Goal: Information Seeking & Learning: Learn about a topic

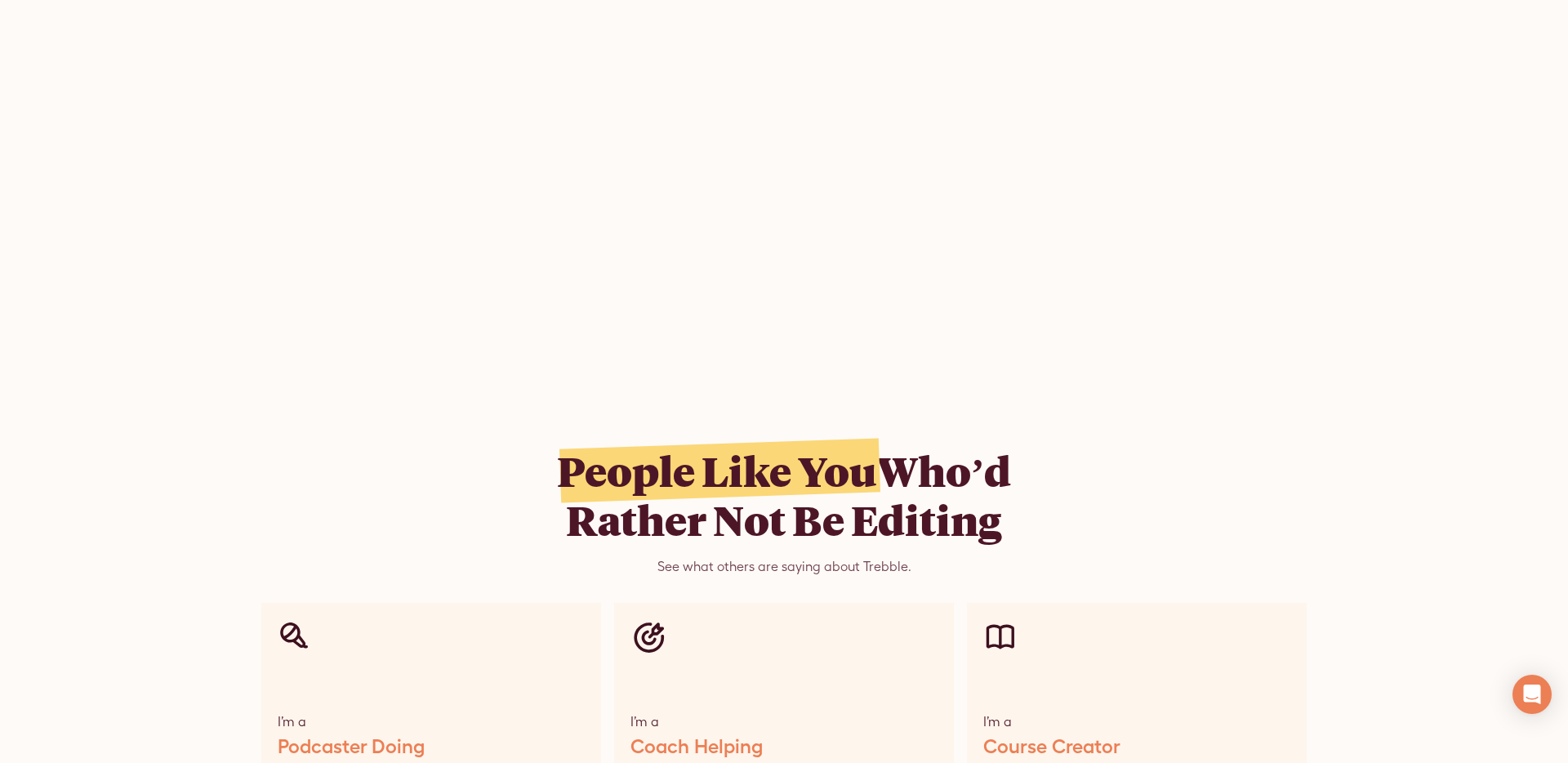
scroll to position [7368, 0]
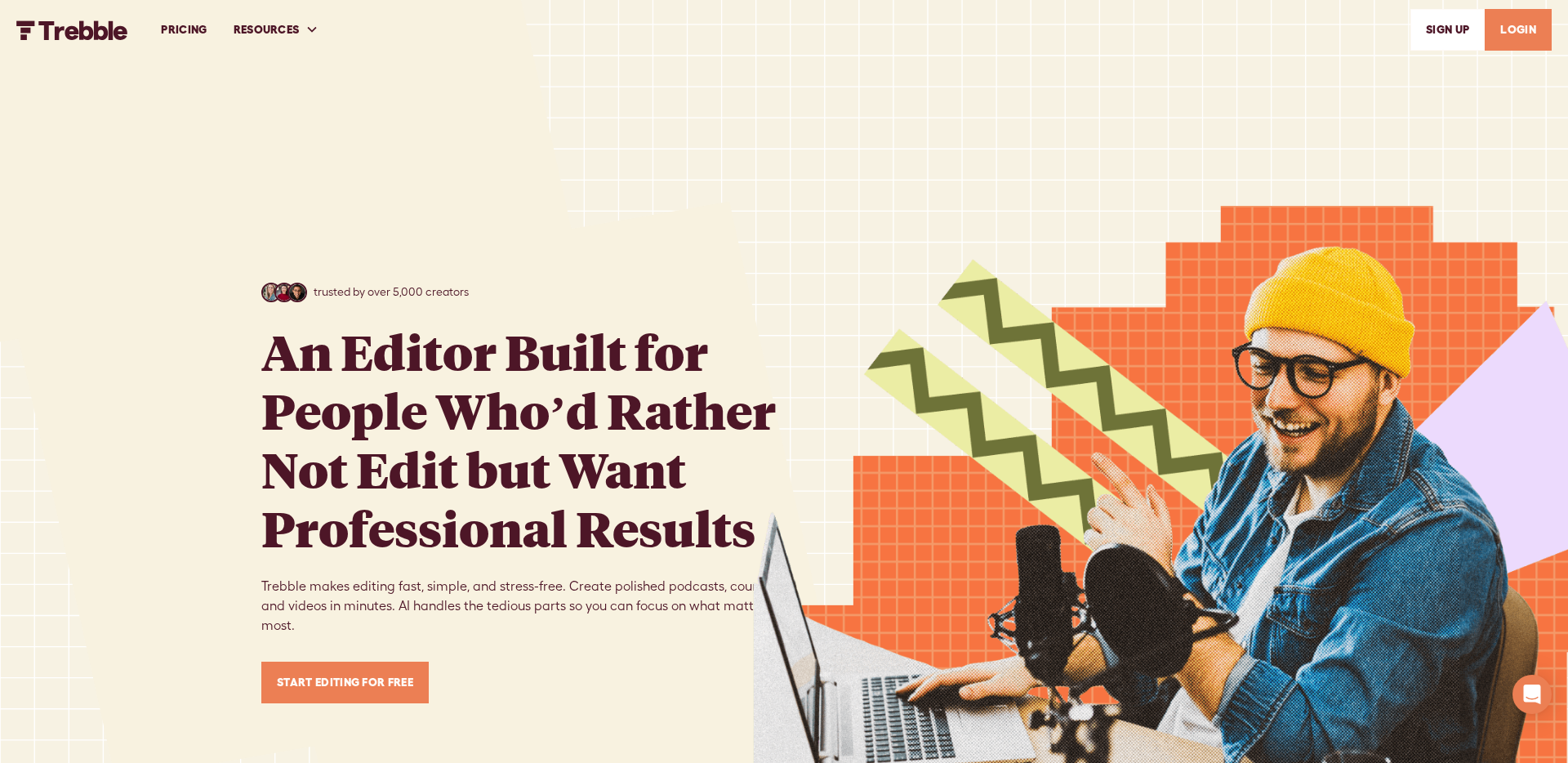
click at [1337, 174] on img at bounding box center [1160, 479] width 815 height 959
click at [273, 344] on h1 "An Editor Built for People Who’d Rather Not Edit but Want Professional Results" at bounding box center [522, 439] width 522 height 235
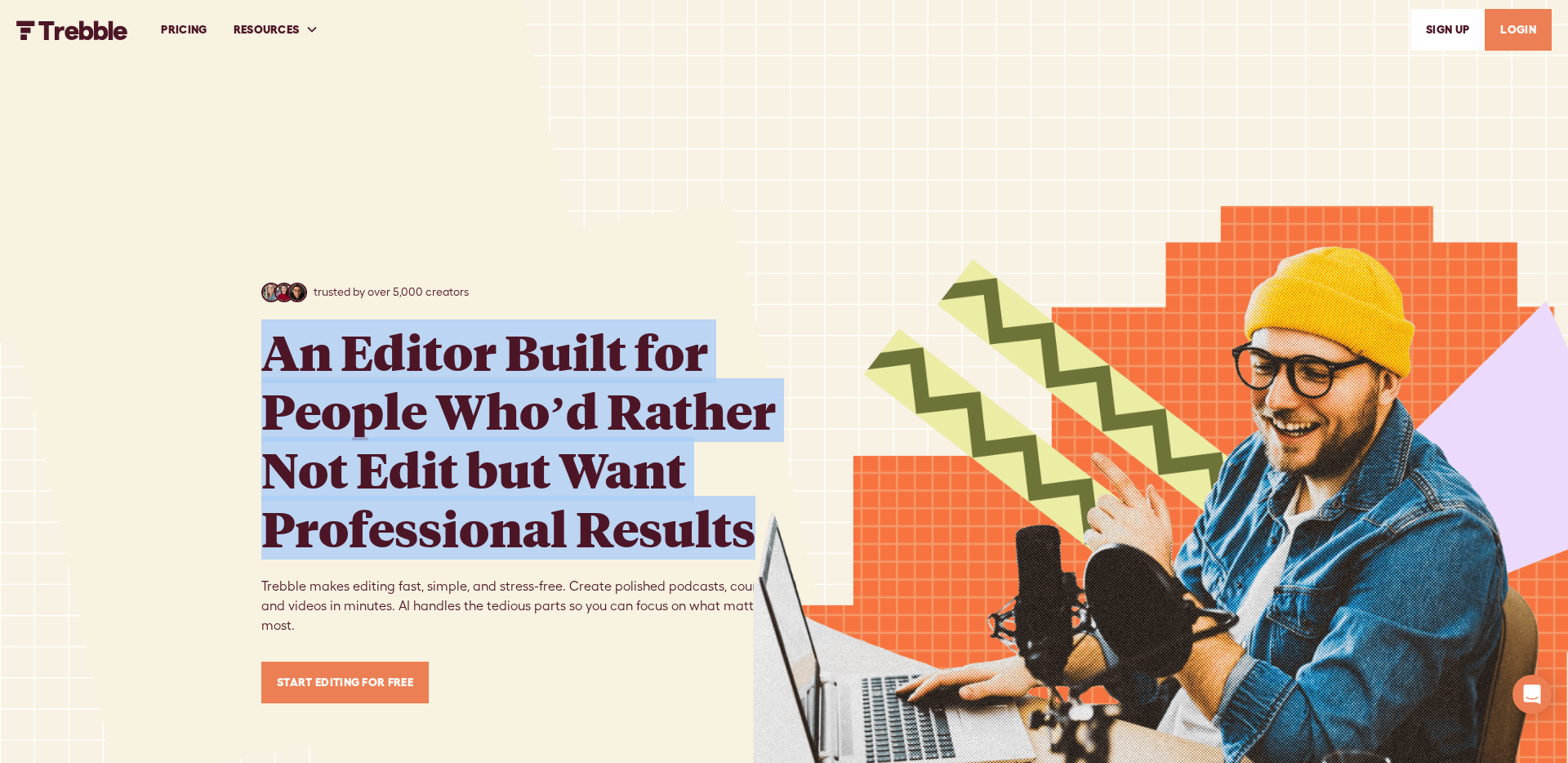
drag, startPoint x: 277, startPoint y: 344, endPoint x: 751, endPoint y: 515, distance: 503.9
click at [750, 517] on h1 "An Editor Built for People Who’d Rather Not Edit but Want Professional Results" at bounding box center [522, 439] width 522 height 235
copy h1 "An Editor Built for People Who’d Rather Not Edit but Want Professional Results"
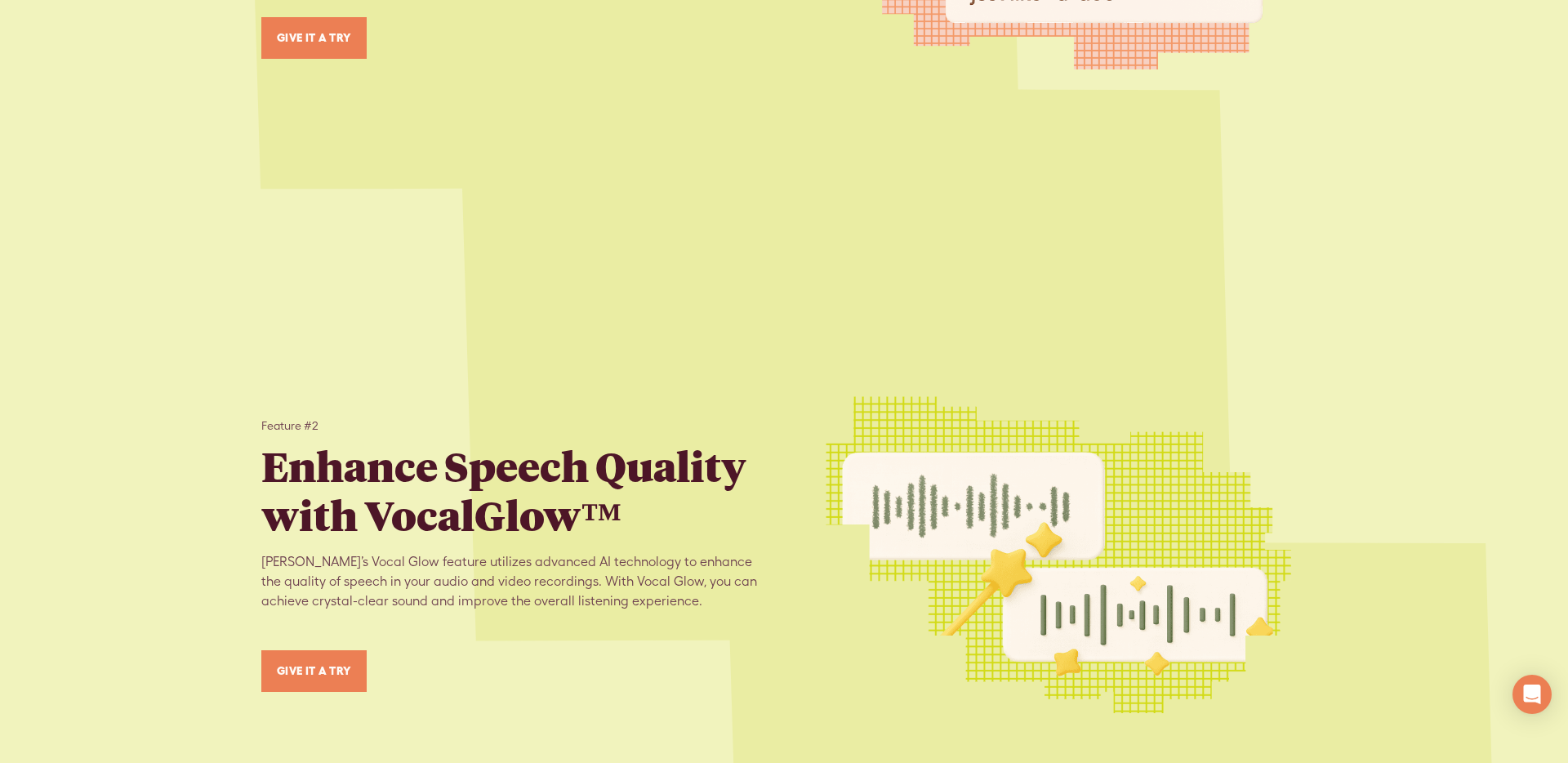
scroll to position [2374, 0]
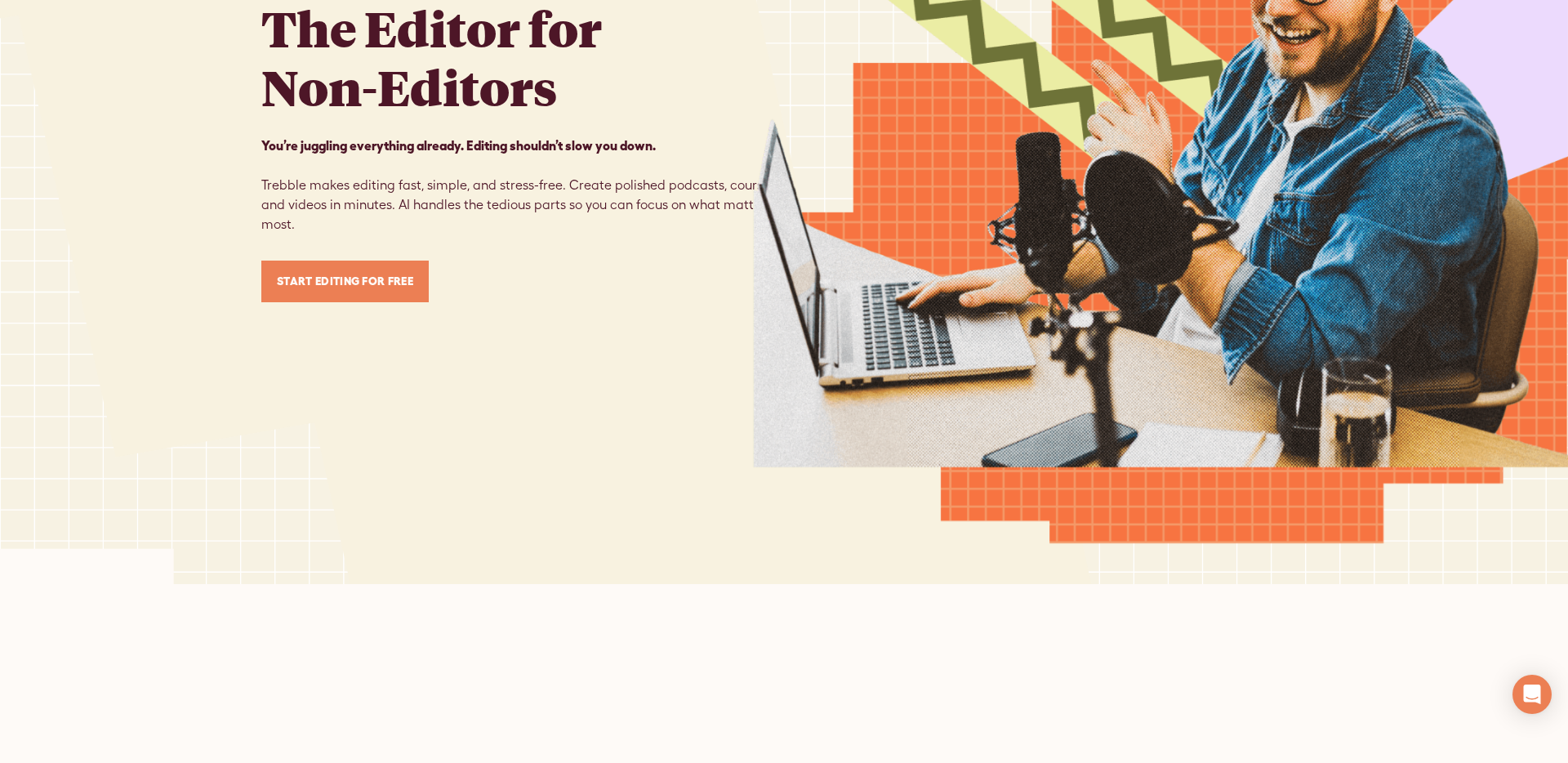
scroll to position [326, 0]
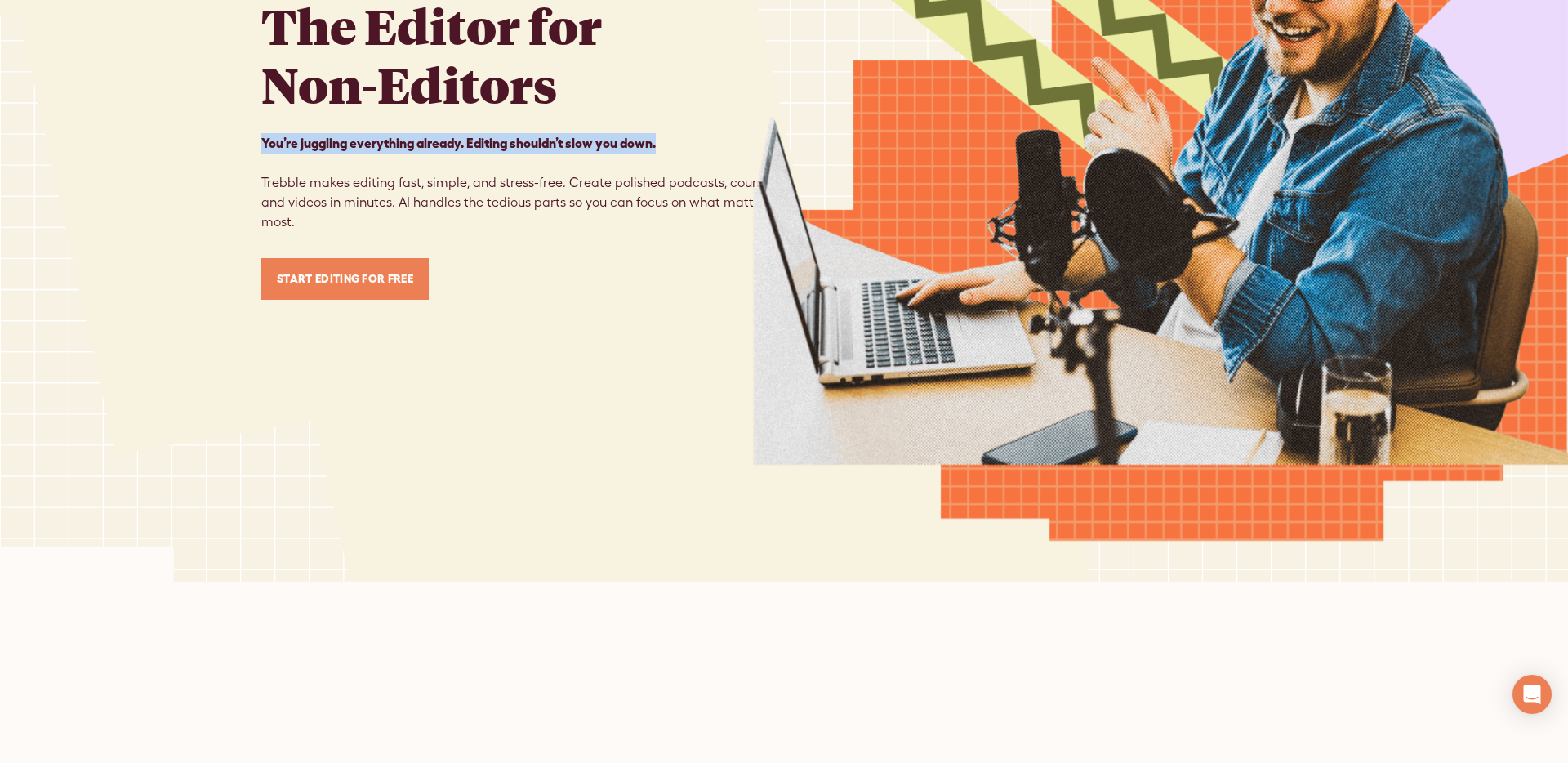
drag, startPoint x: 612, startPoint y: 140, endPoint x: 258, endPoint y: 150, distance: 354.1
click at [258, 150] on div "trusted by over 5,000 creators The Editor for Non-Editors You’re juggling every…" at bounding box center [784, 127] width 1568 height 907
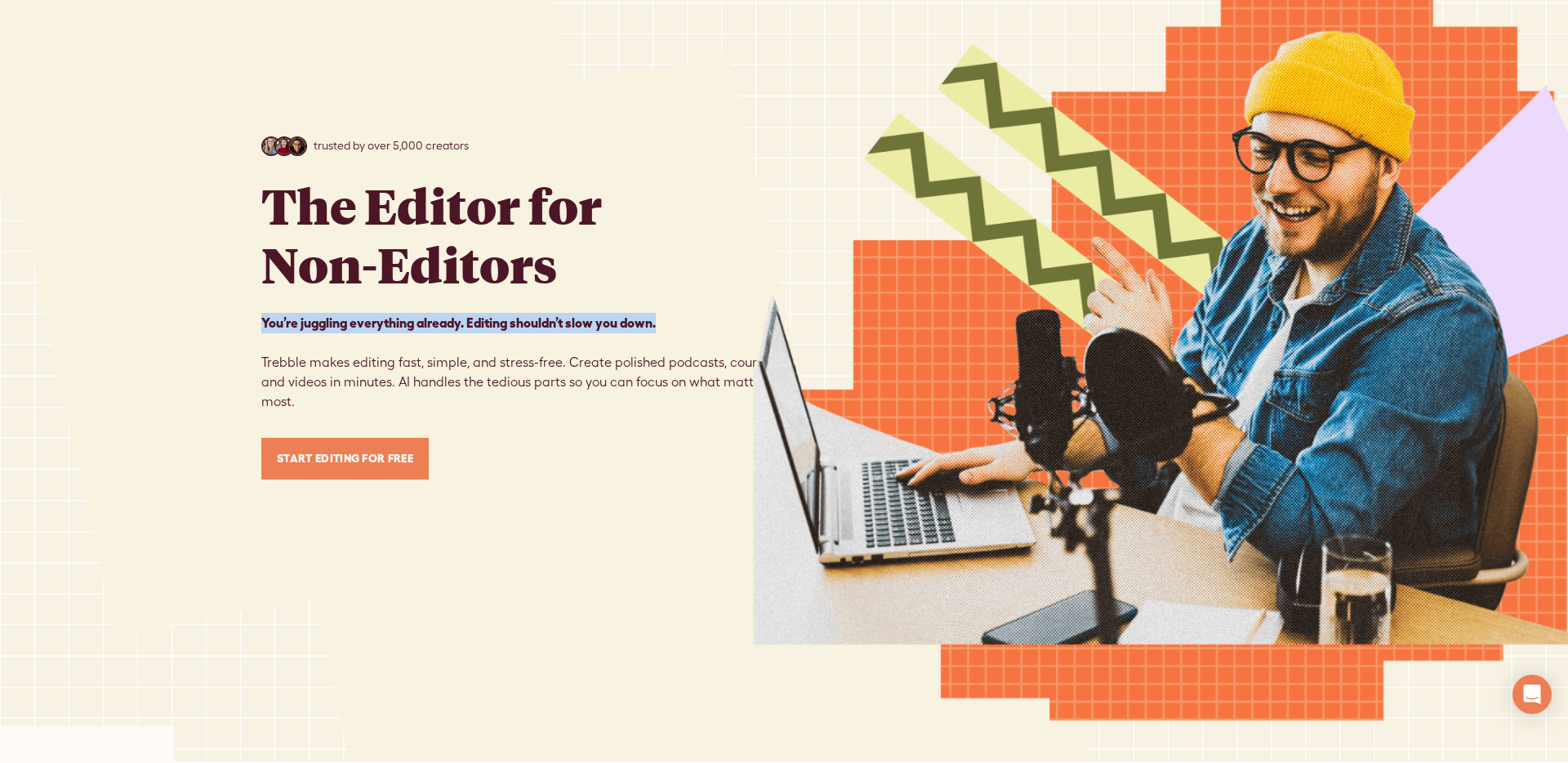
scroll to position [0, 0]
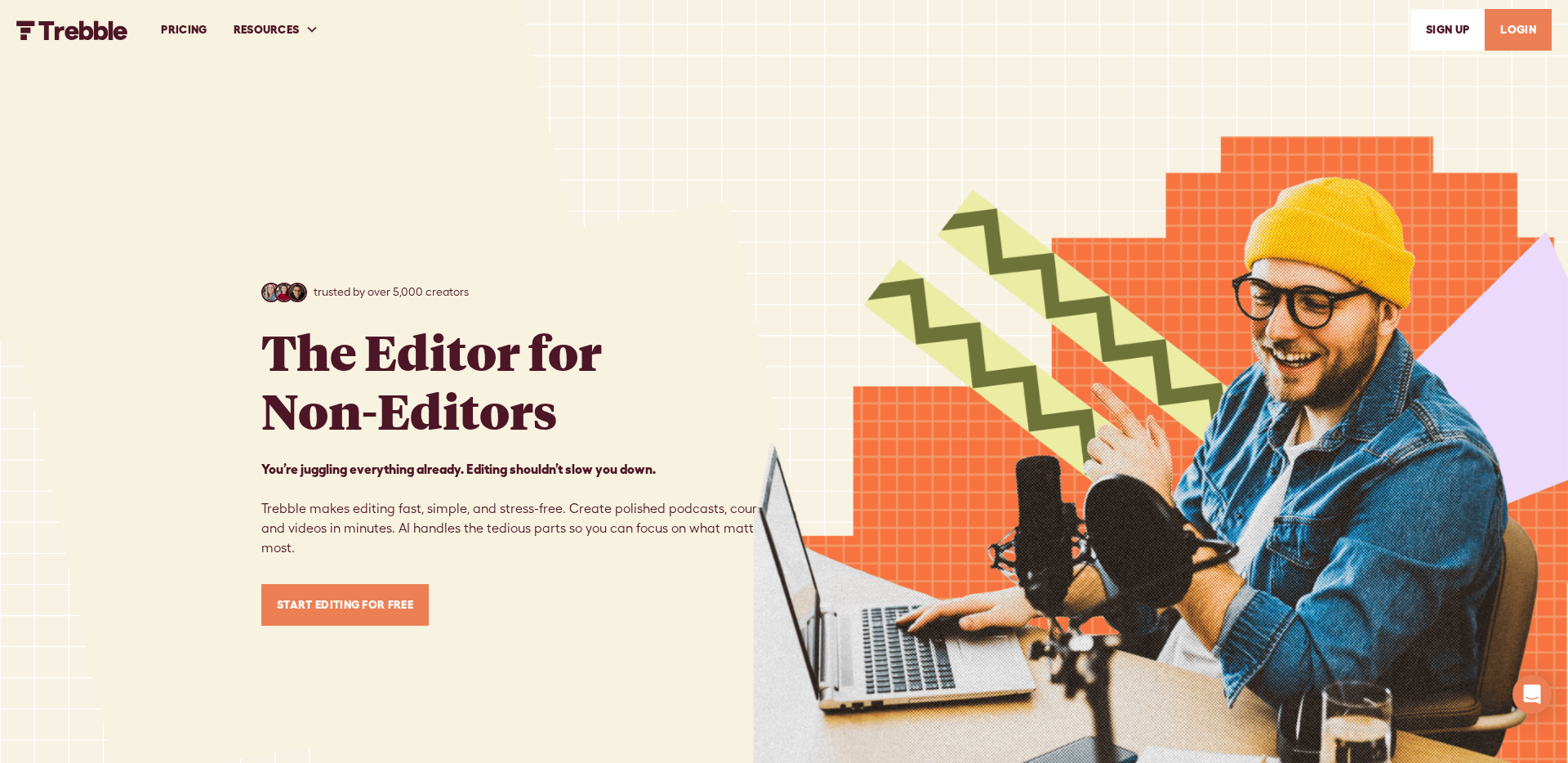
drag, startPoint x: 266, startPoint y: 414, endPoint x: 266, endPoint y: 399, distance: 15.0
click at [266, 414] on h1 "The Editor for Non-Editors" at bounding box center [431, 380] width 340 height 118
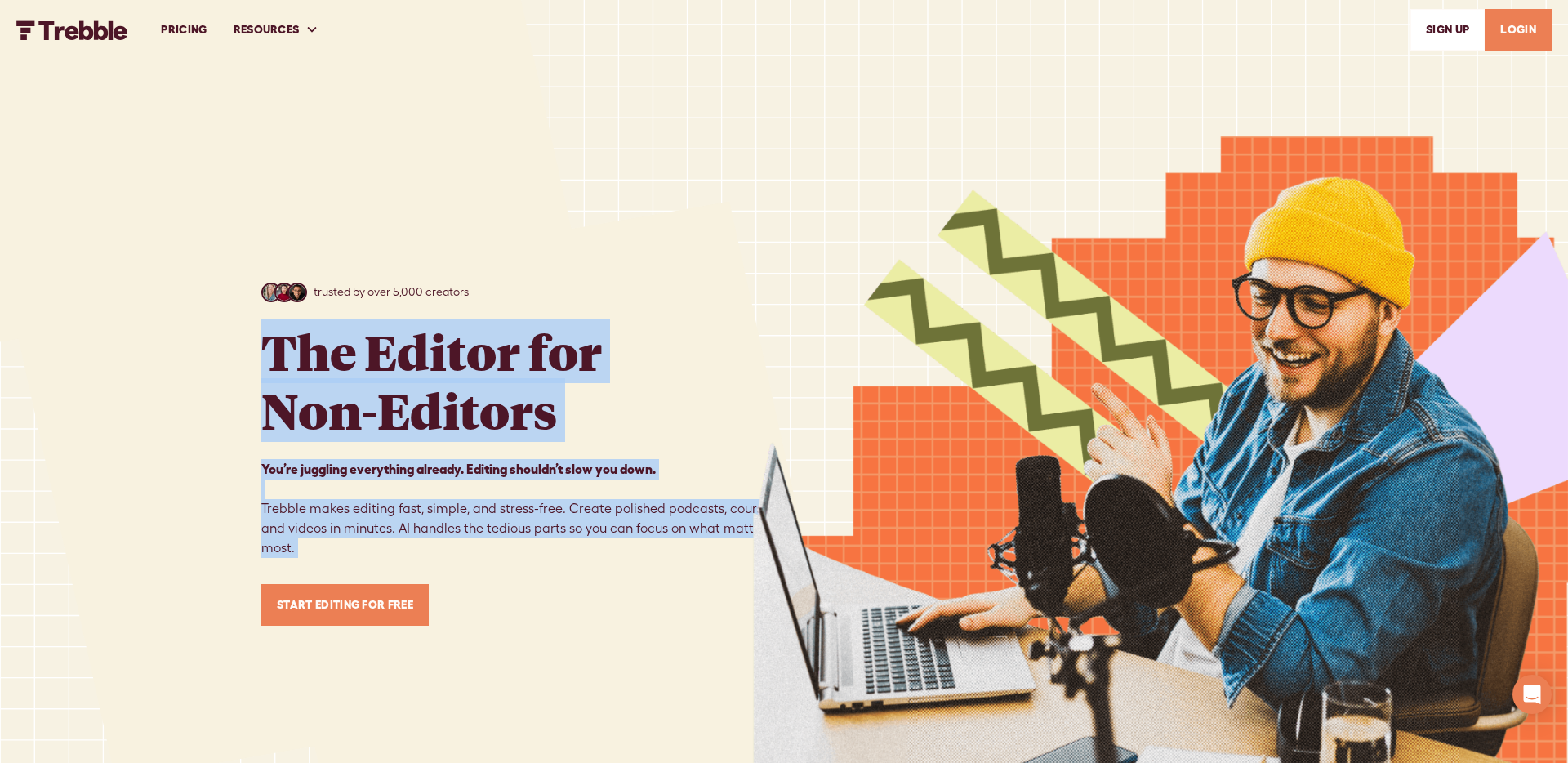
drag, startPoint x: 264, startPoint y: 340, endPoint x: 448, endPoint y: 480, distance: 231.2
click at [362, 572] on div "trusted by over 5,000 creators The Editor for Non-Editors You’re juggling every…" at bounding box center [522, 455] width 522 height 343
copy div "The Editor for Non-Editors You’re juggling everything already. Editing shouldn’…"
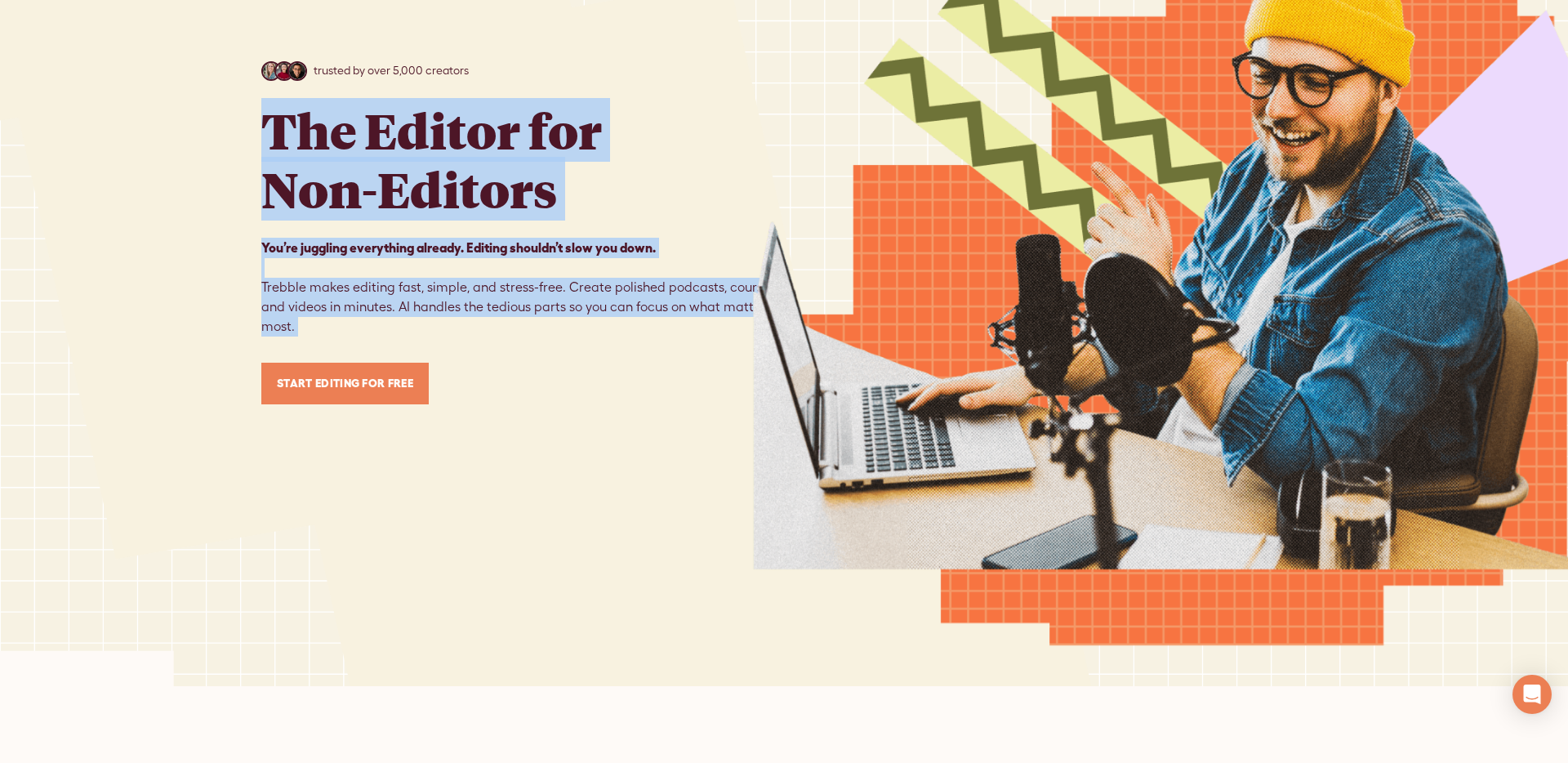
scroll to position [381, 0]
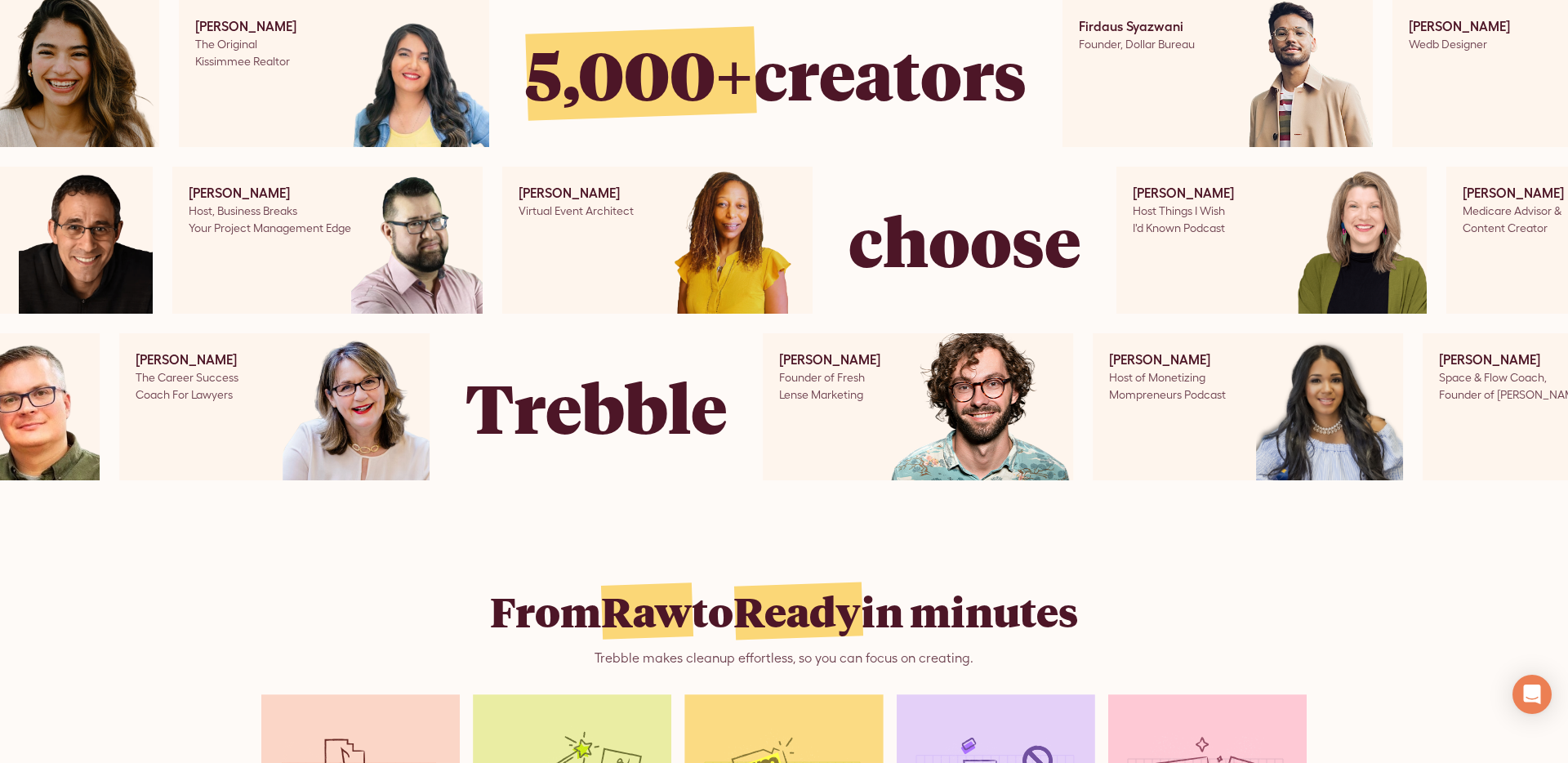
scroll to position [938, 0]
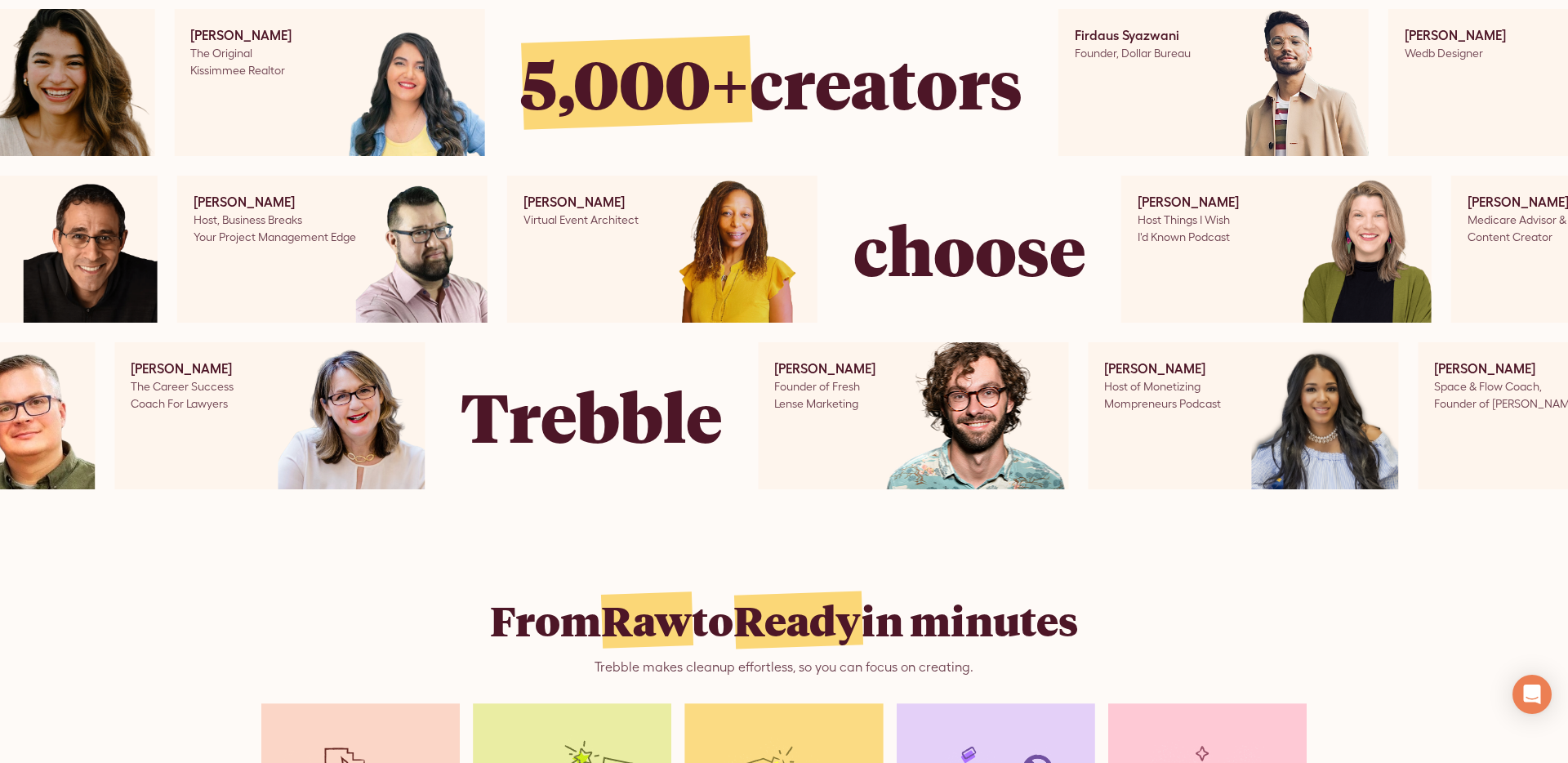
drag, startPoint x: 593, startPoint y: 75, endPoint x: 1122, endPoint y: 639, distance: 773.3
click at [987, 166] on div "[PERSON_NAME] Medicare Advisor & Content Creator [PERSON_NAME] Medicare Advisor…" at bounding box center [784, 249] width 1535 height 480
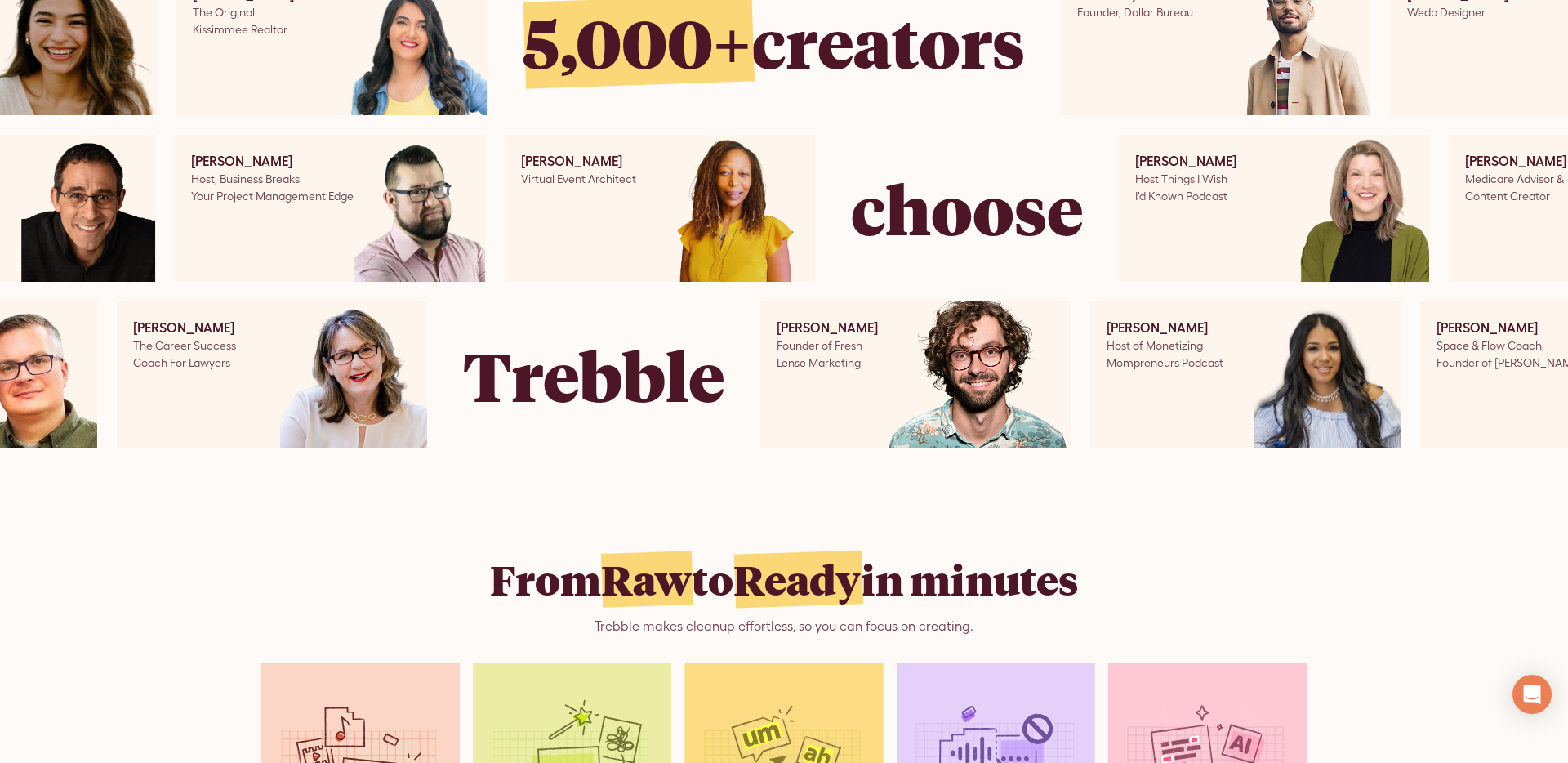
scroll to position [971, 0]
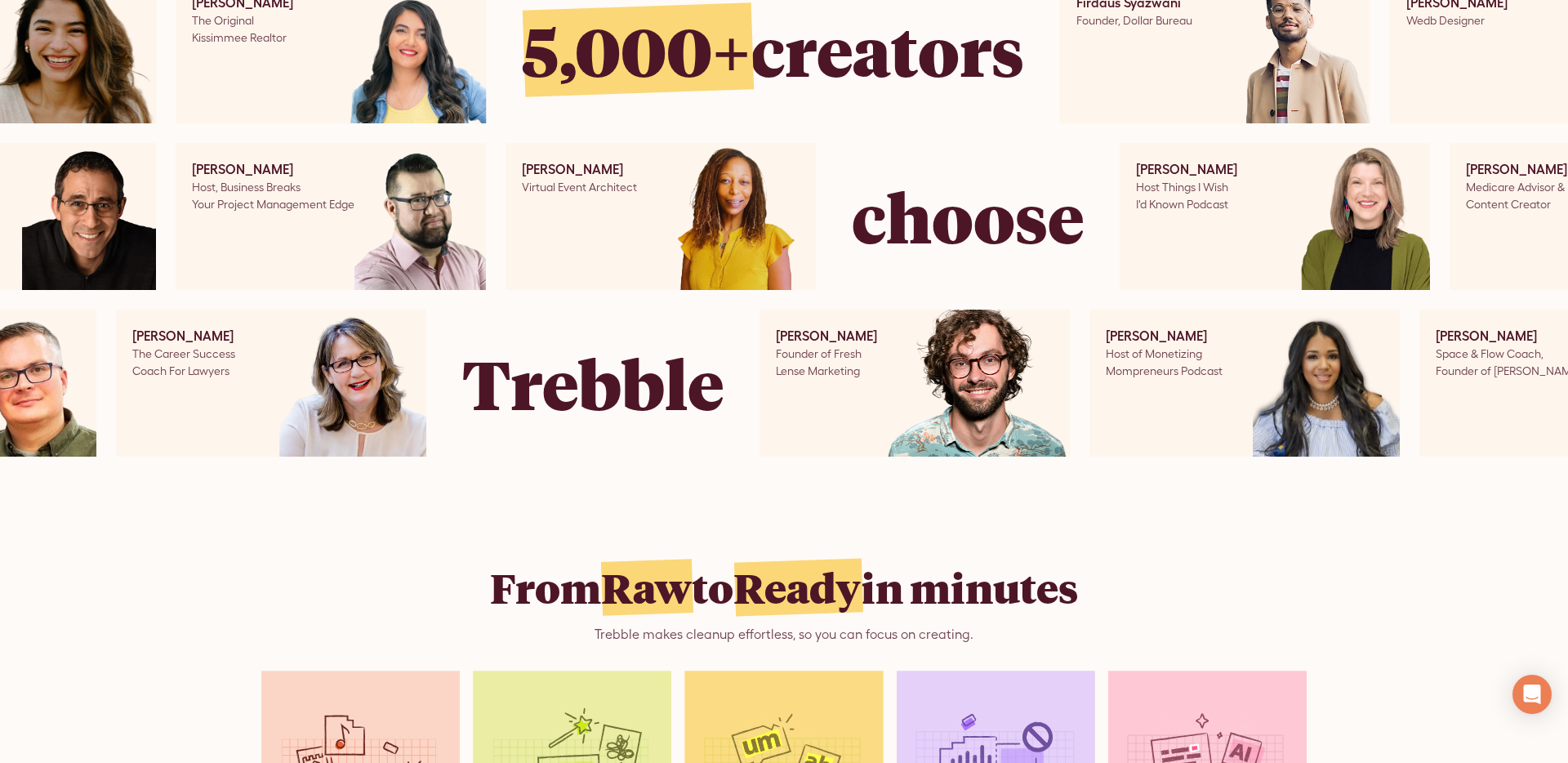
click at [895, 236] on div "choose" at bounding box center [967, 217] width 232 height 101
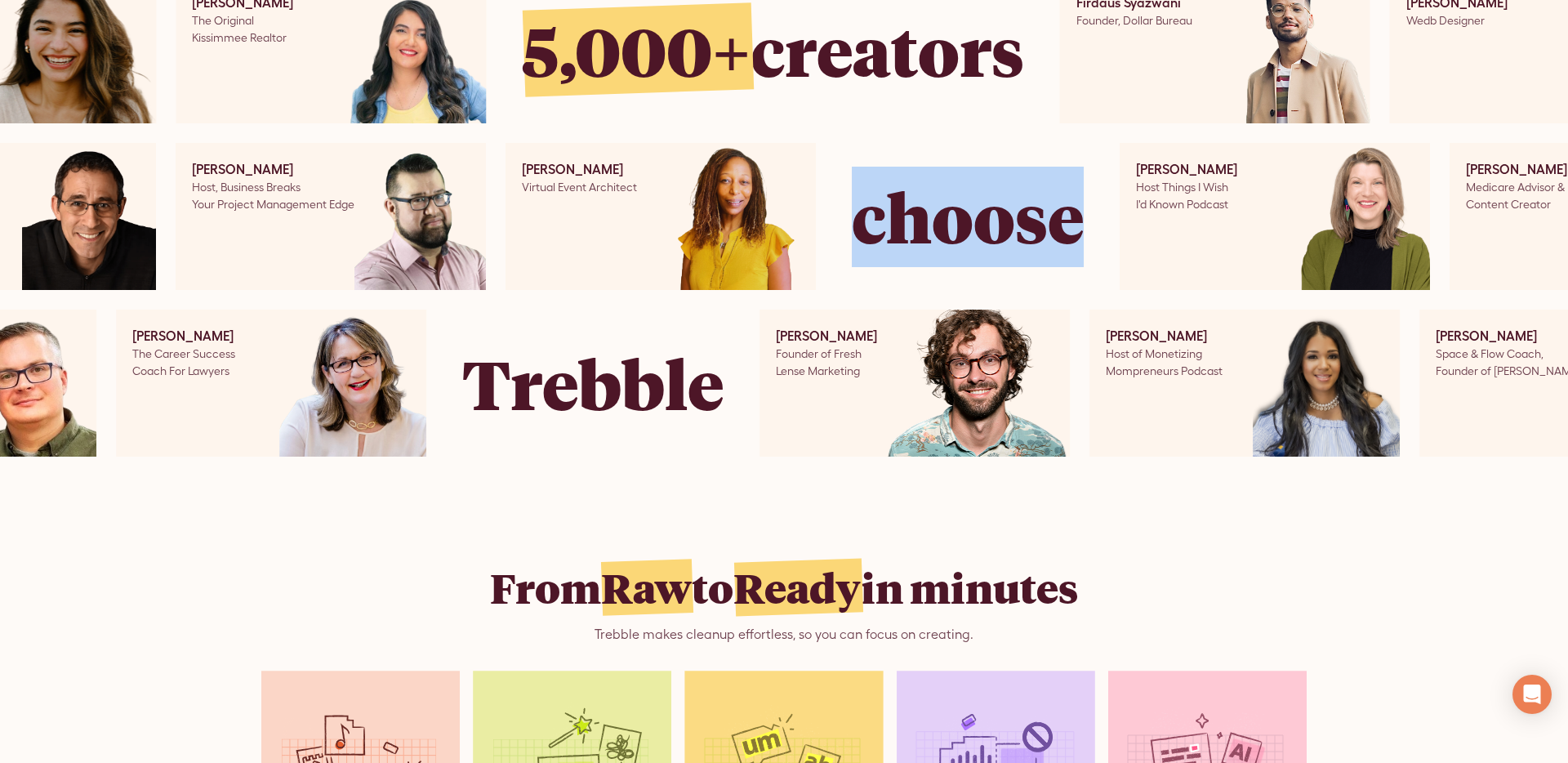
click at [895, 236] on div "choose" at bounding box center [967, 217] width 232 height 101
click at [897, 167] on div "choose" at bounding box center [967, 217] width 232 height 101
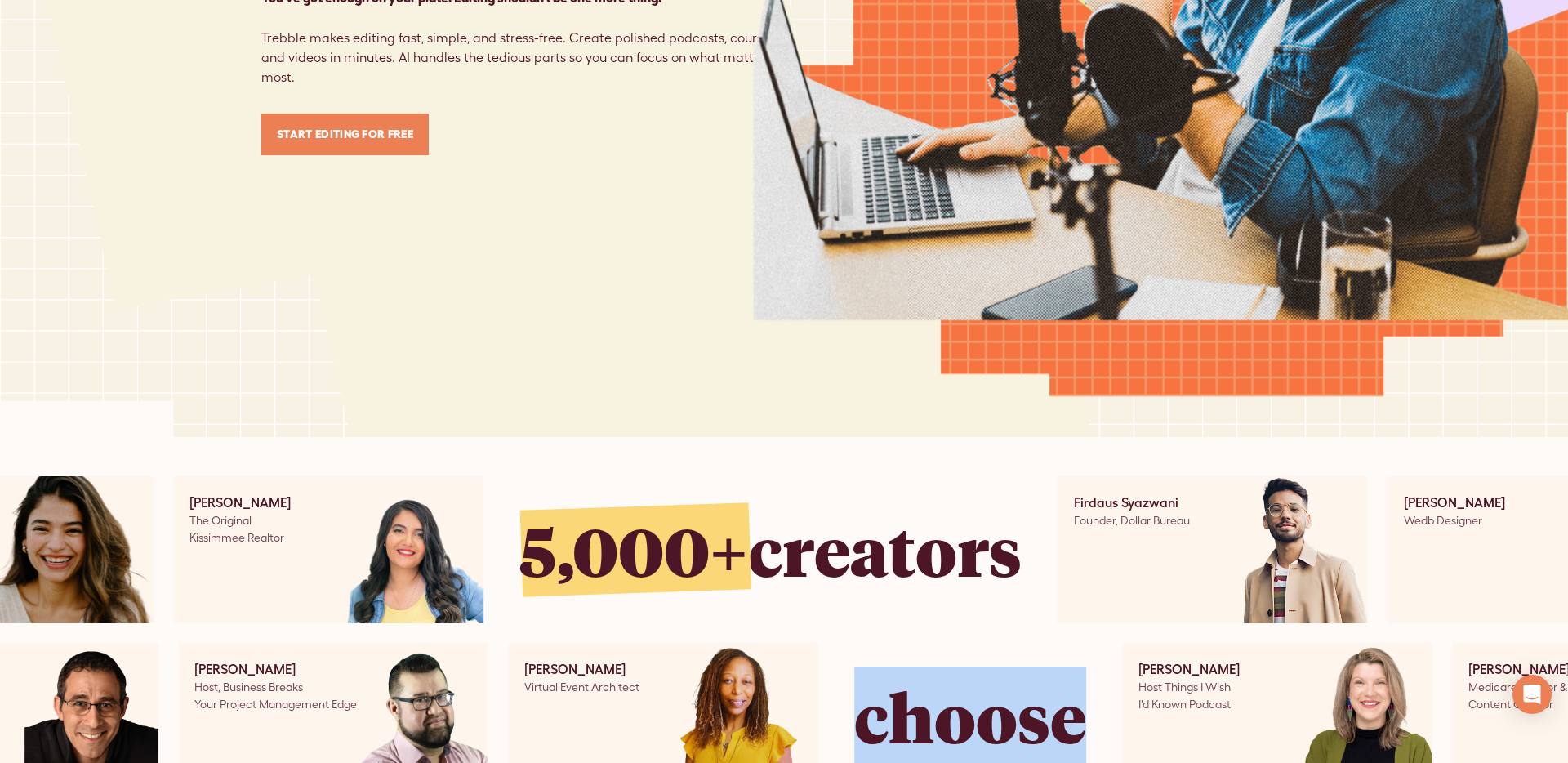
scroll to position [0, 0]
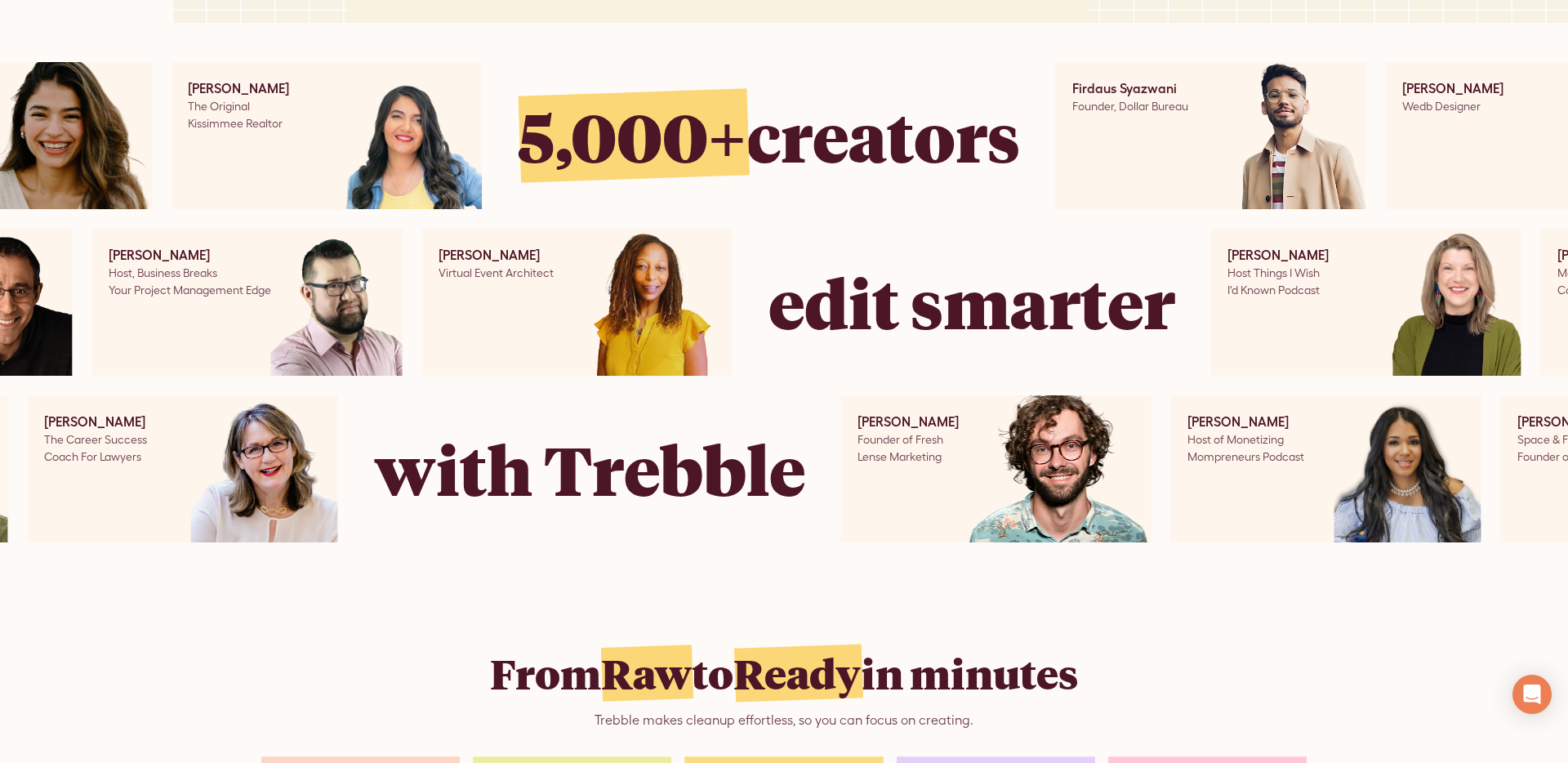
scroll to position [883, 0]
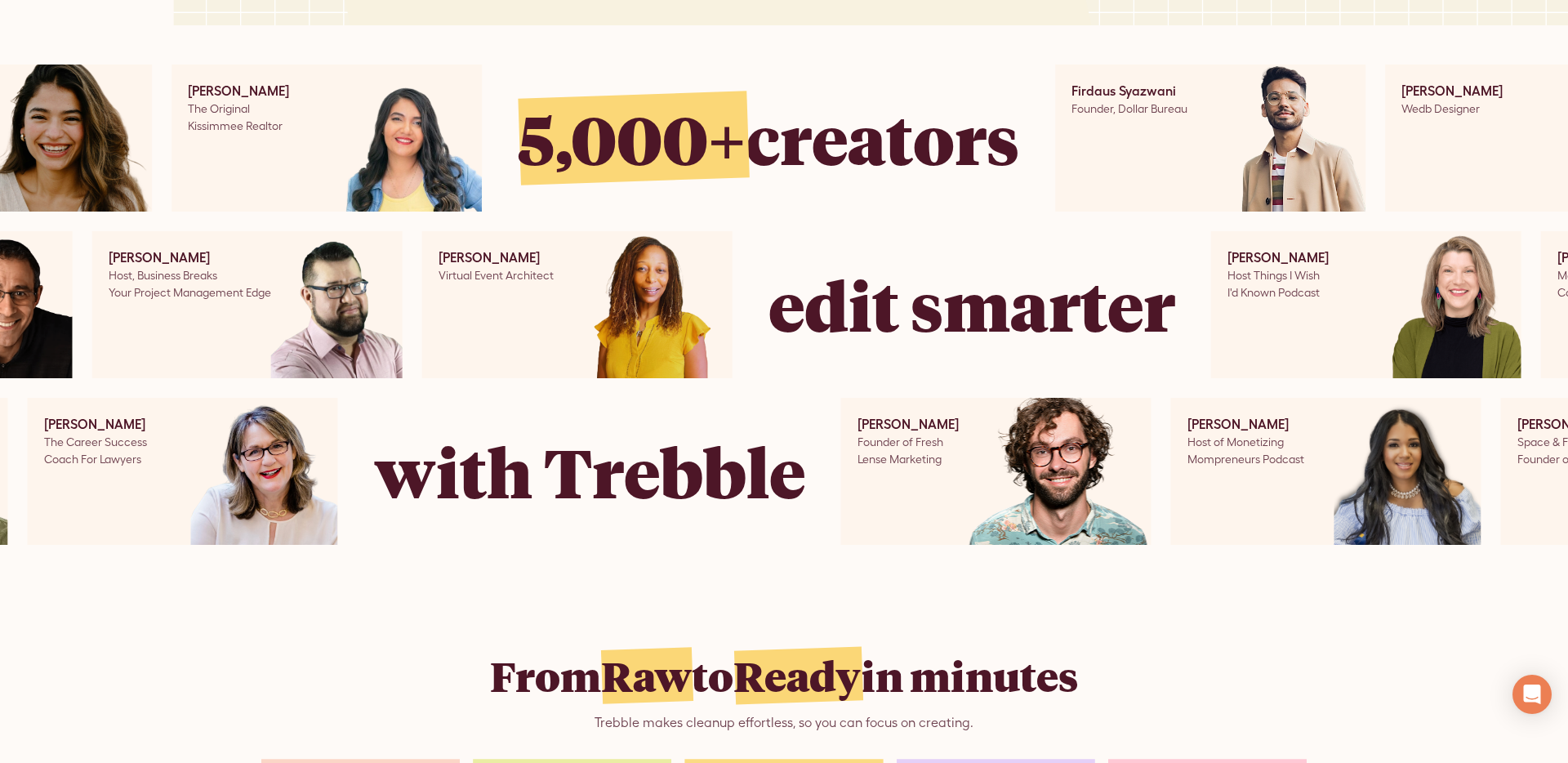
drag, startPoint x: 1413, startPoint y: 93, endPoint x: 1496, endPoint y: 89, distance: 83.1
click at [1496, 89] on div "[PERSON_NAME]" at bounding box center [1451, 91] width 101 height 20
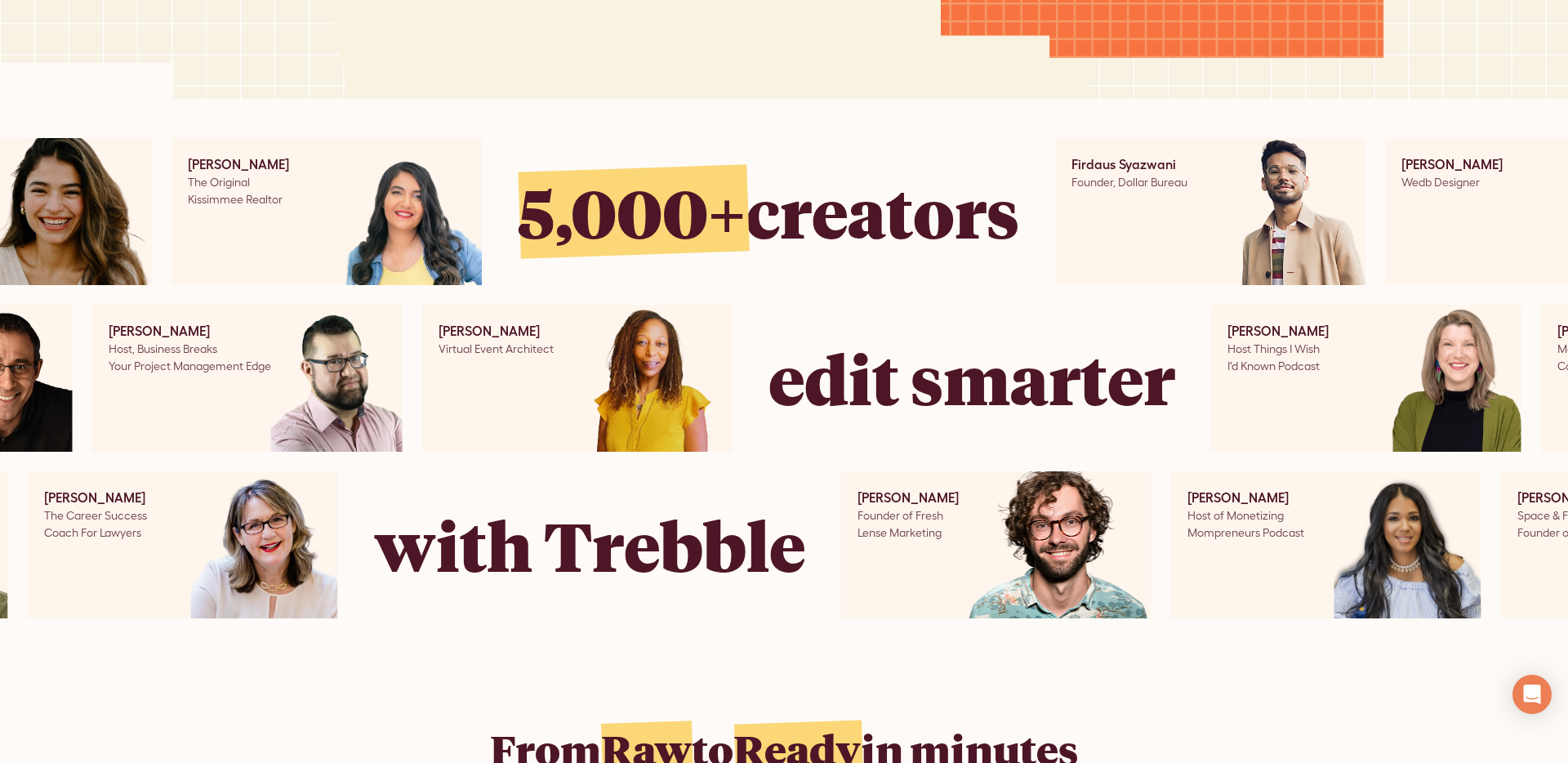
scroll to position [0, 0]
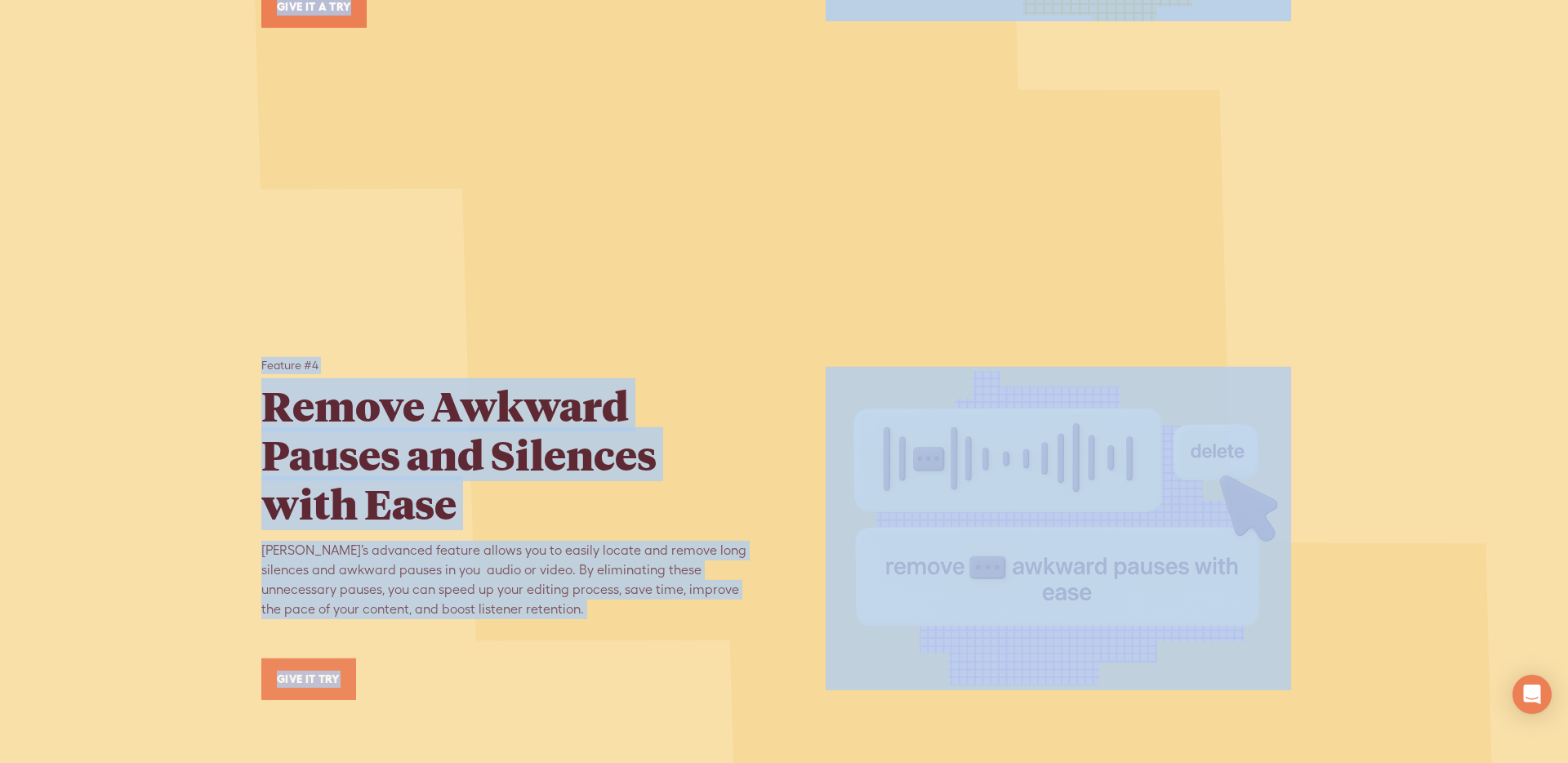
scroll to position [3835, 0]
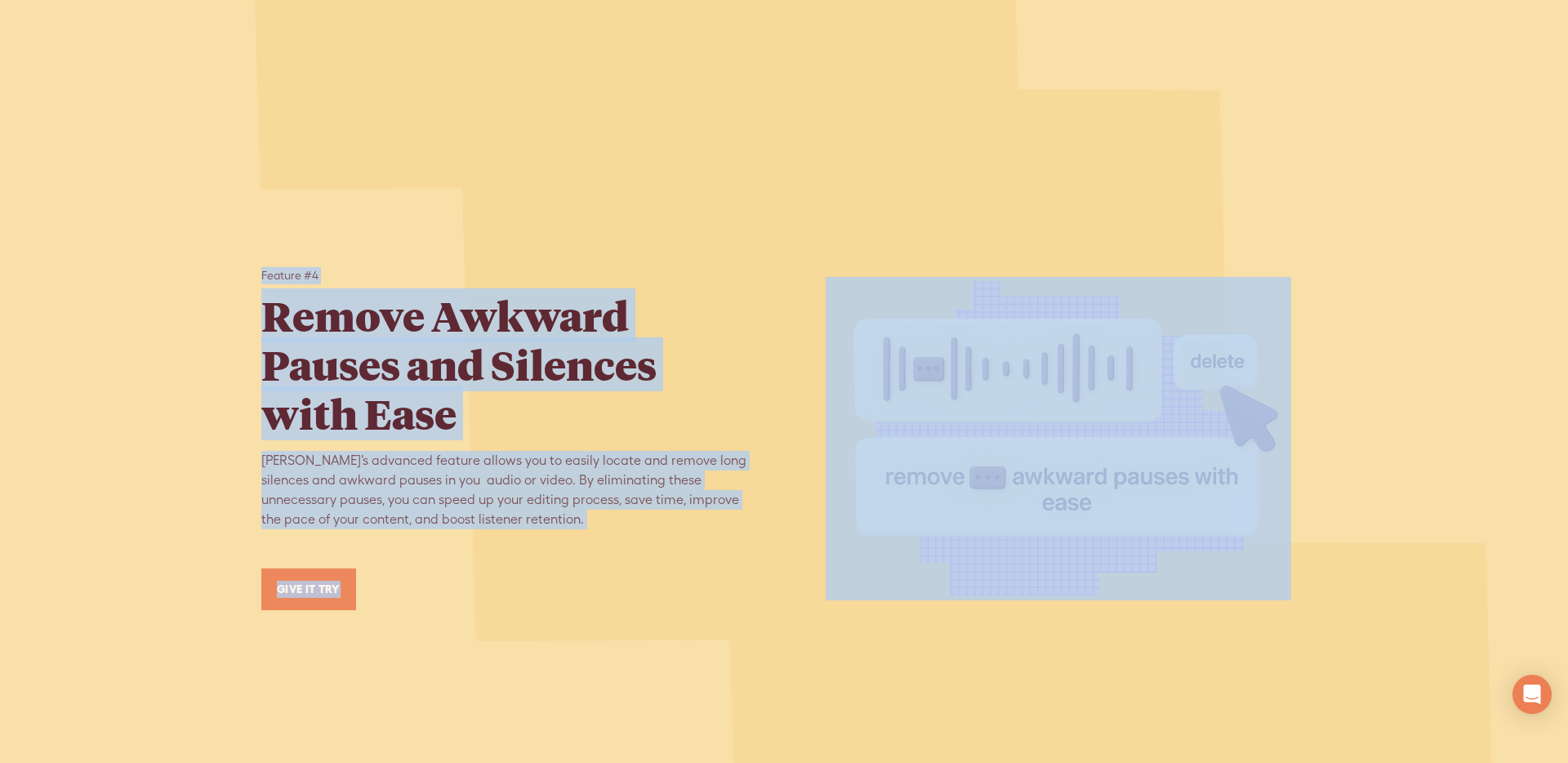
drag, startPoint x: 428, startPoint y: 105, endPoint x: 1285, endPoint y: 762, distance: 1079.9
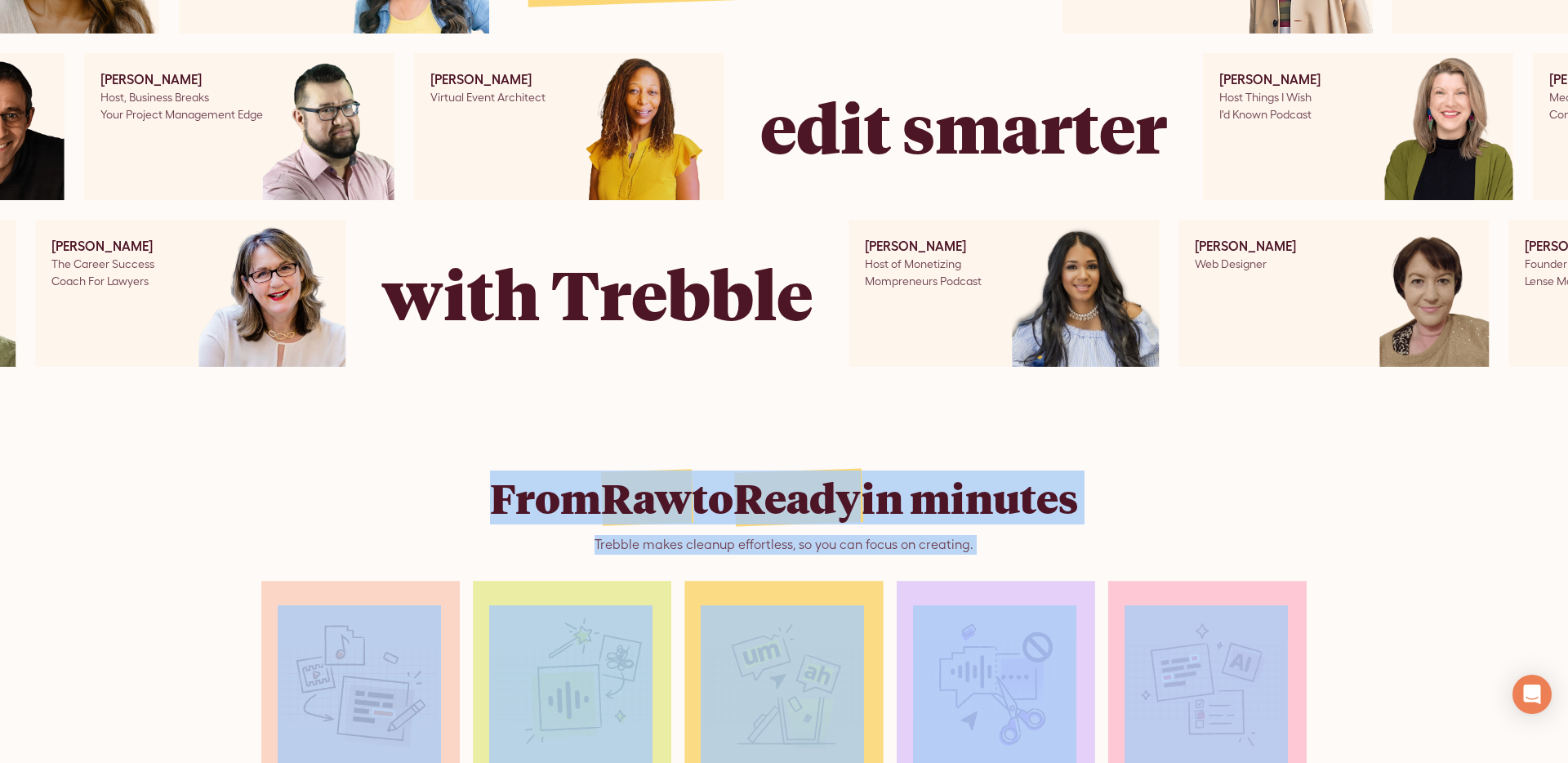
scroll to position [1050, 0]
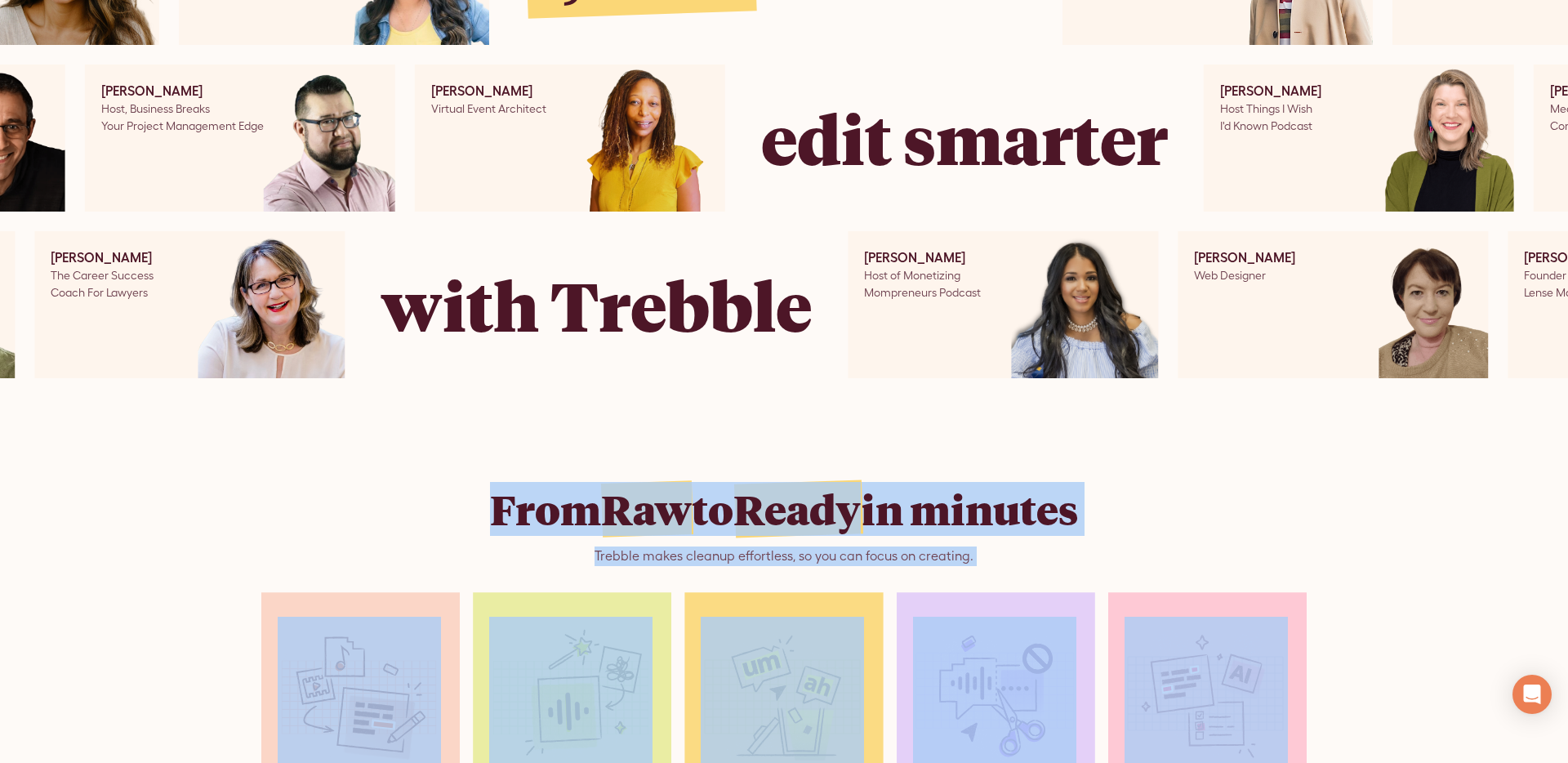
click at [546, 470] on div "From Raw to Ready in minutes Trebble makes cleanup effortless, so you can focus…" at bounding box center [784, 697] width 1045 height 557
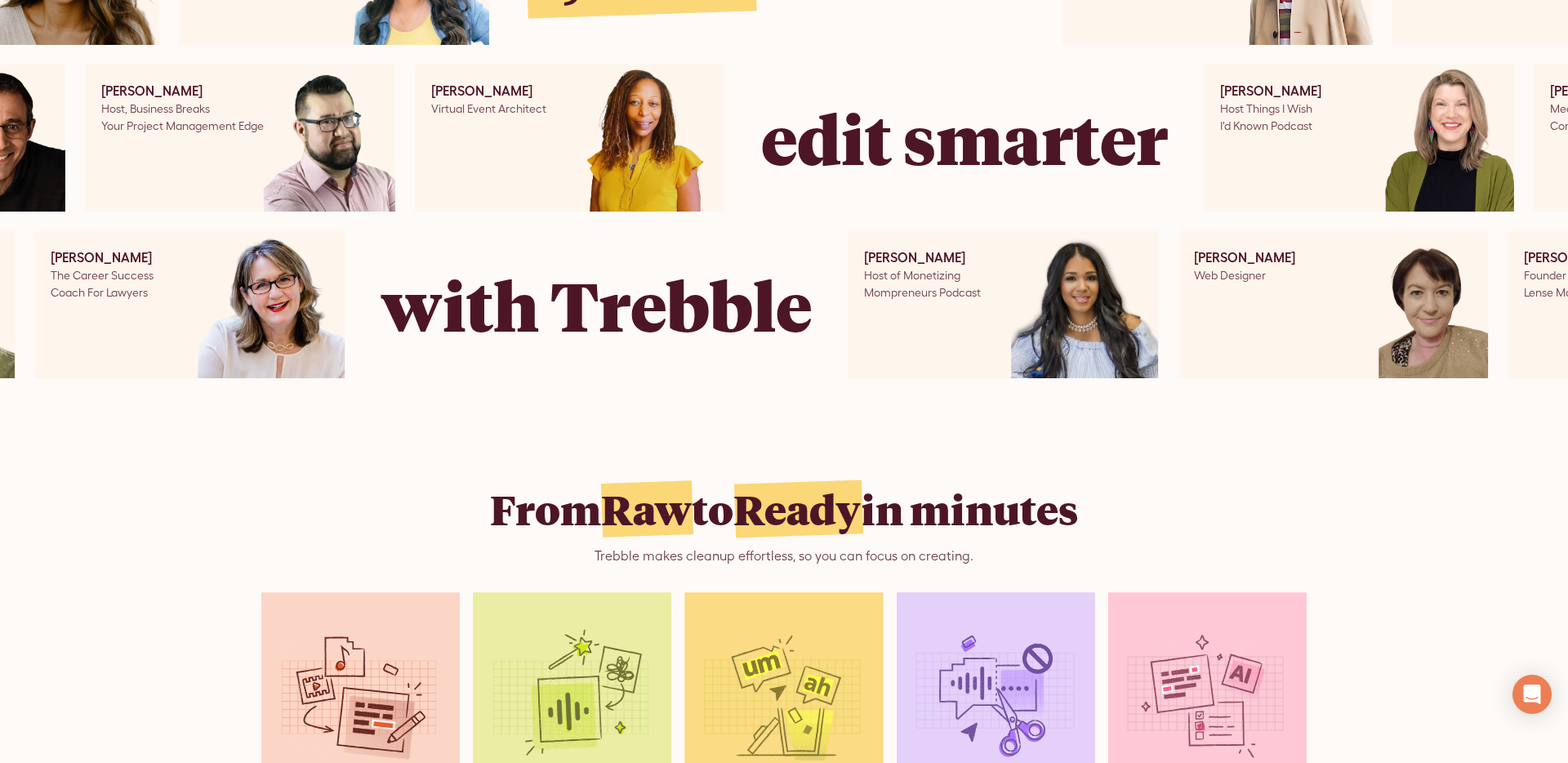
click at [438, 482] on div "From Raw to Ready in minutes Trebble makes cleanup effortless, so you can focus…" at bounding box center [784, 697] width 1045 height 557
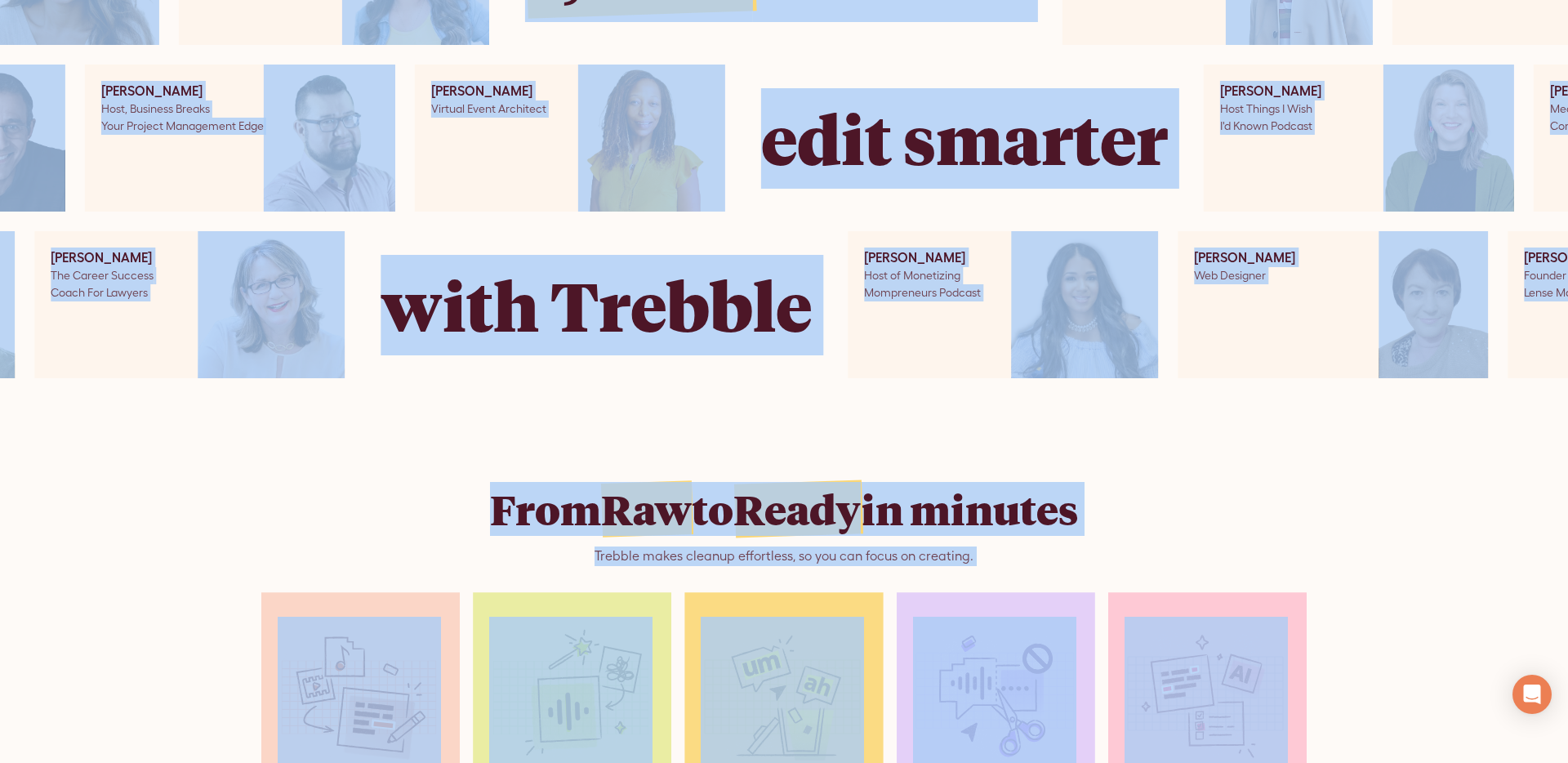
copy body "PRICING RESOURCES Help Center Feature Requests Blog SIGn UP LOGIN trusted by ov…"
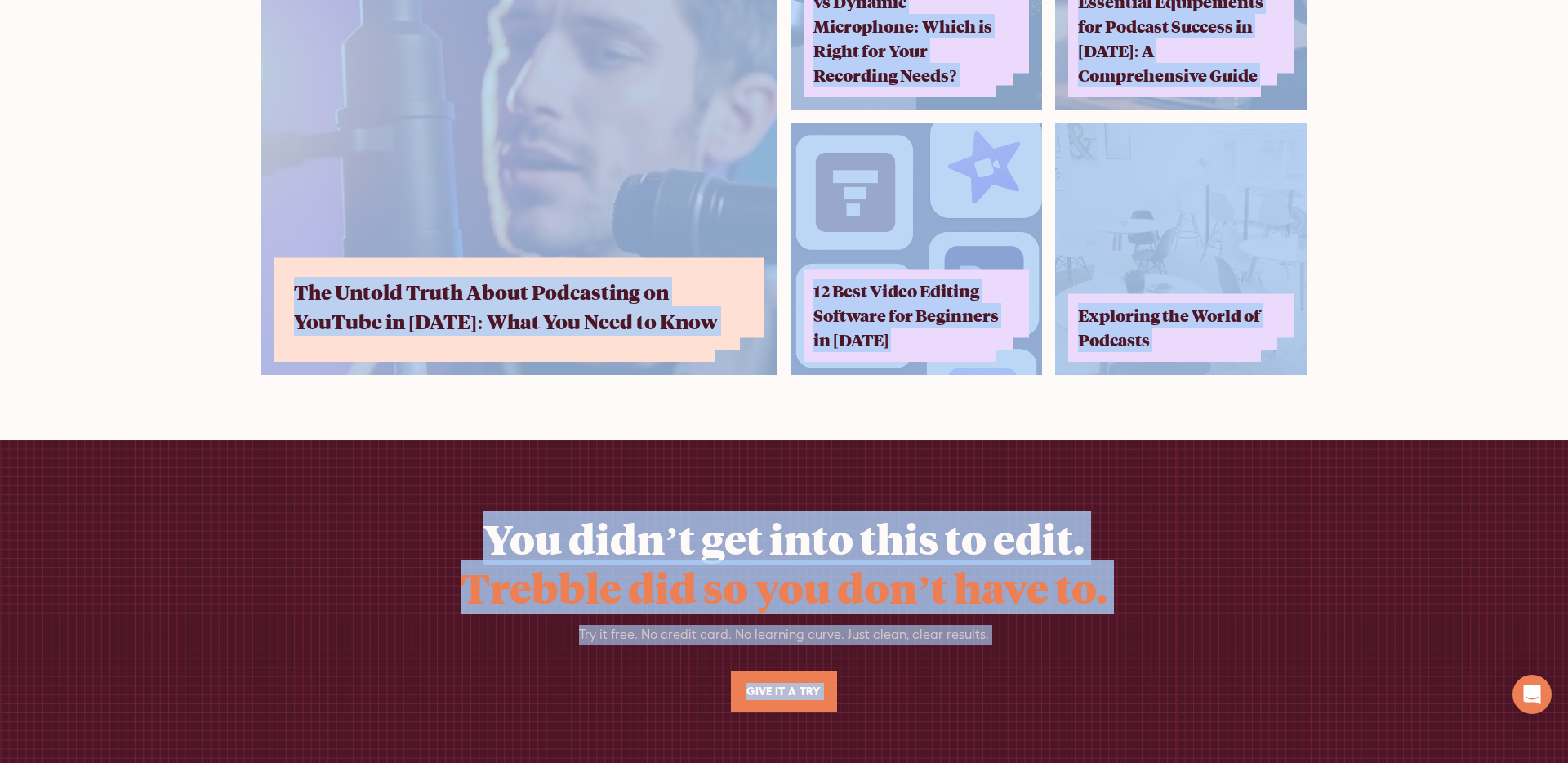
scroll to position [10795, 0]
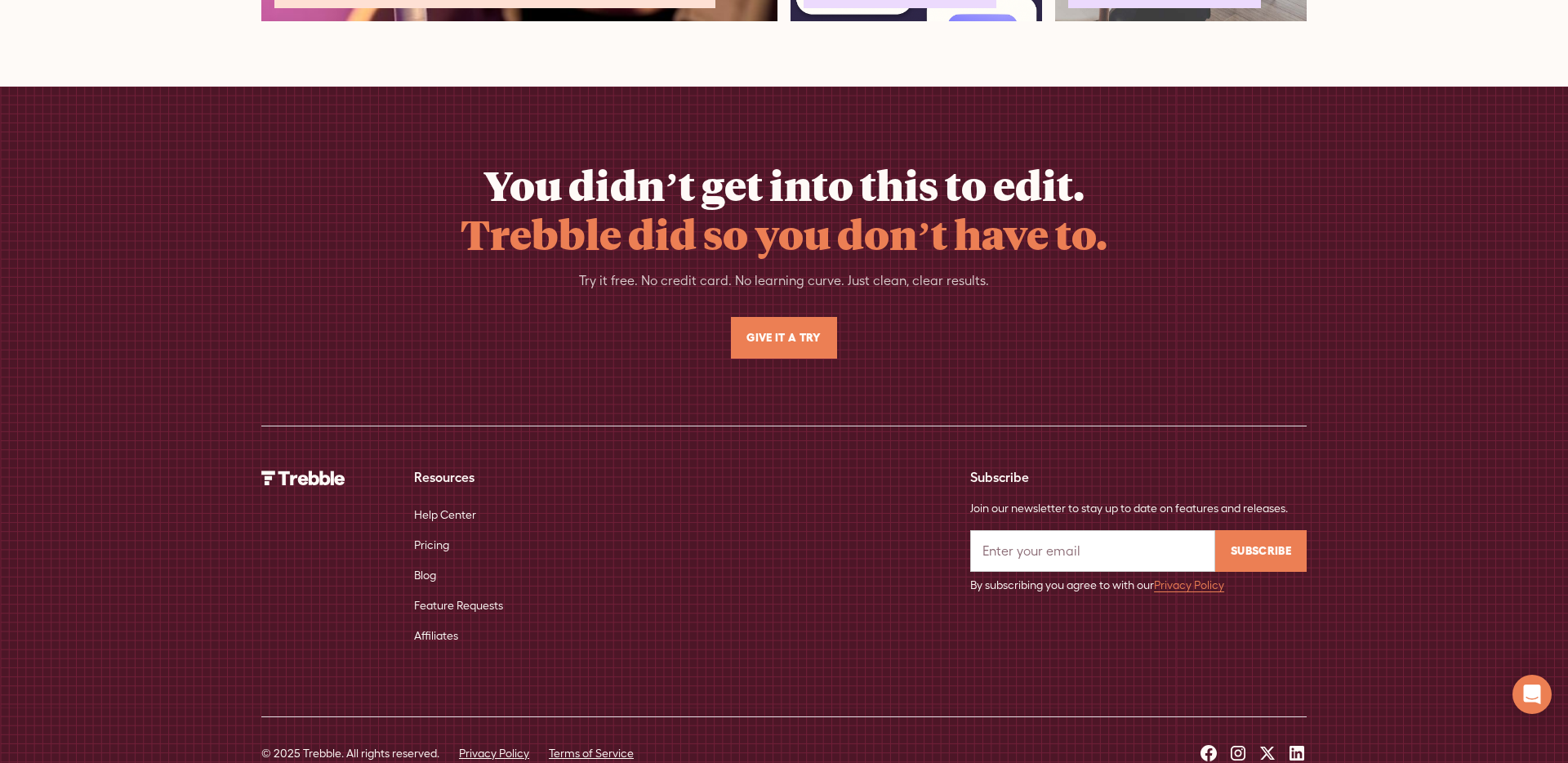
click at [1122, 257] on div "You didn’t get into this to edit. Trebble did so you don’t have to. Try it free…" at bounding box center [784, 259] width 1045 height 198
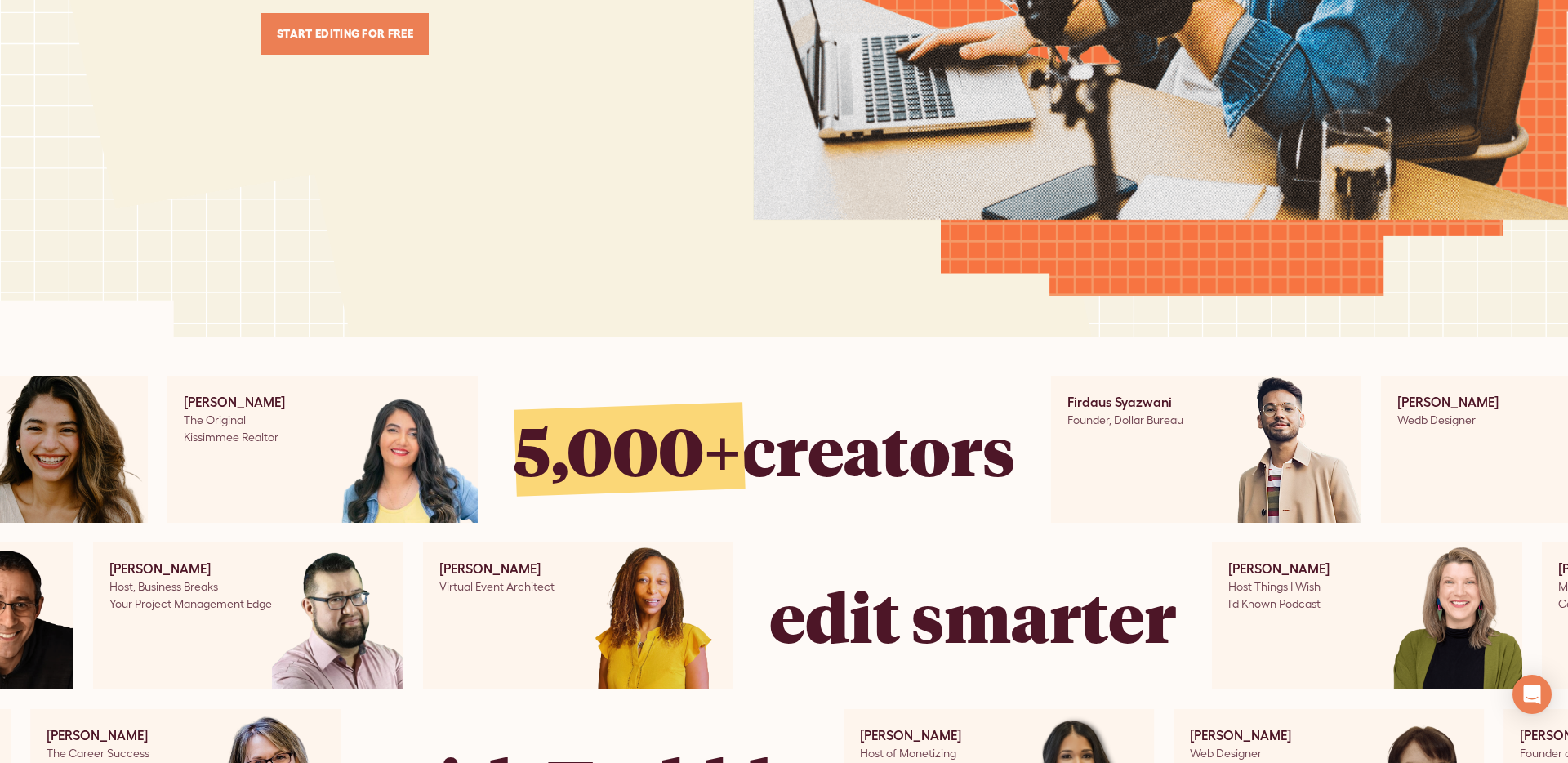
scroll to position [0, 0]
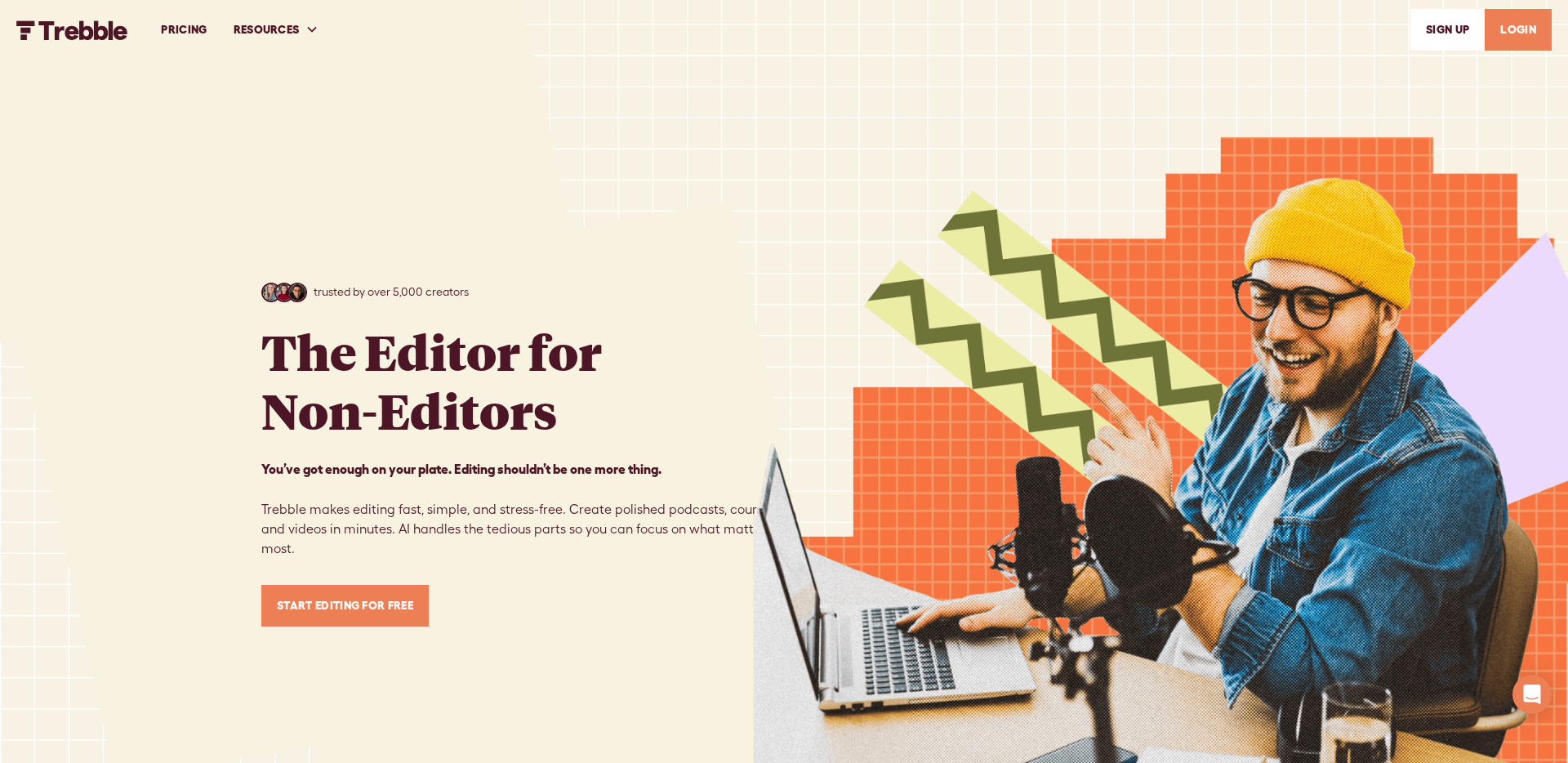
click at [403, 589] on link "START EDITING FOR FREE" at bounding box center [345, 605] width 168 height 41
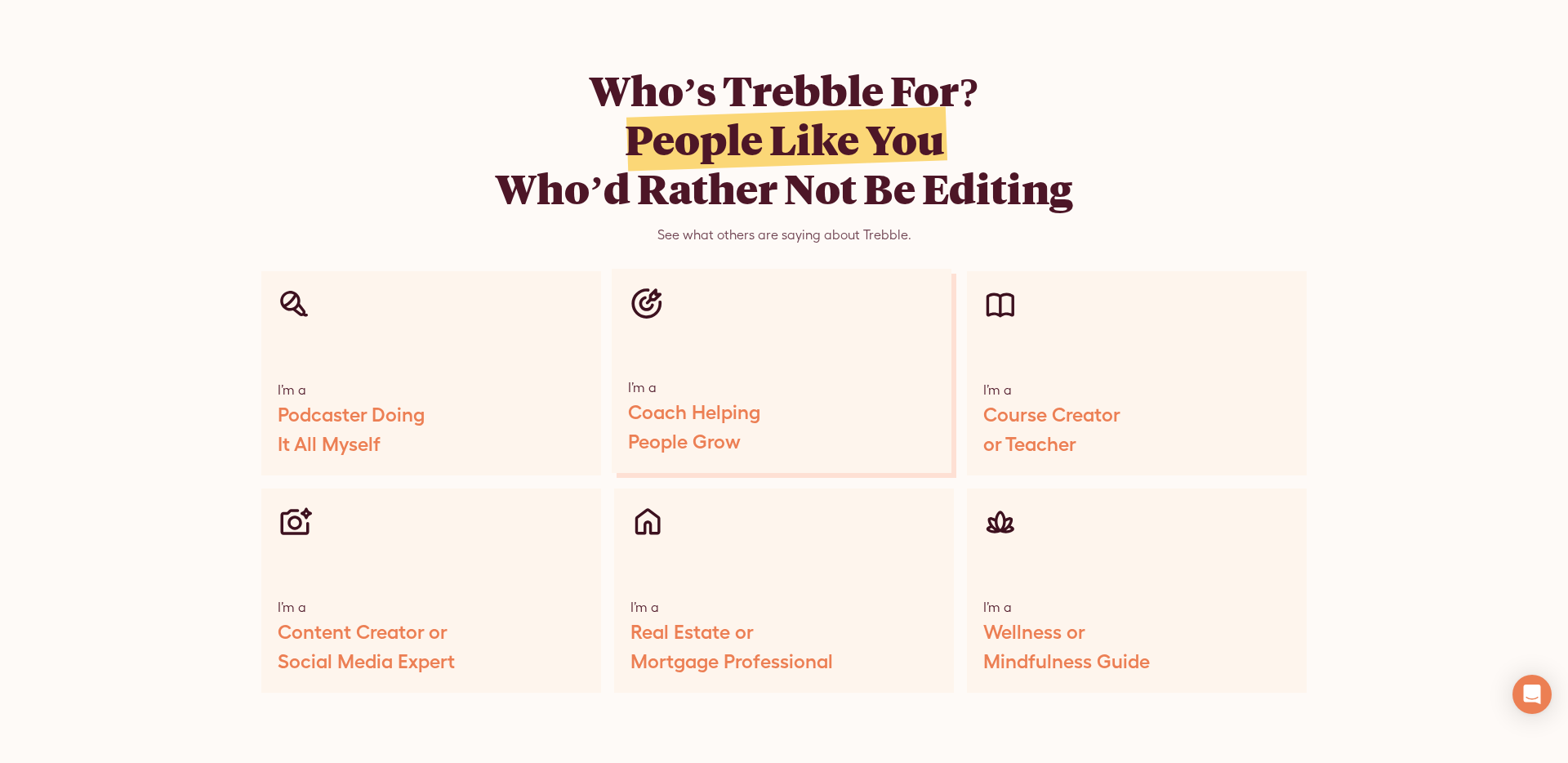
scroll to position [7709, 0]
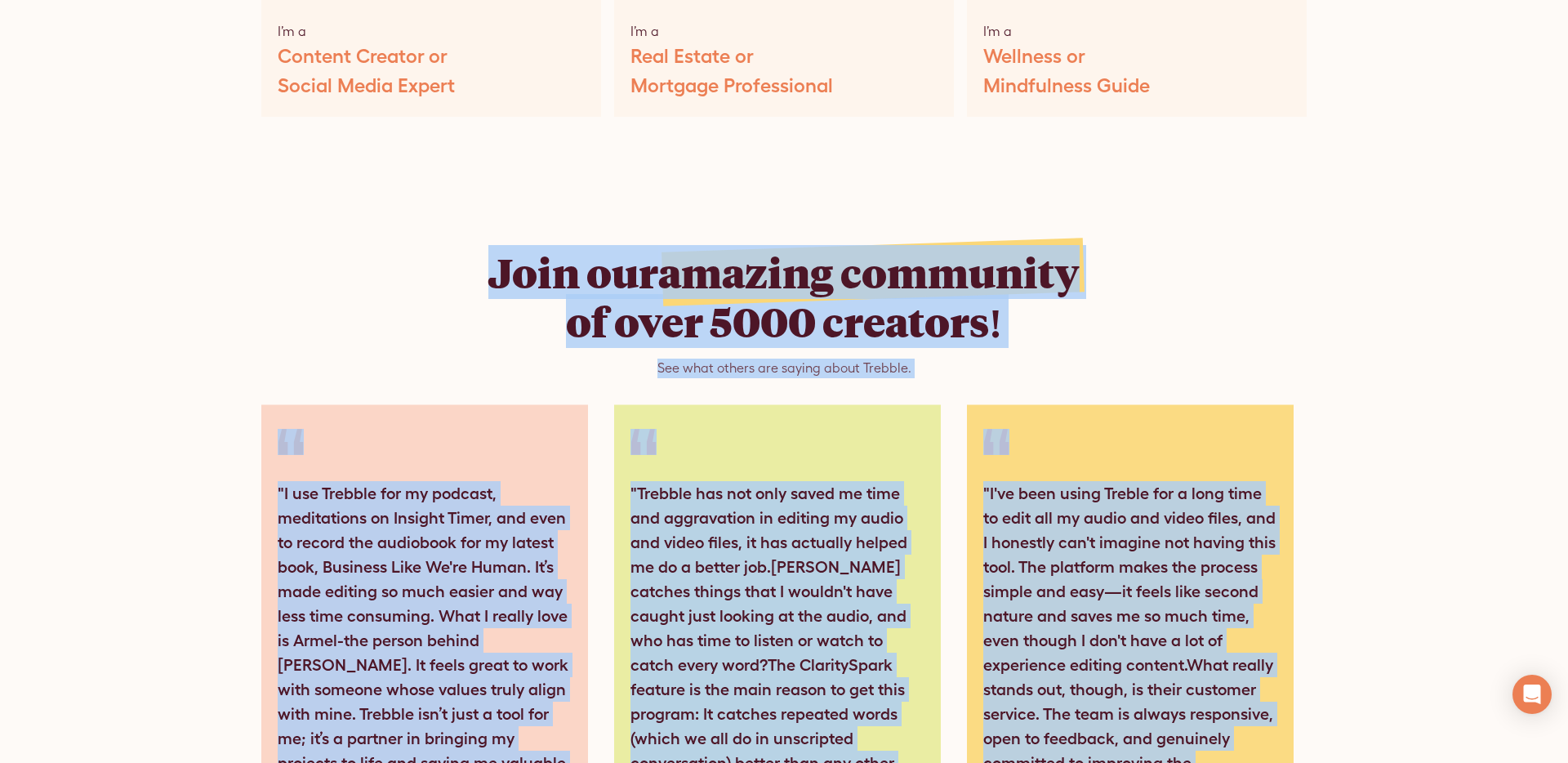
scroll to position [8292, 0]
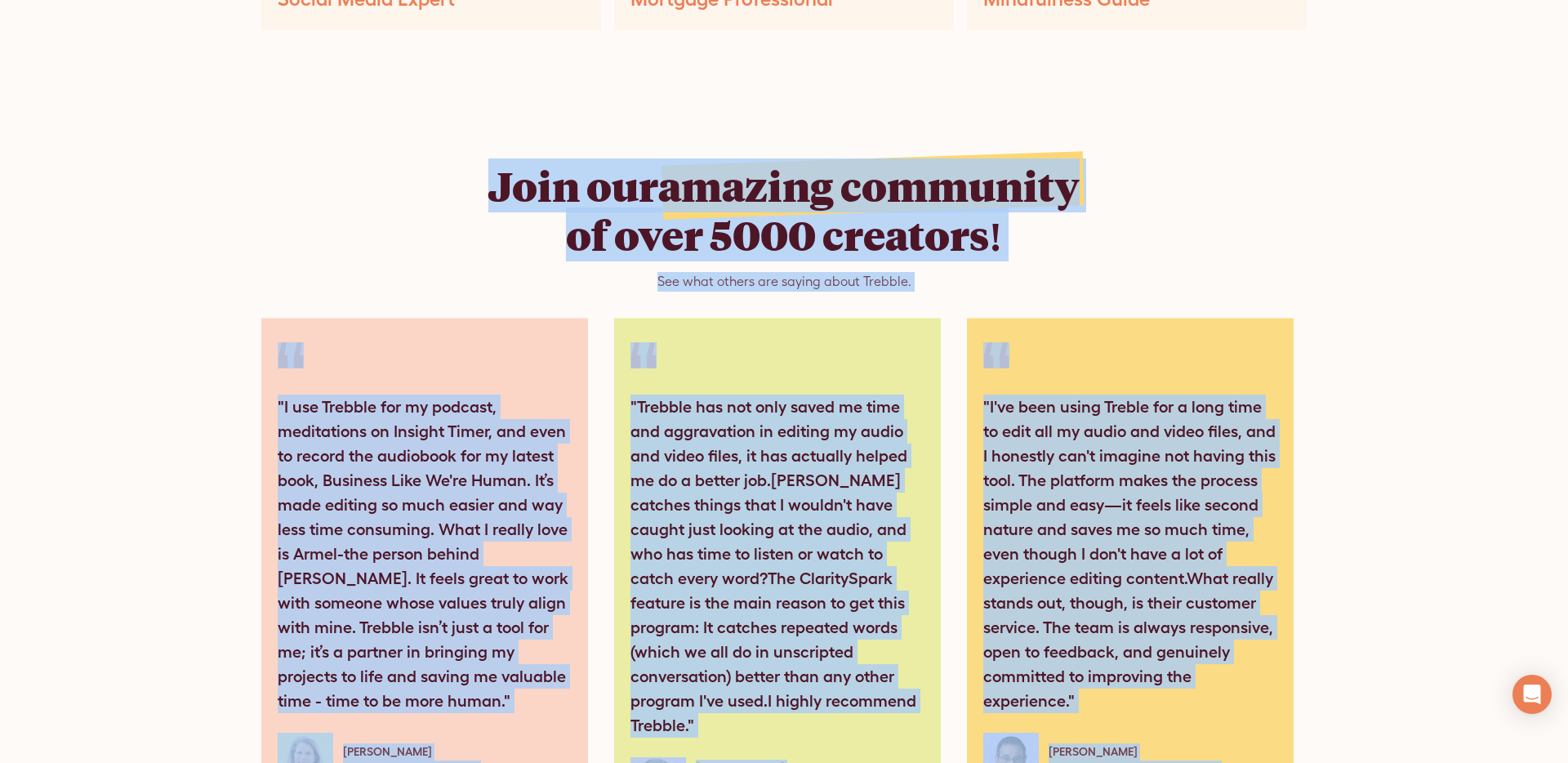
drag, startPoint x: 388, startPoint y: 216, endPoint x: 1295, endPoint y: 733, distance: 1044.0
click at [1295, 733] on div "Join our amazing community of over 5000 creators! See what others are saying ab…" at bounding box center [784, 518] width 1045 height 846
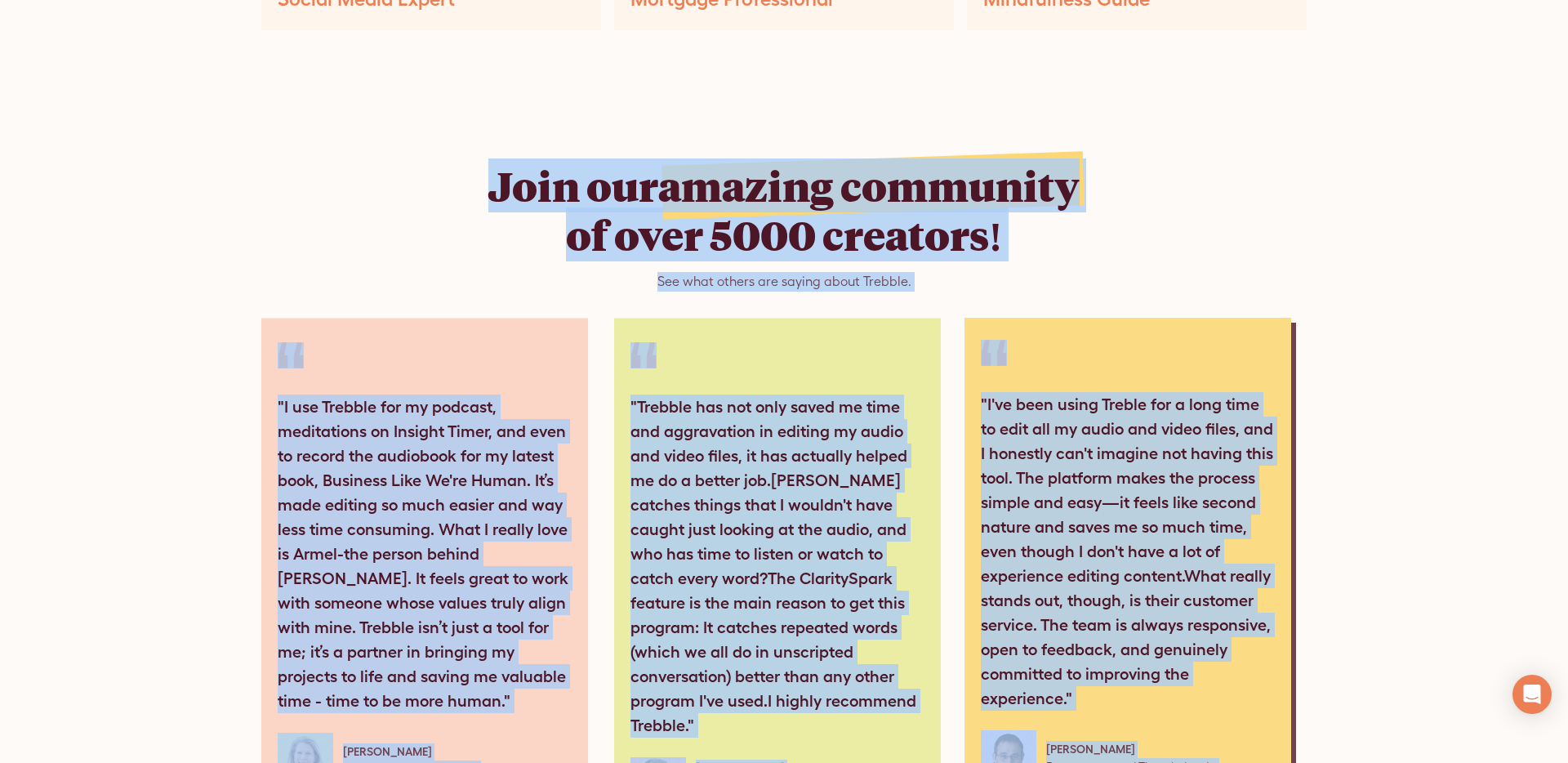
copy div "Lore ips dolorsi ametconse ad elit 2118 seddoeiu! Tem inci utlabo etd magnaa en…"
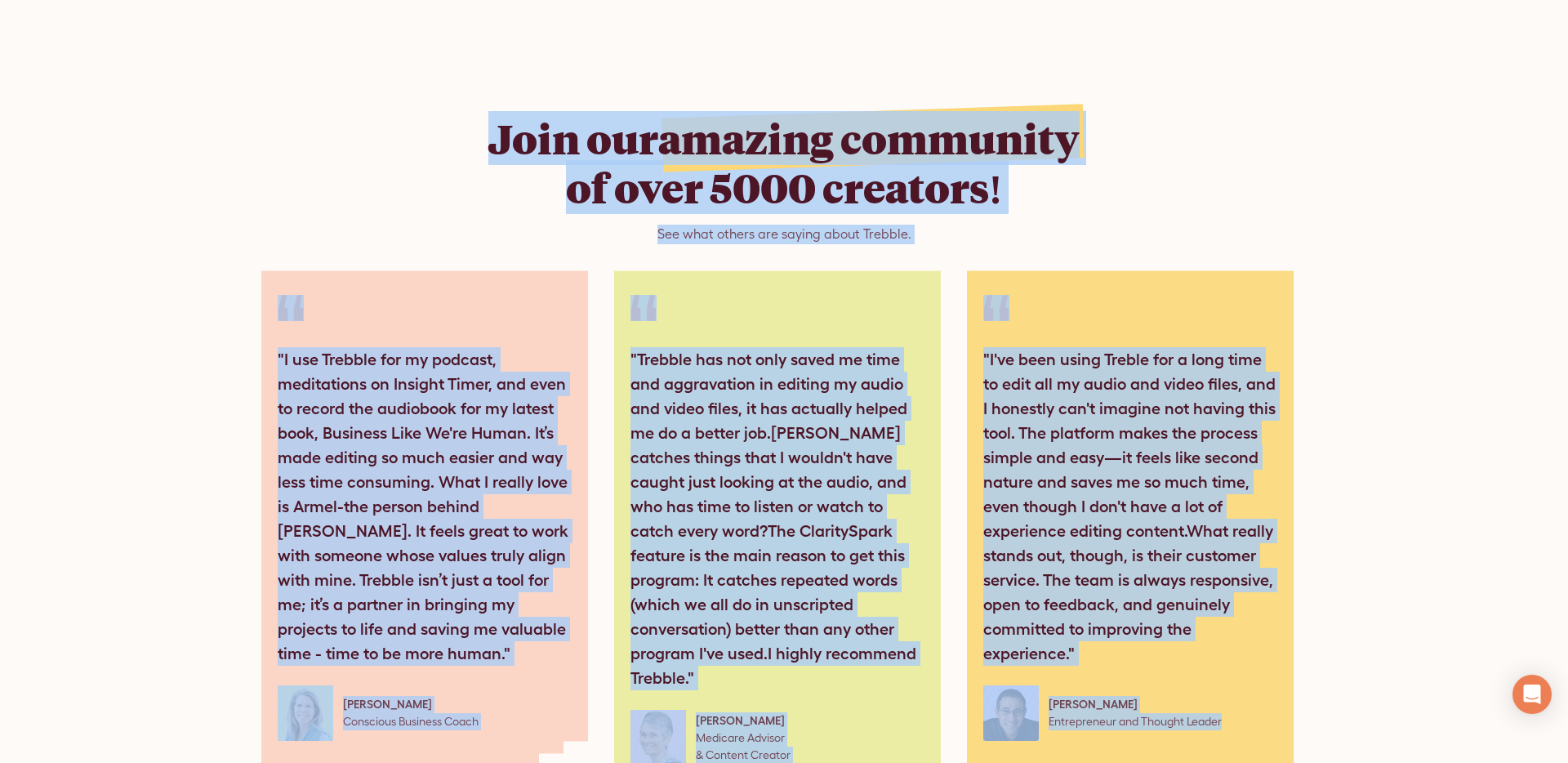
scroll to position [8342, 0]
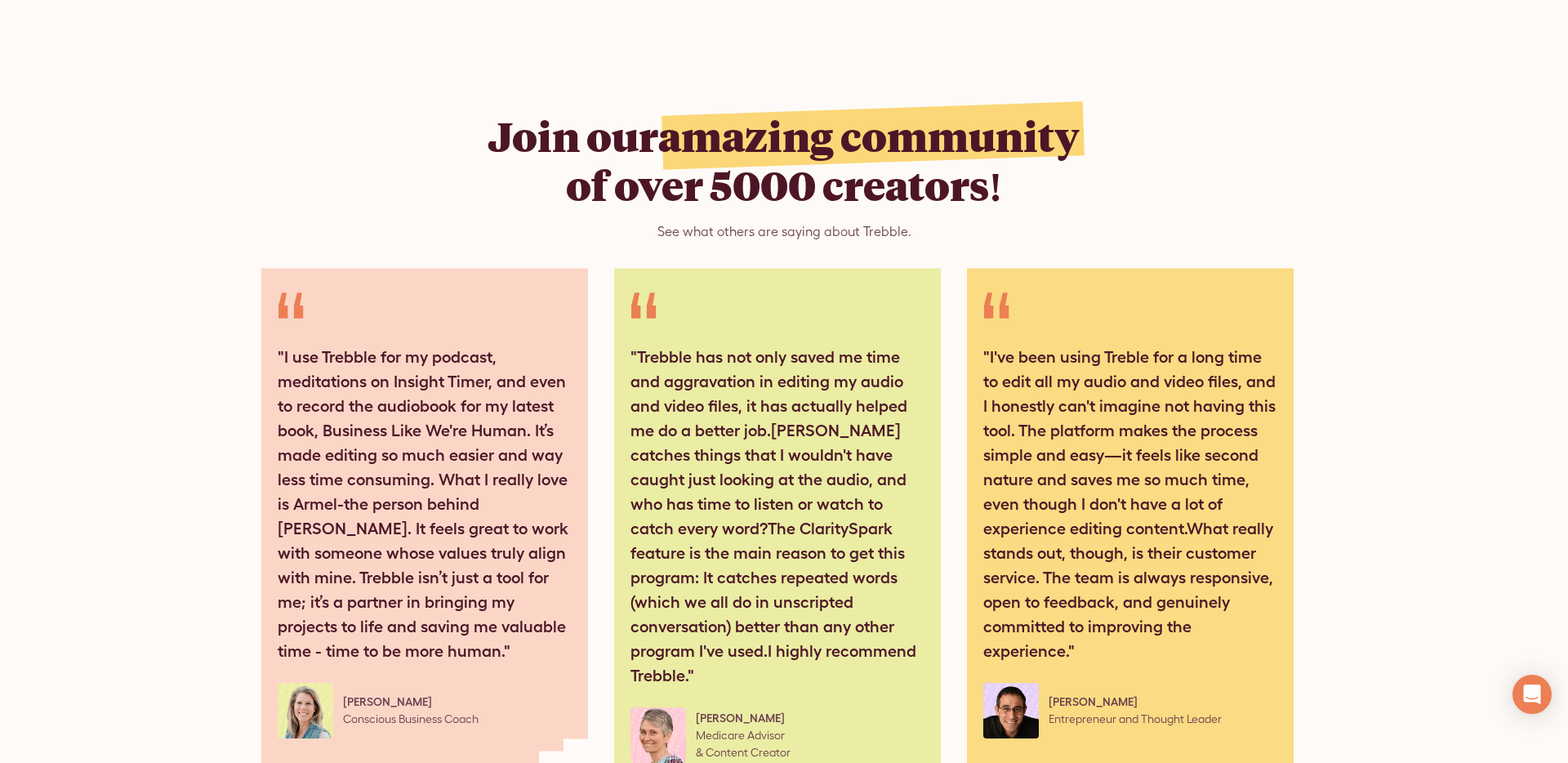
click at [1339, 265] on div "Join our amazing community of over 5000 creators! See what others are saying ab…" at bounding box center [784, 468] width 1568 height 846
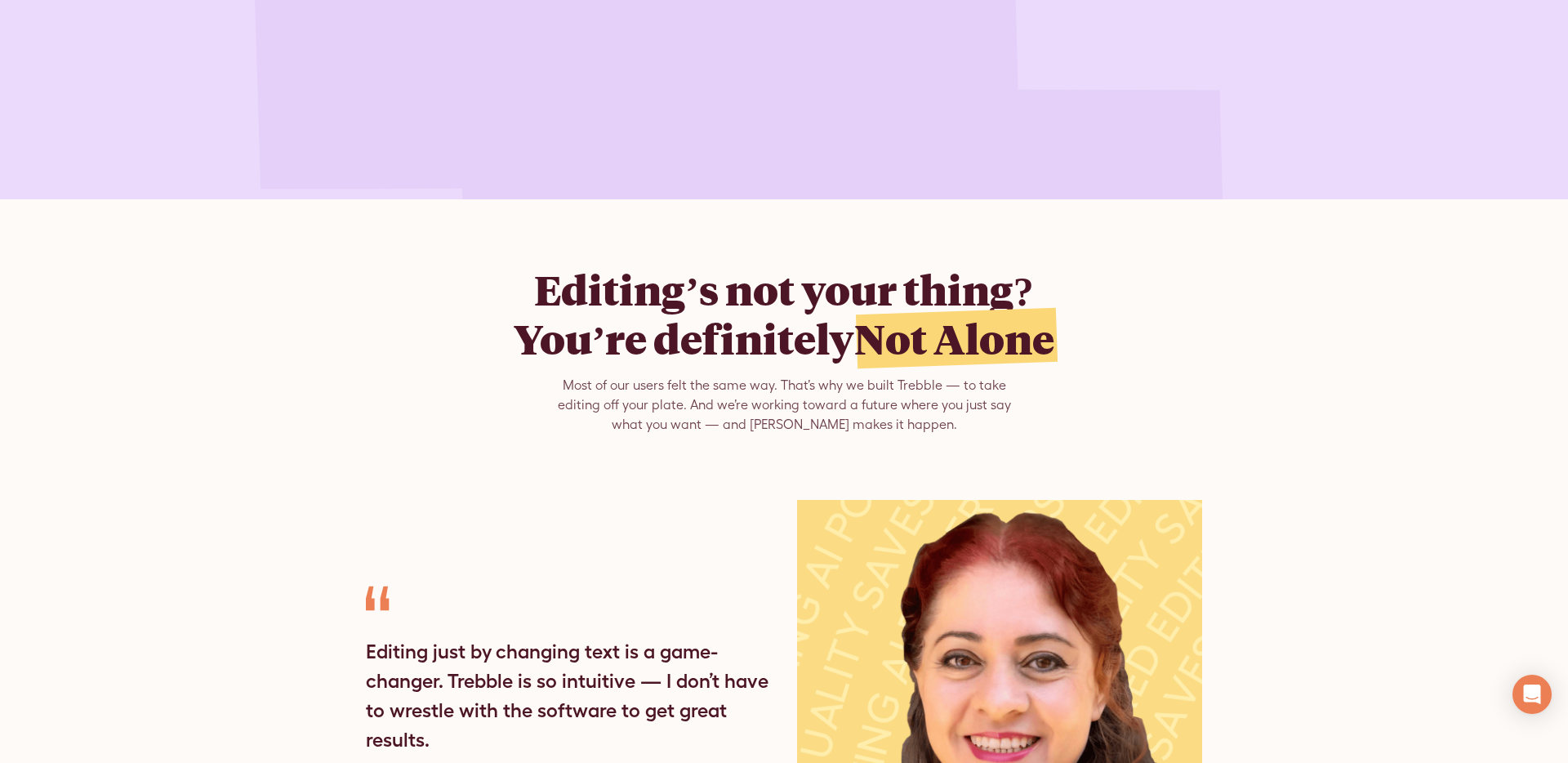
scroll to position [4400, 0]
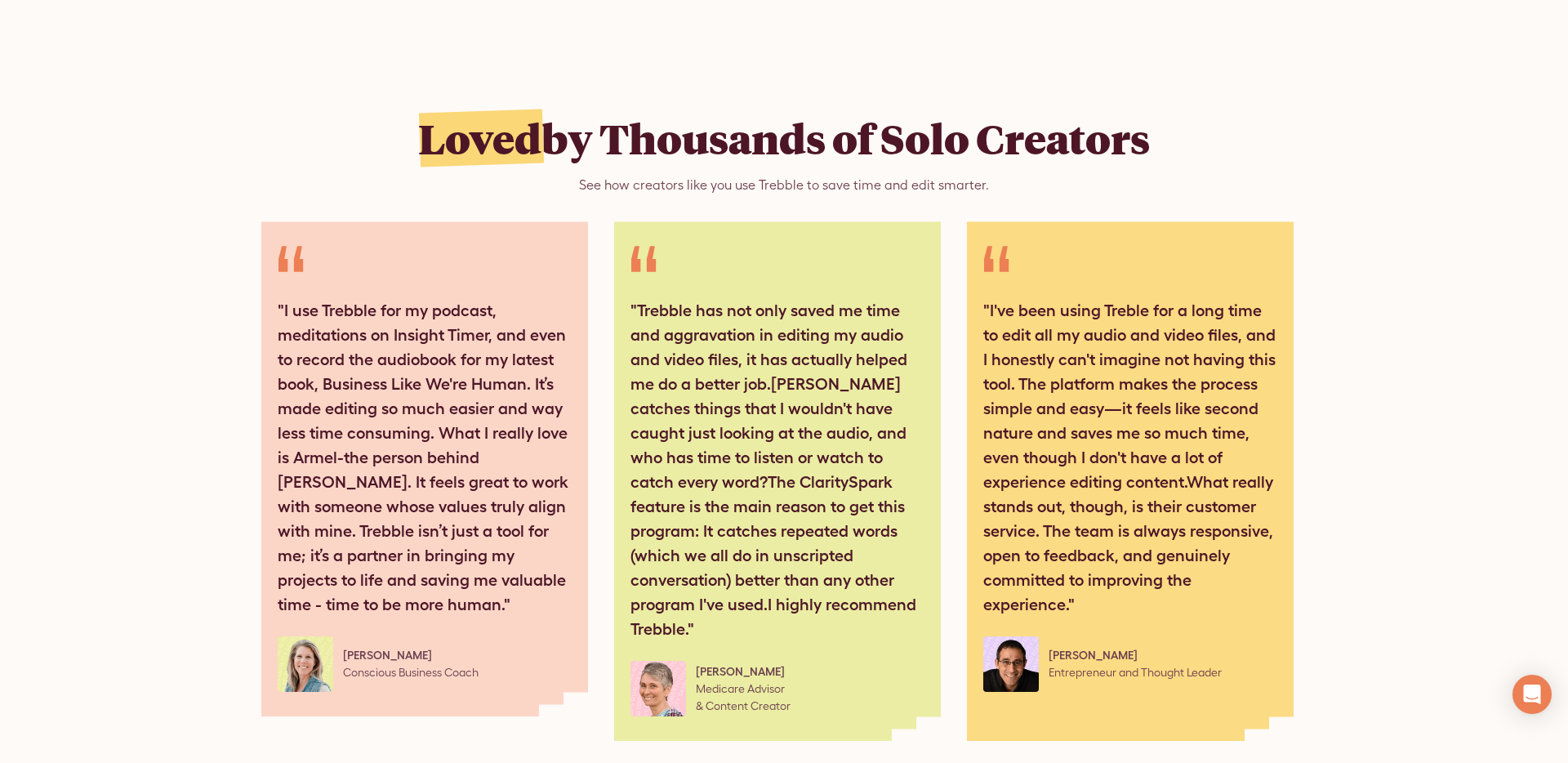
scroll to position [8239, 0]
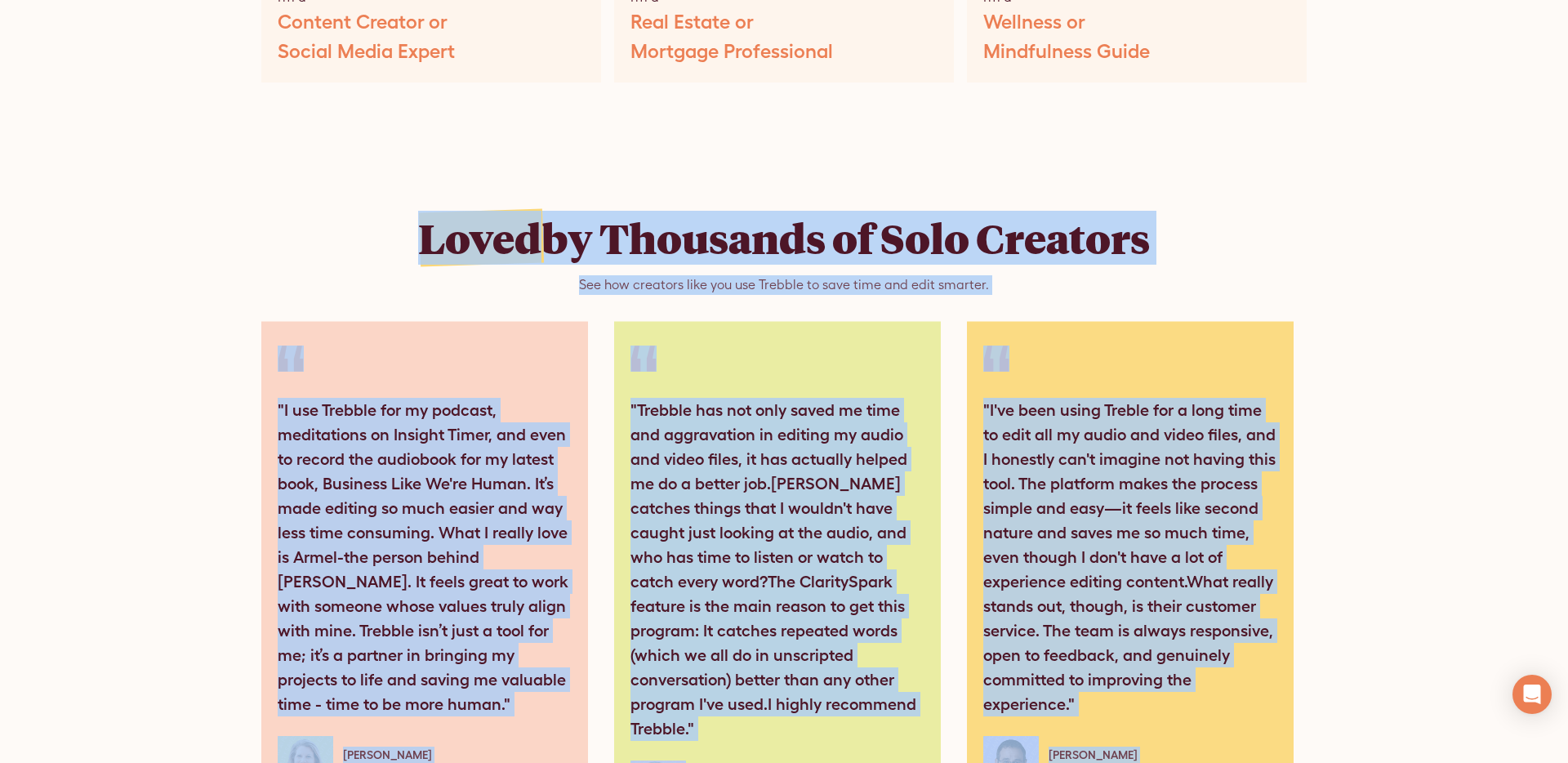
drag, startPoint x: 285, startPoint y: 65, endPoint x: 1199, endPoint y: 636, distance: 1077.7
click at [1199, 636] on div "Loved by Thousands of Solo Creators See how creators like you use Trebble to sa…" at bounding box center [784, 546] width 1045 height 797
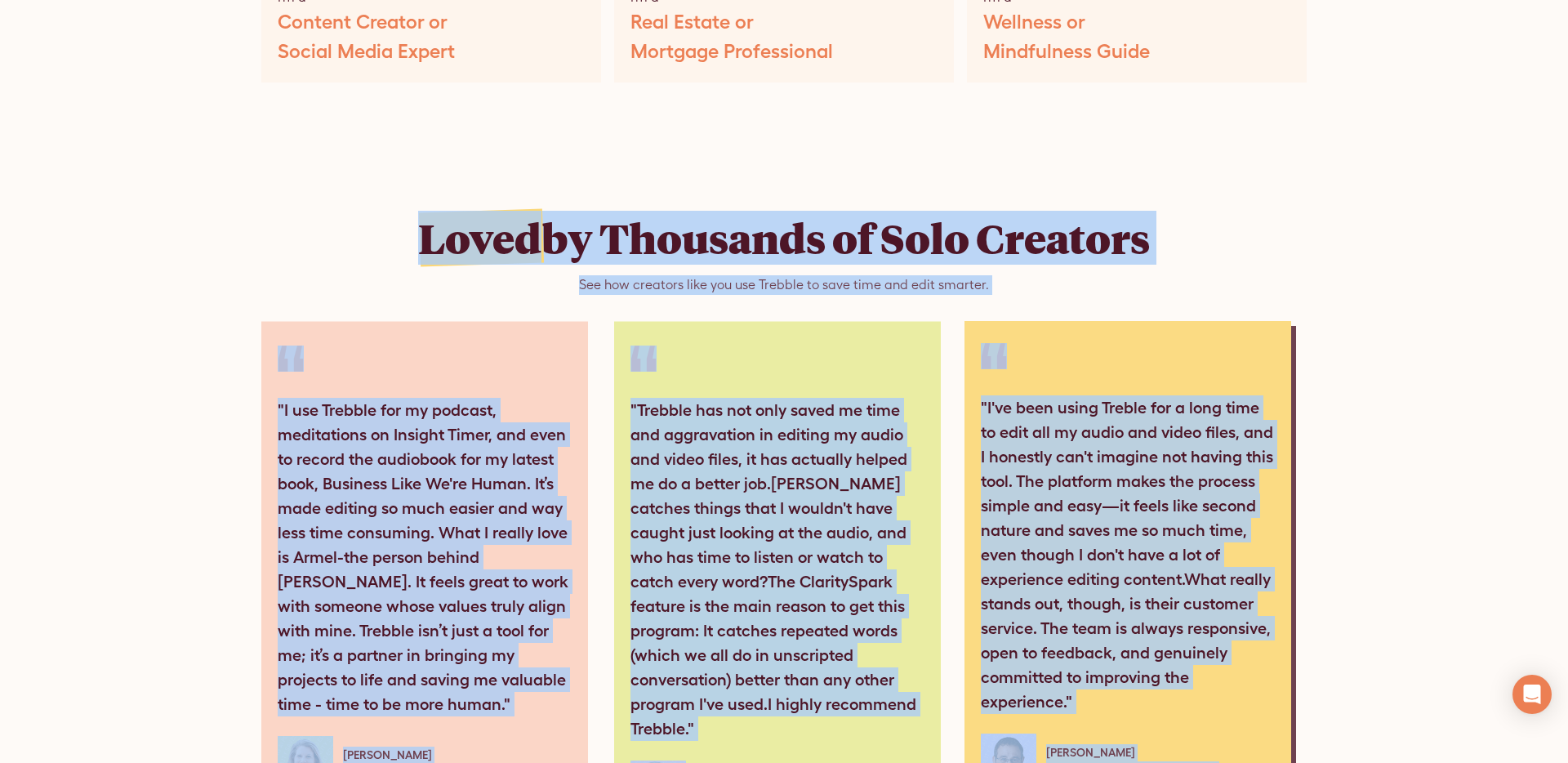
copy div "Loved by Thousands of Solo Creators See how creators like you use Trebble to sa…"
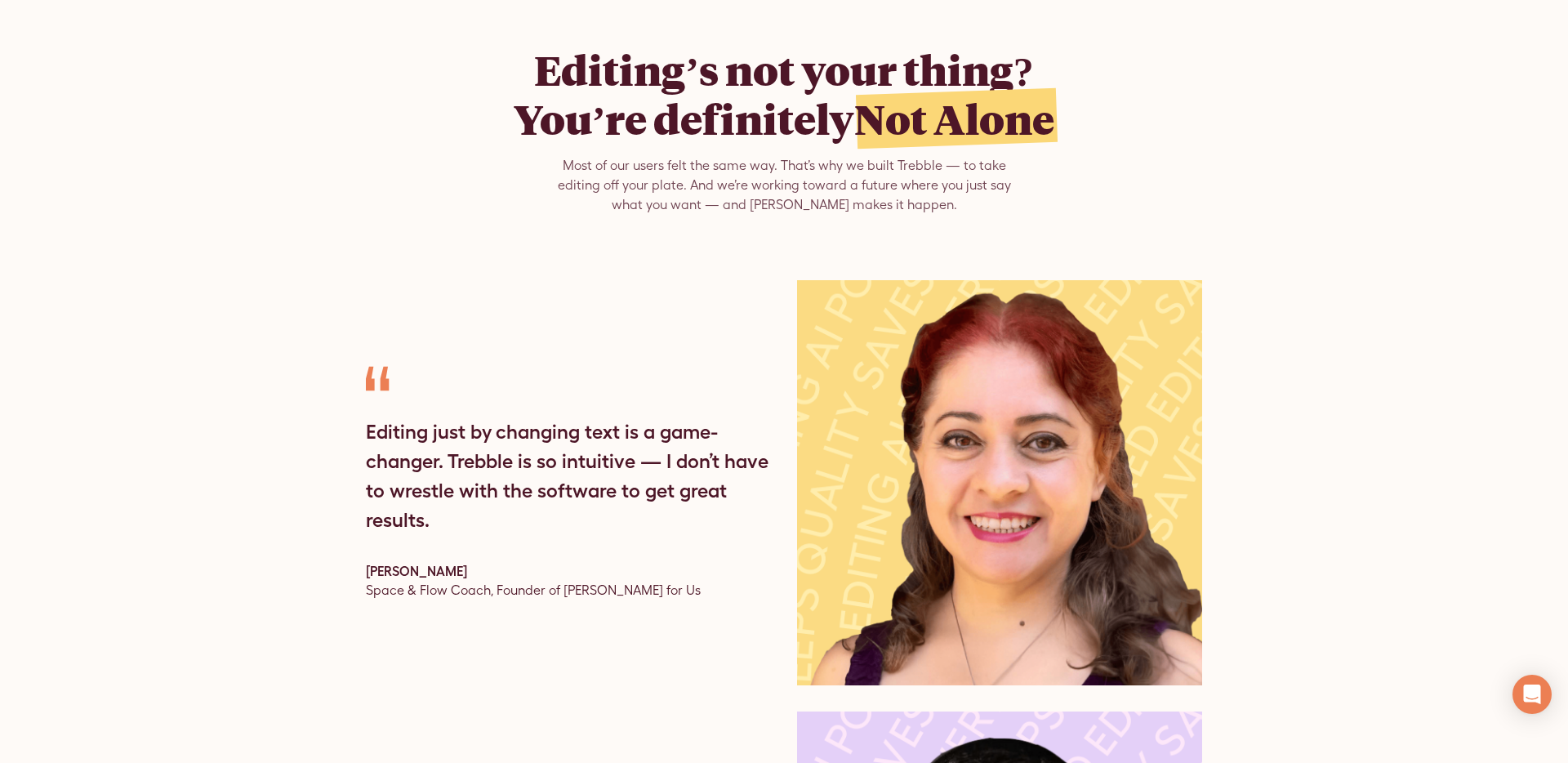
scroll to position [4619, 0]
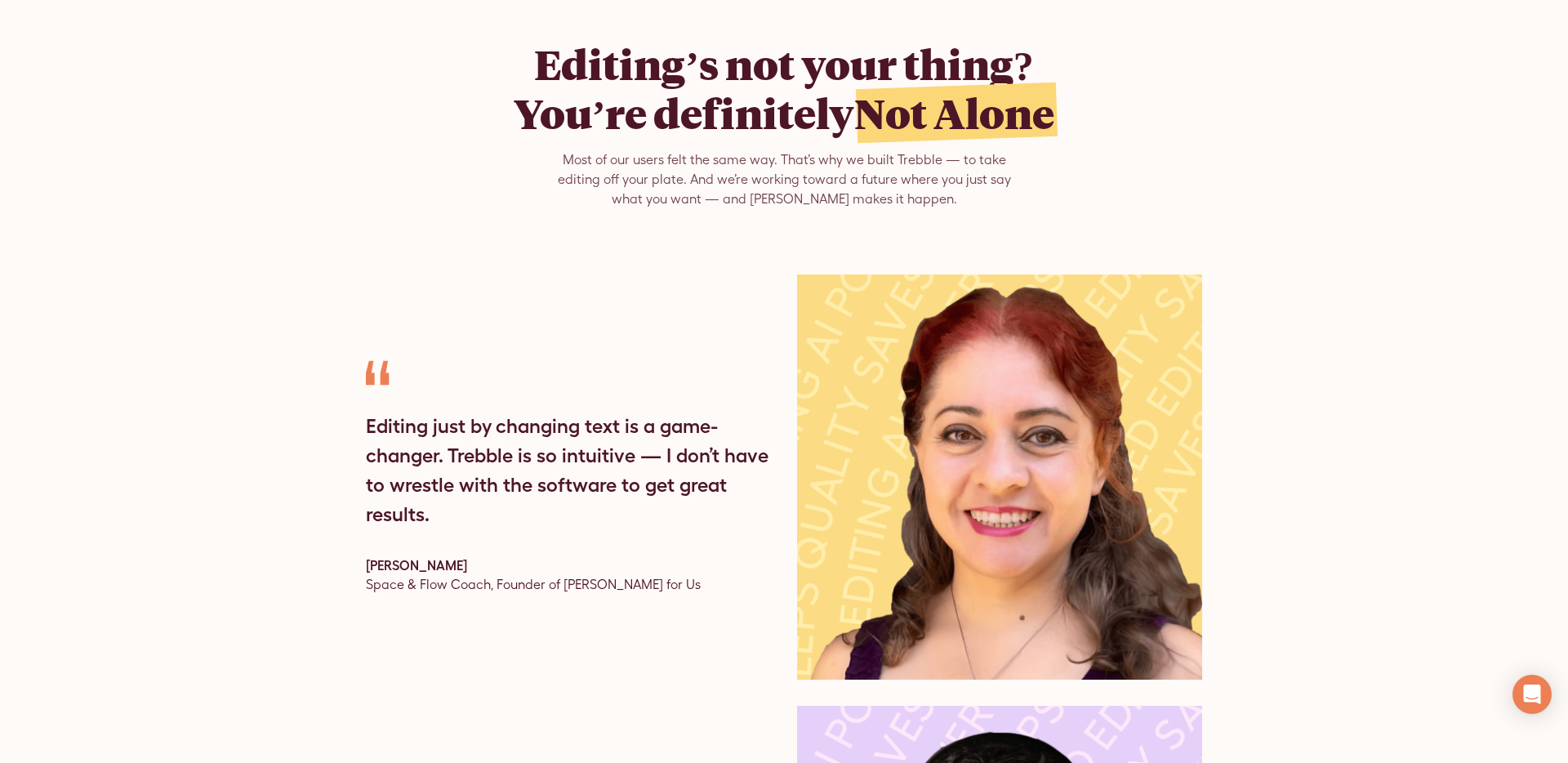
click at [418, 411] on div "Editing just by changing text is a game-changer. Trebble is so intuitive — I do…" at bounding box center [569, 470] width 405 height 118
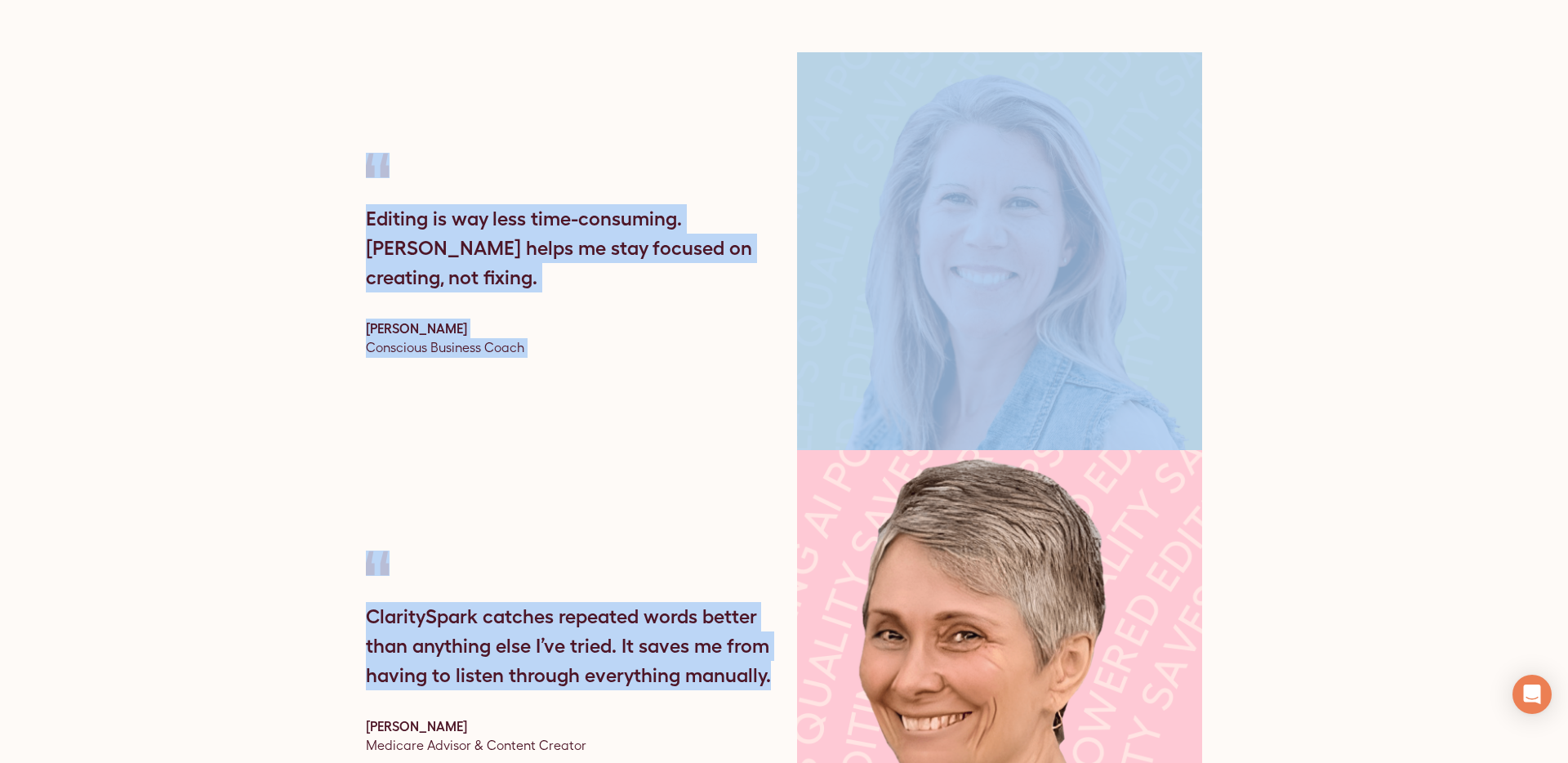
scroll to position [5740, 0]
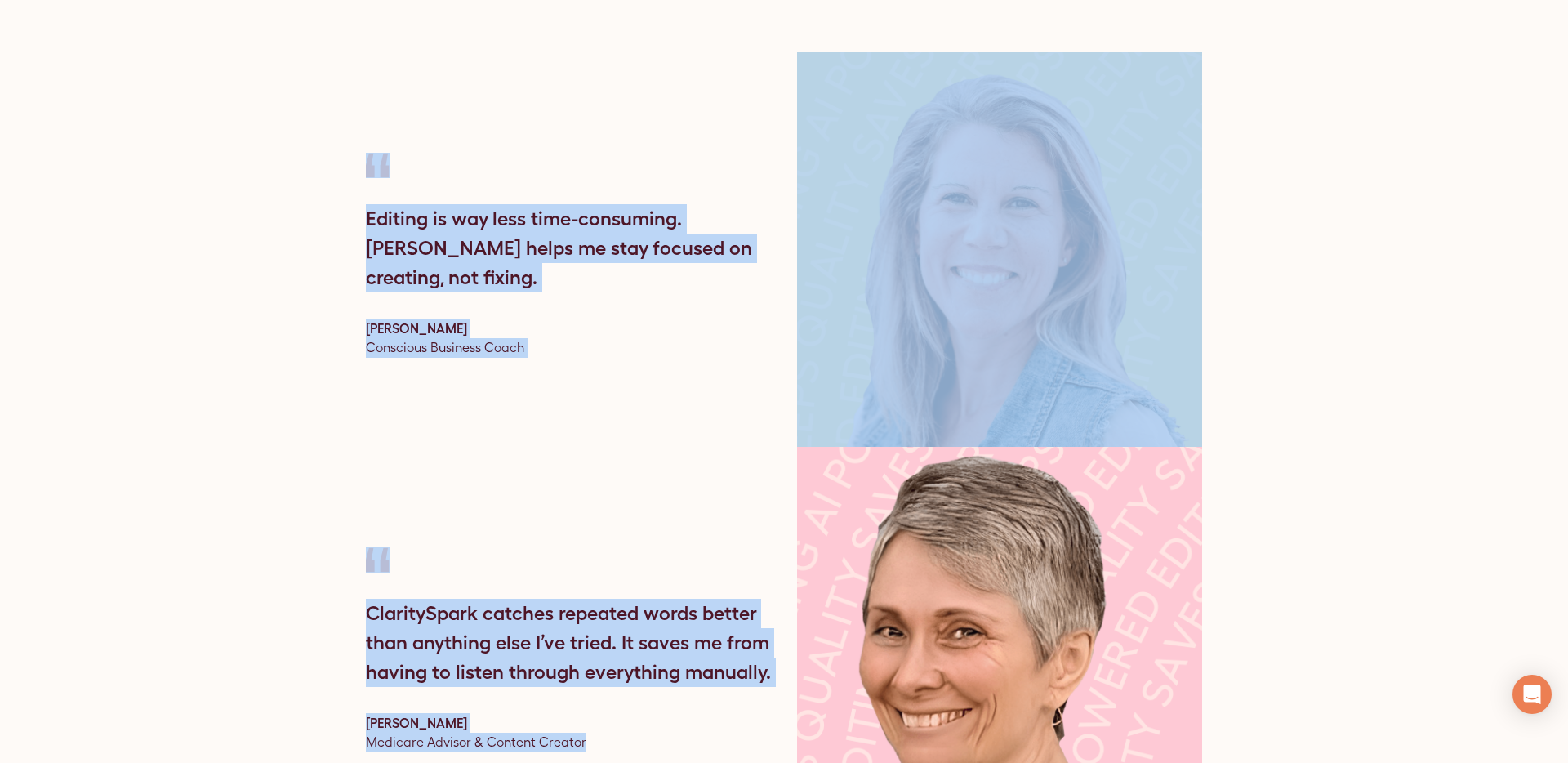
drag, startPoint x: 358, startPoint y: 189, endPoint x: 666, endPoint y: 566, distance: 486.8
copy div "Editing just by changing text is a game-changer. Trebble is so intuitive — I do…"
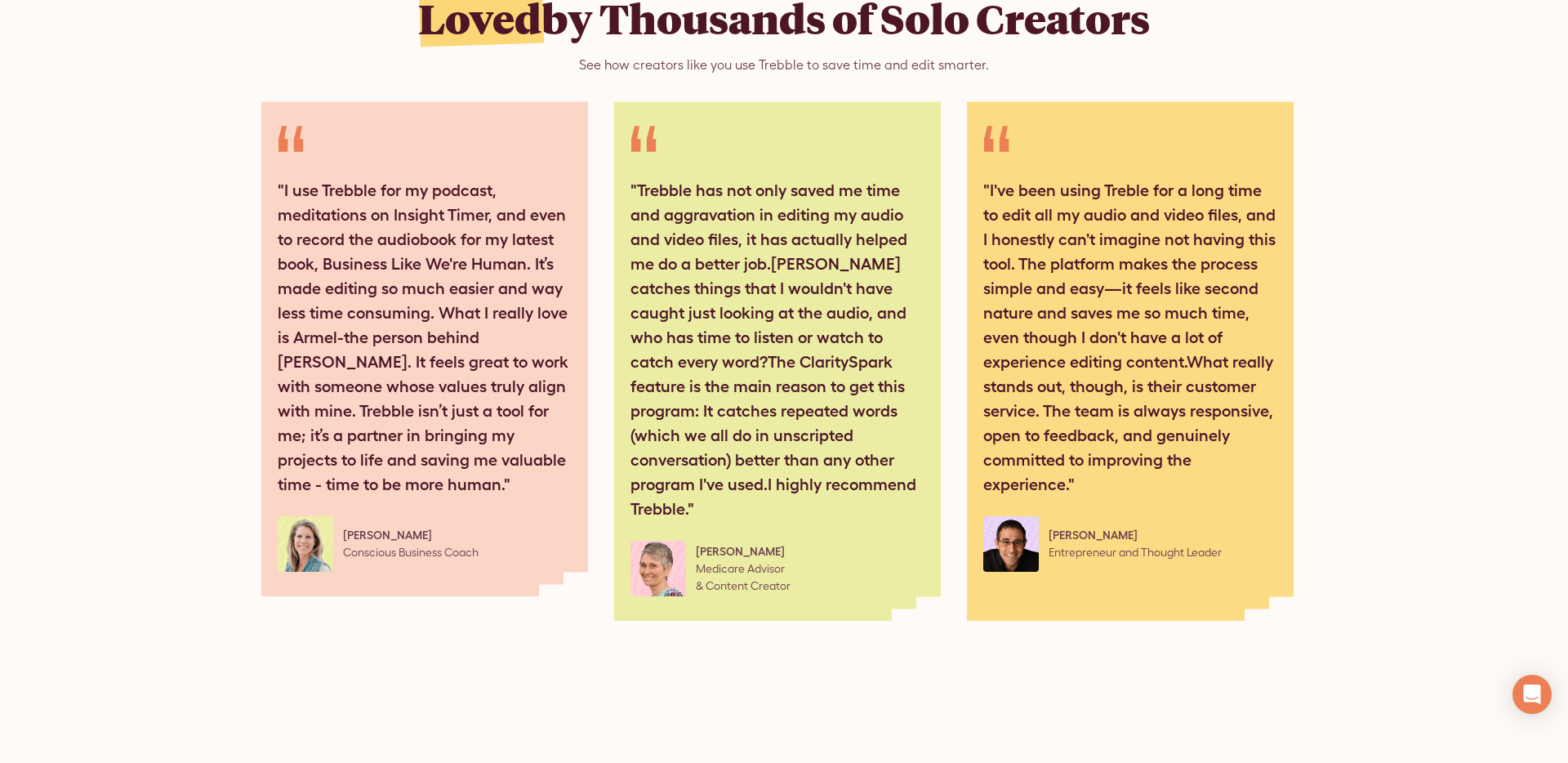
scroll to position [8457, 0]
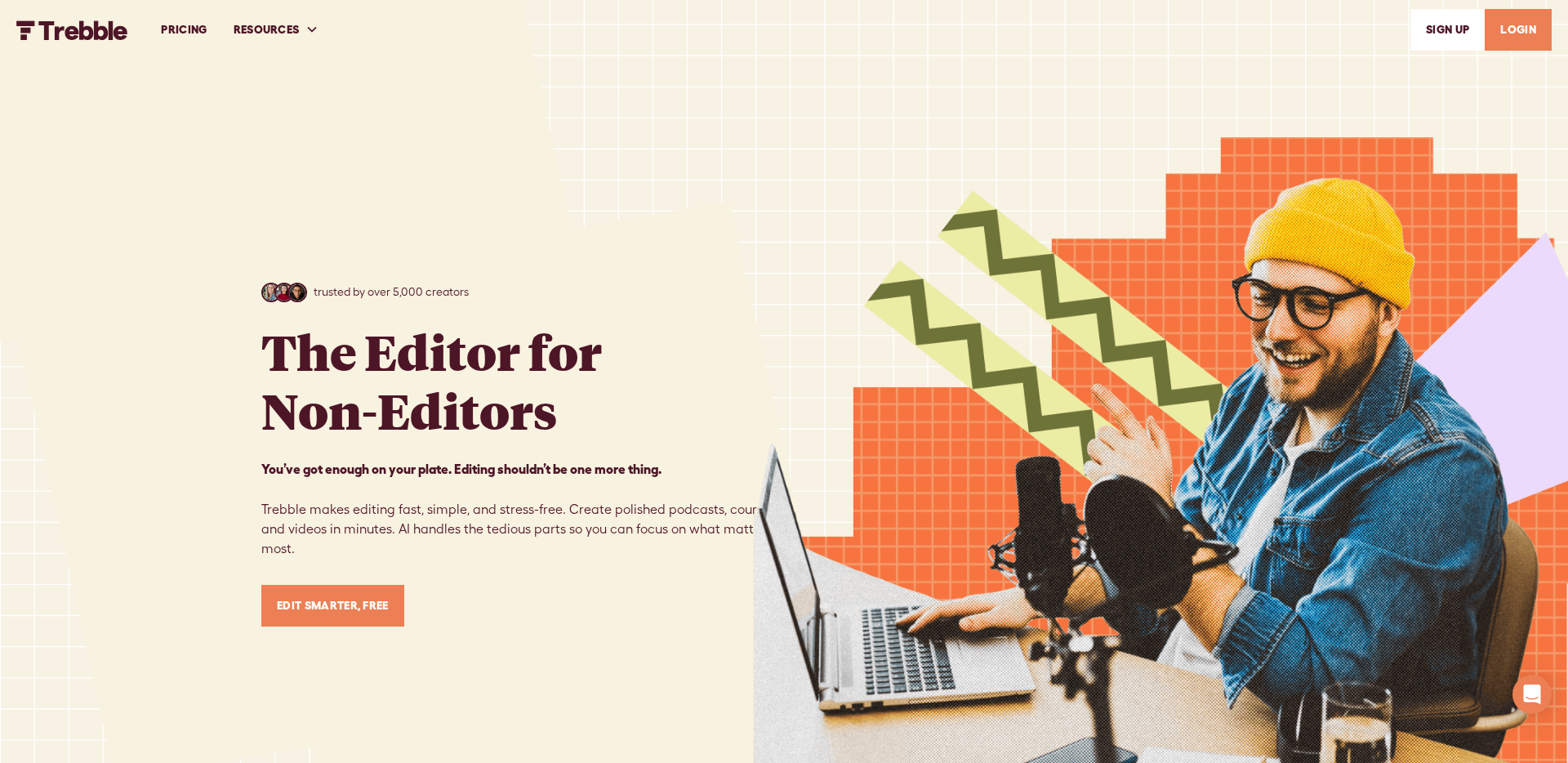
click at [168, 25] on link "PRICING" at bounding box center [184, 30] width 72 height 57
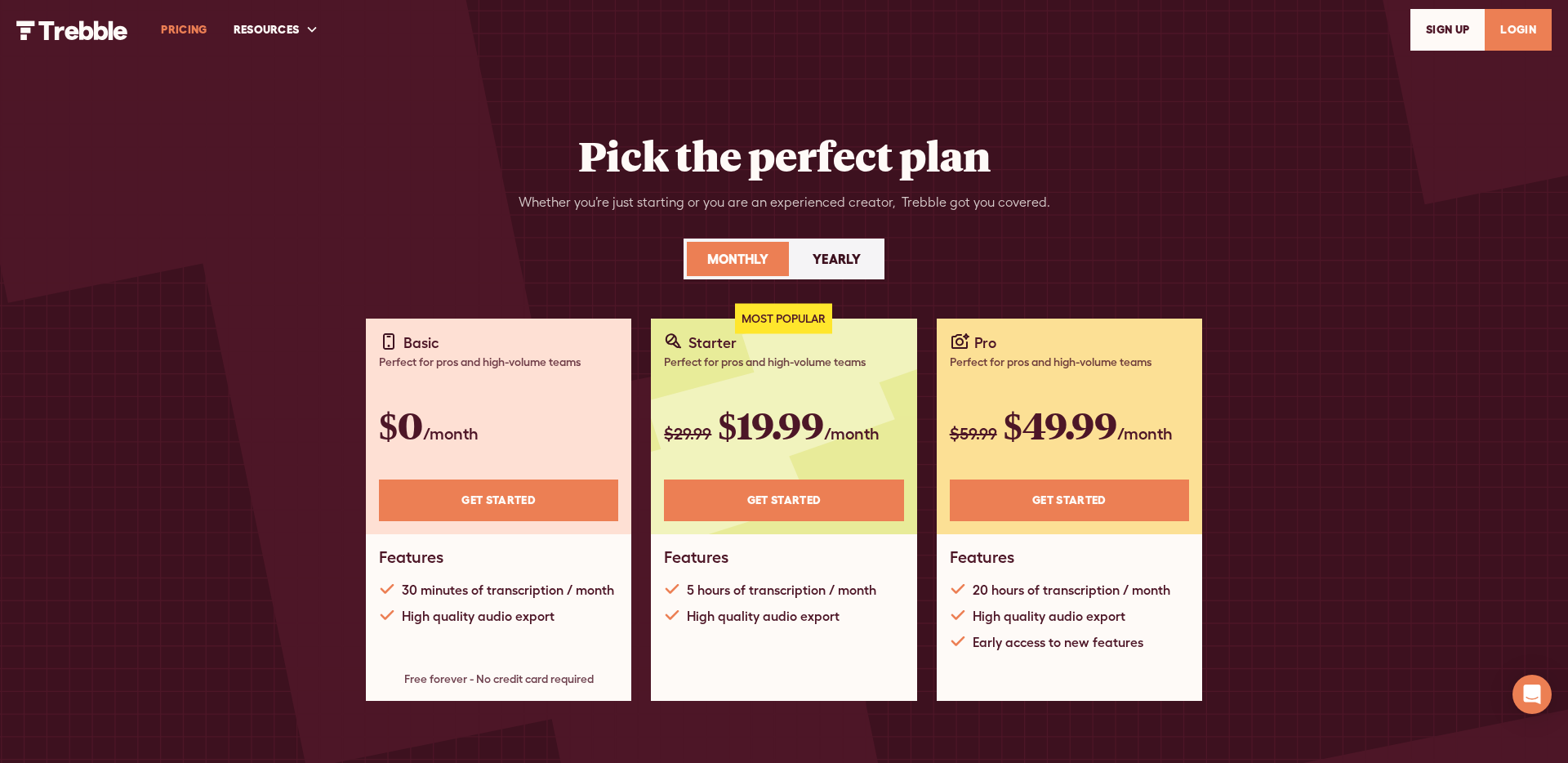
click at [82, 27] on img "home" at bounding box center [72, 30] width 112 height 20
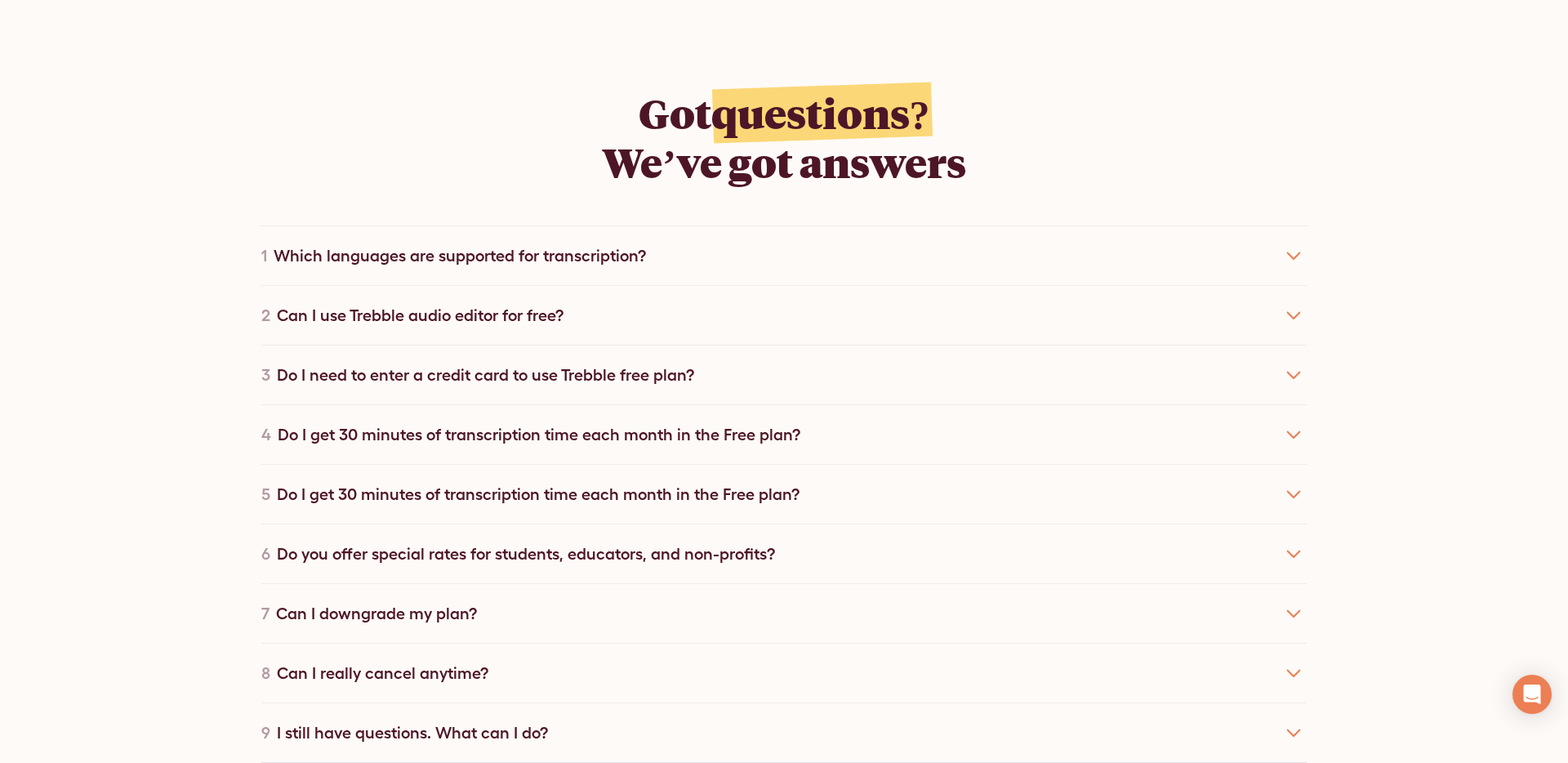
scroll to position [2887, 0]
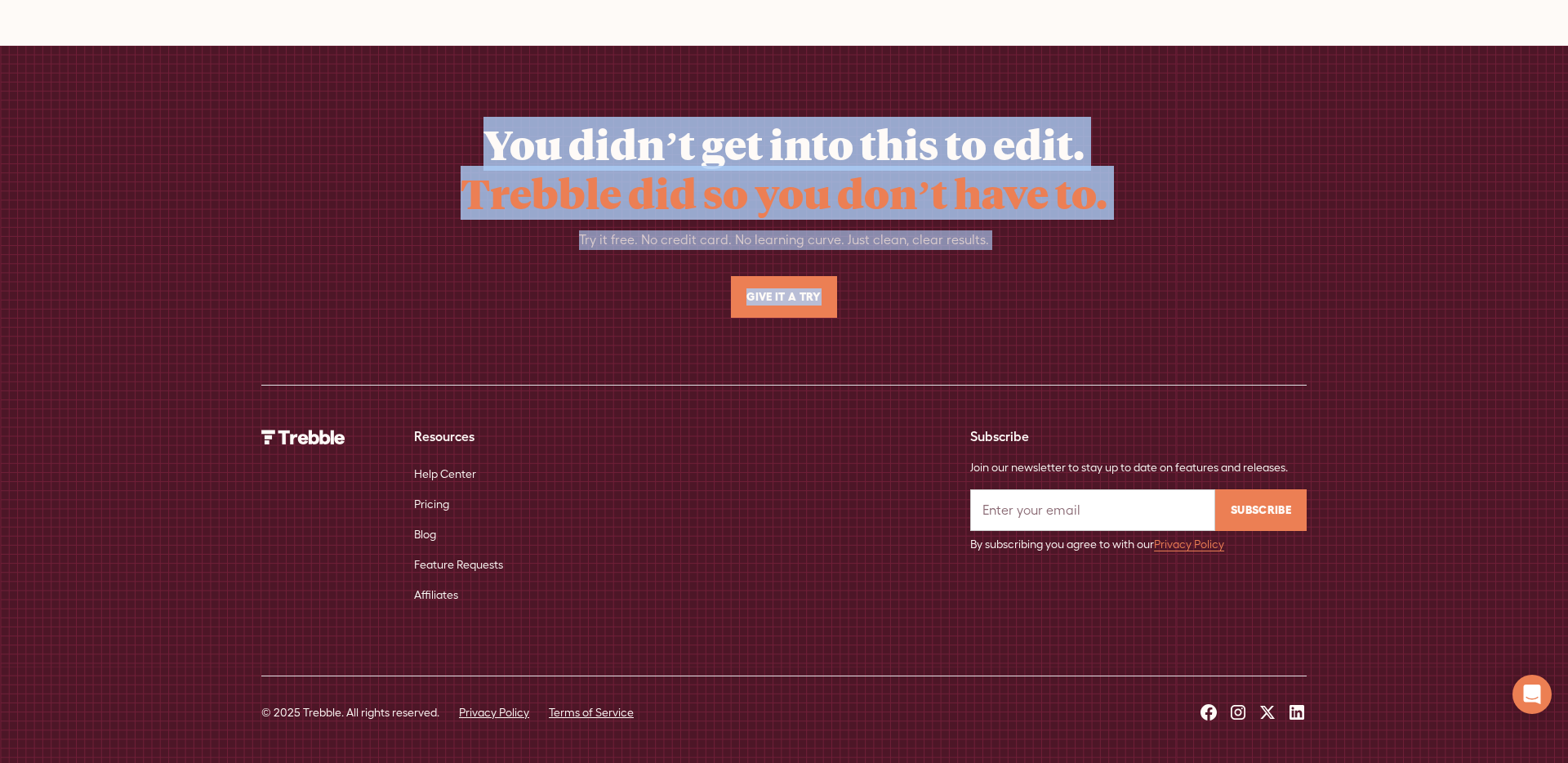
drag, startPoint x: 435, startPoint y: 117, endPoint x: 867, endPoint y: 334, distance: 483.4
click at [867, 334] on div "You didn’t get into this to edit. Trebble did so you don’t have to. Try it free…" at bounding box center [784, 231] width 1045 height 307
copy div "You didn’t get into this to edit. Trebble did so you don’t have to. Try it free…"
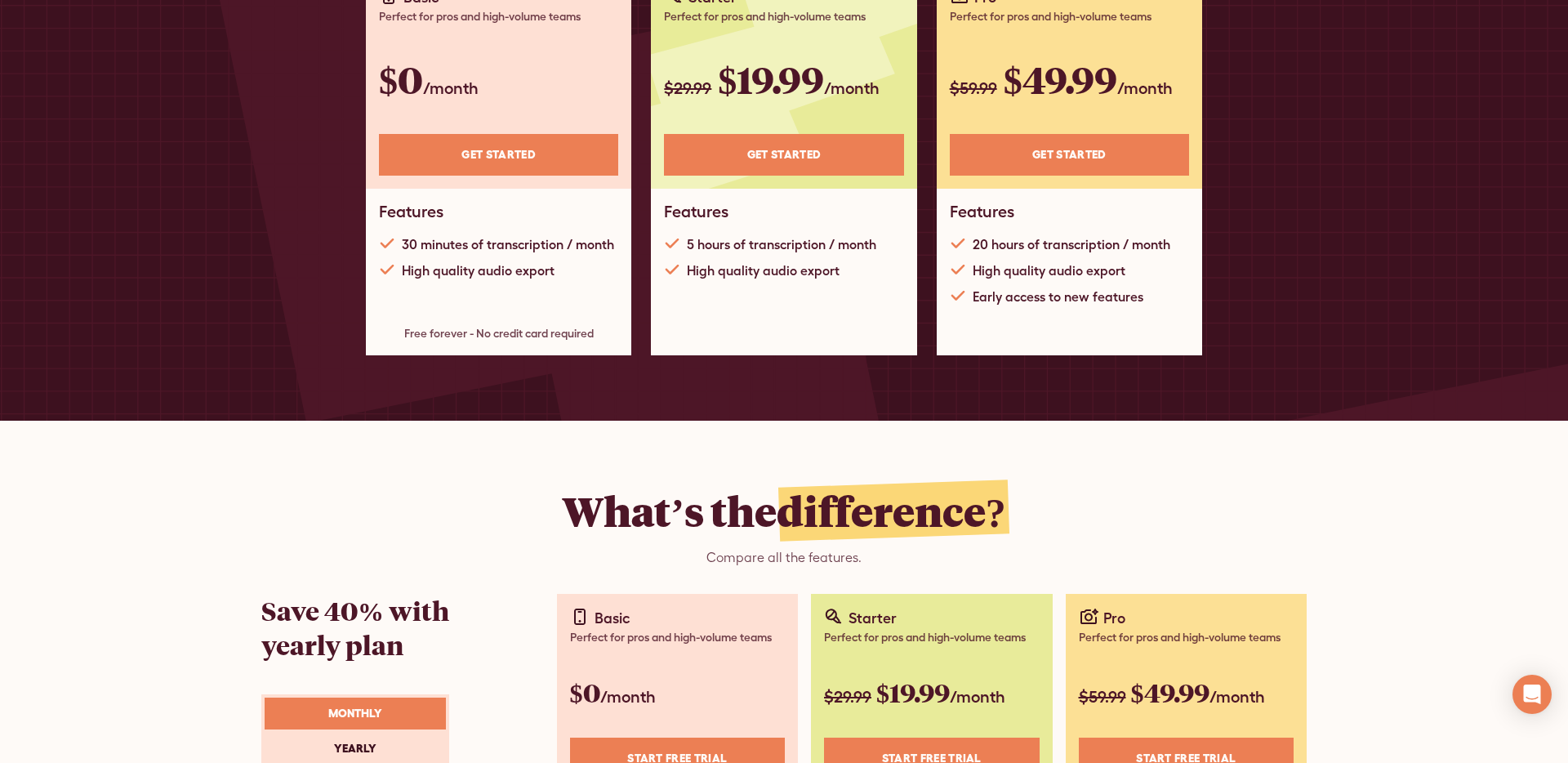
scroll to position [0, 0]
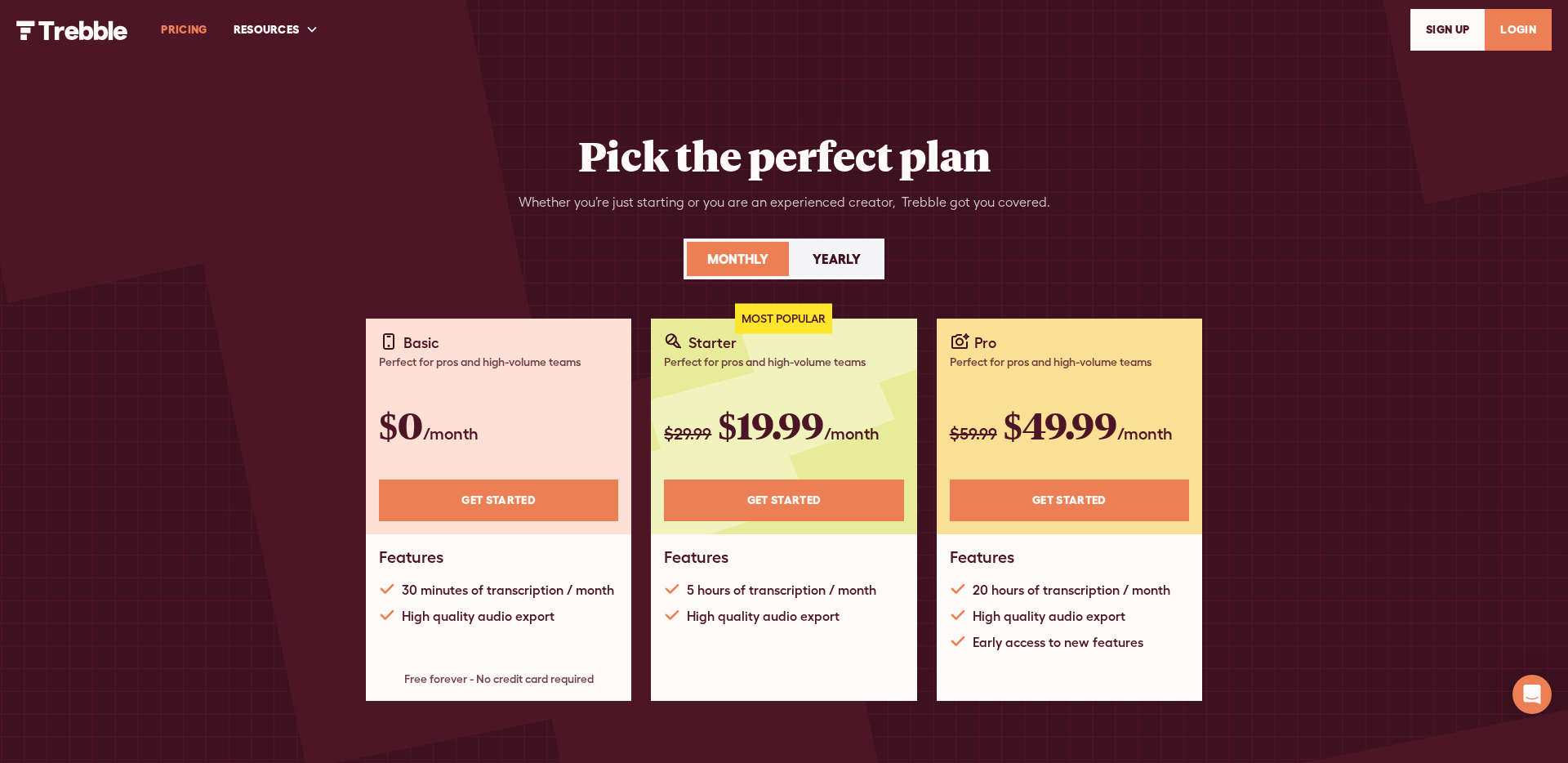
click at [925, 109] on div "Pick the perfect plan Whether you’re just starting or you are an experienced cr…" at bounding box center [784, 383] width 1045 height 766
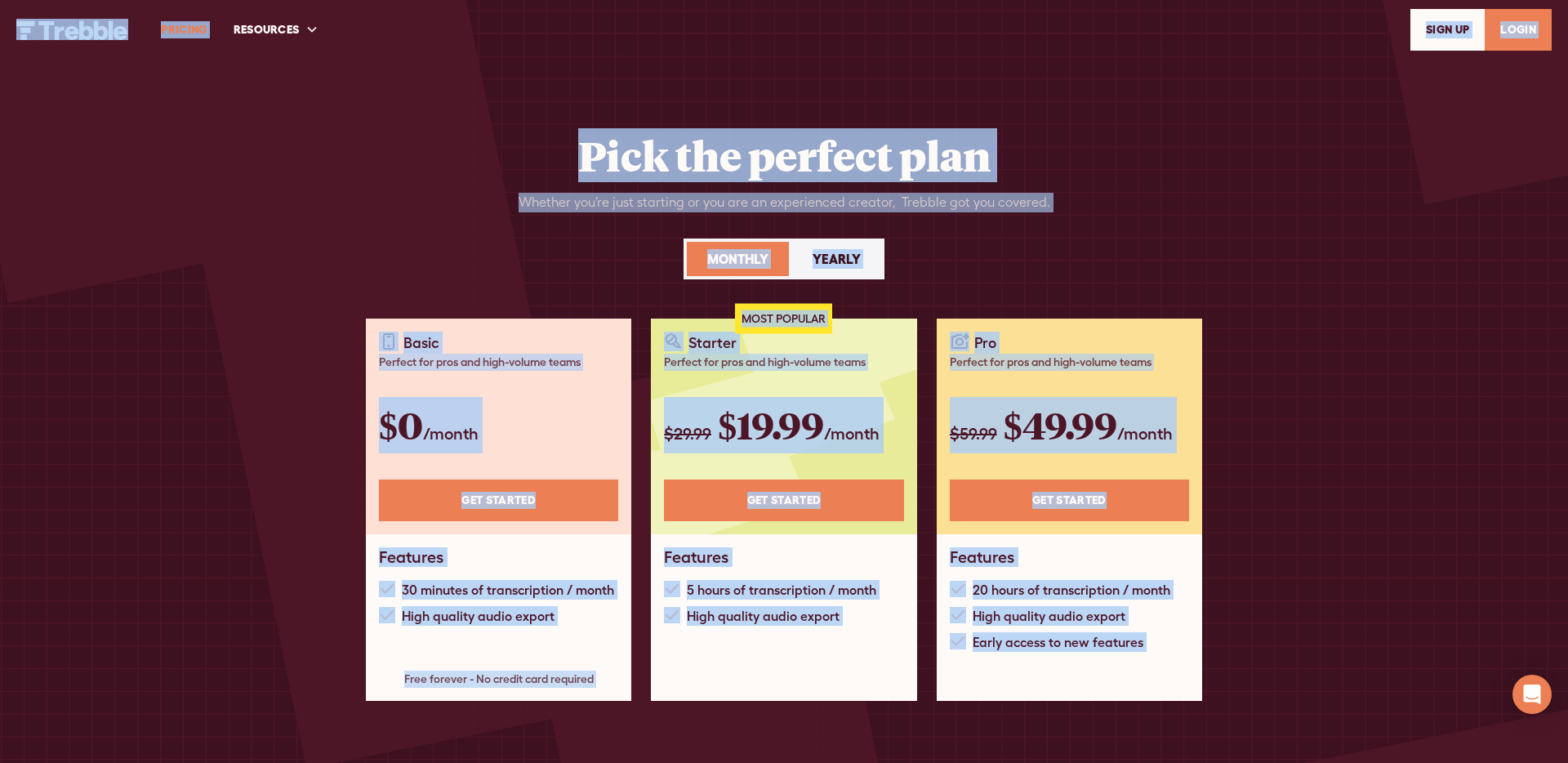
copy body "PRICING RESOURCES Help Center Feature Requests Blog SIGn UP LOGIN Pick the perf…"
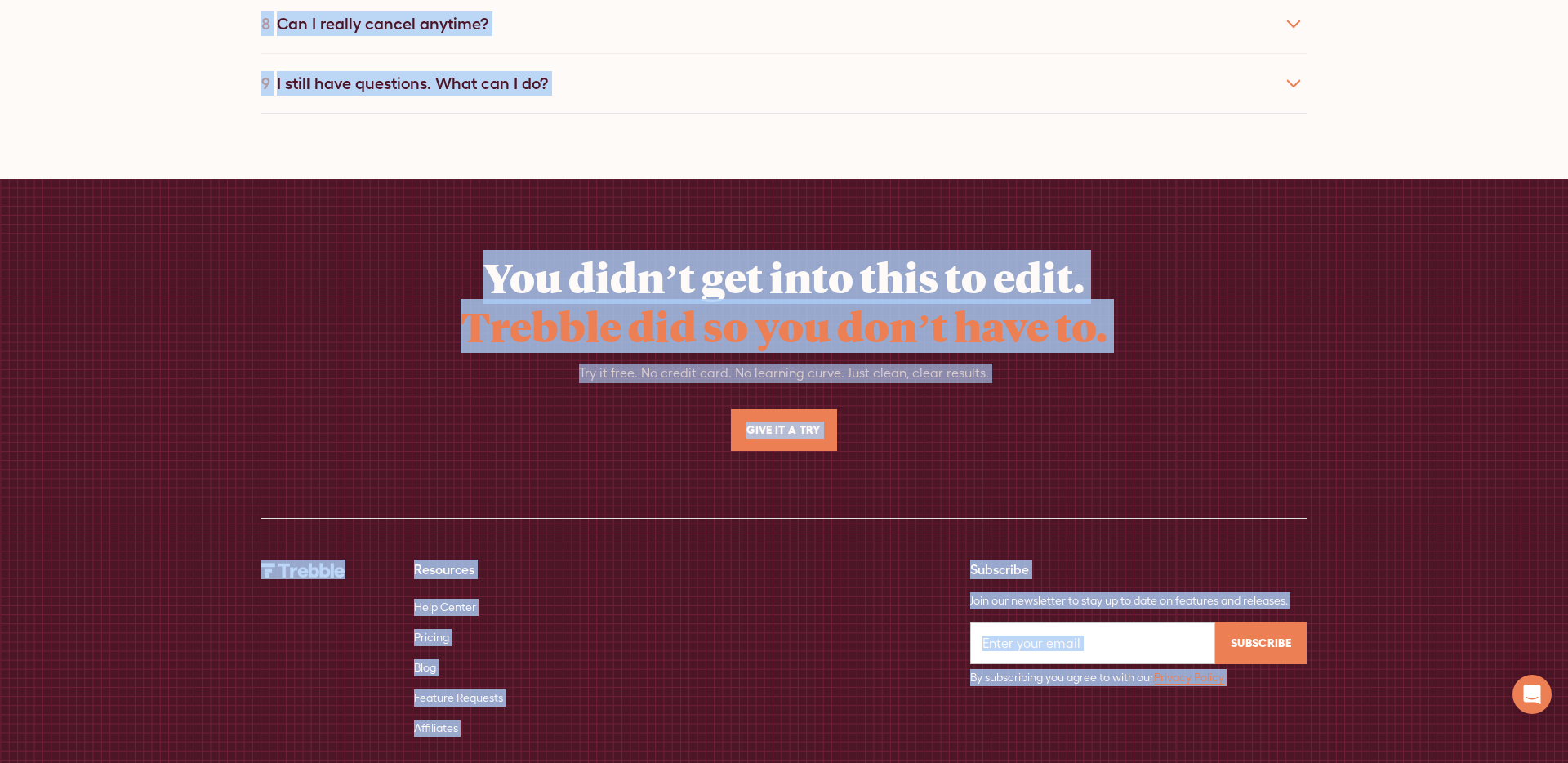
scroll to position [2887, 0]
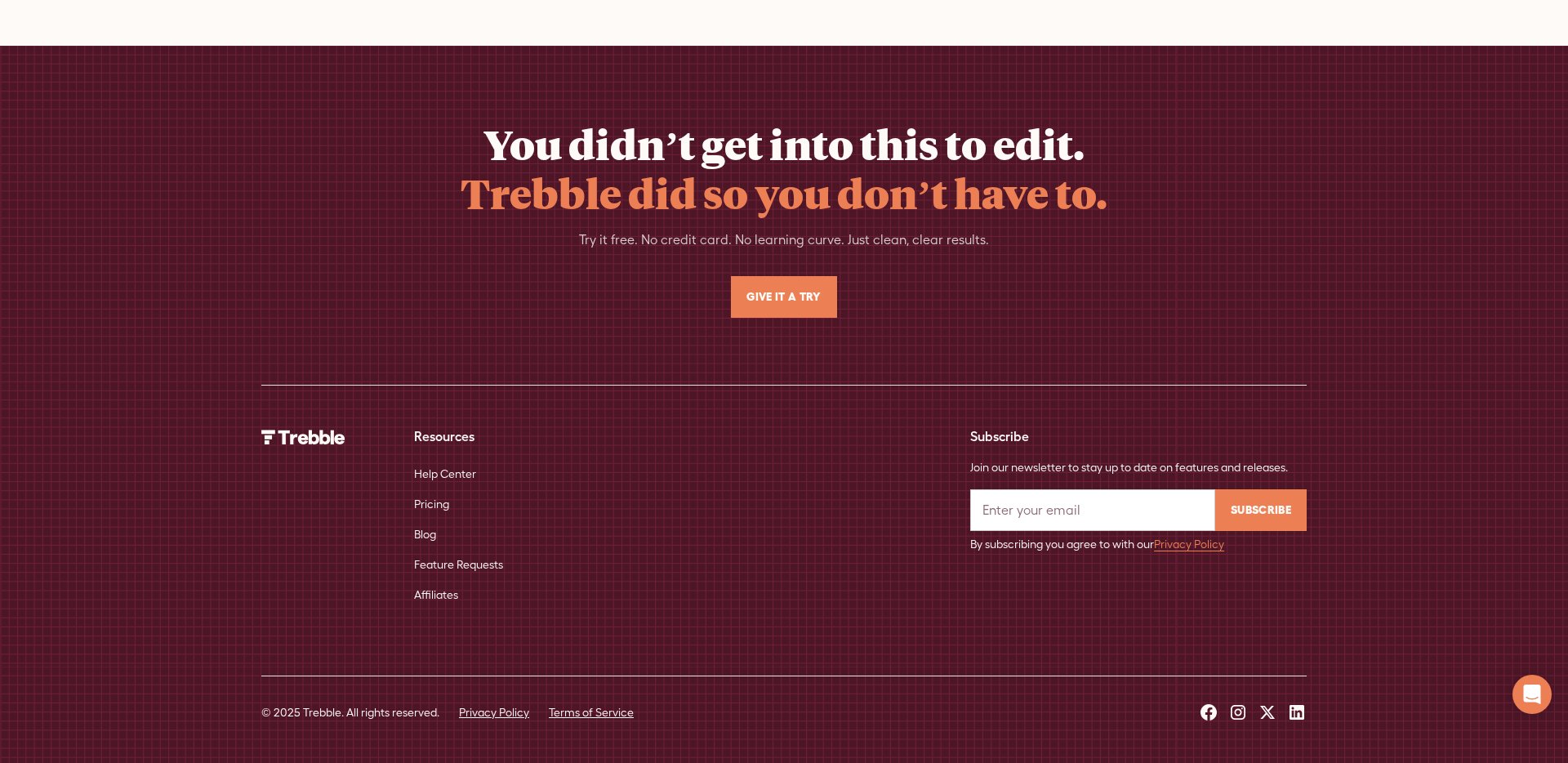
click at [1184, 260] on div "You didn’t get into this to edit. Trebble did so you don’t have to. Try it free…" at bounding box center [784, 218] width 1045 height 198
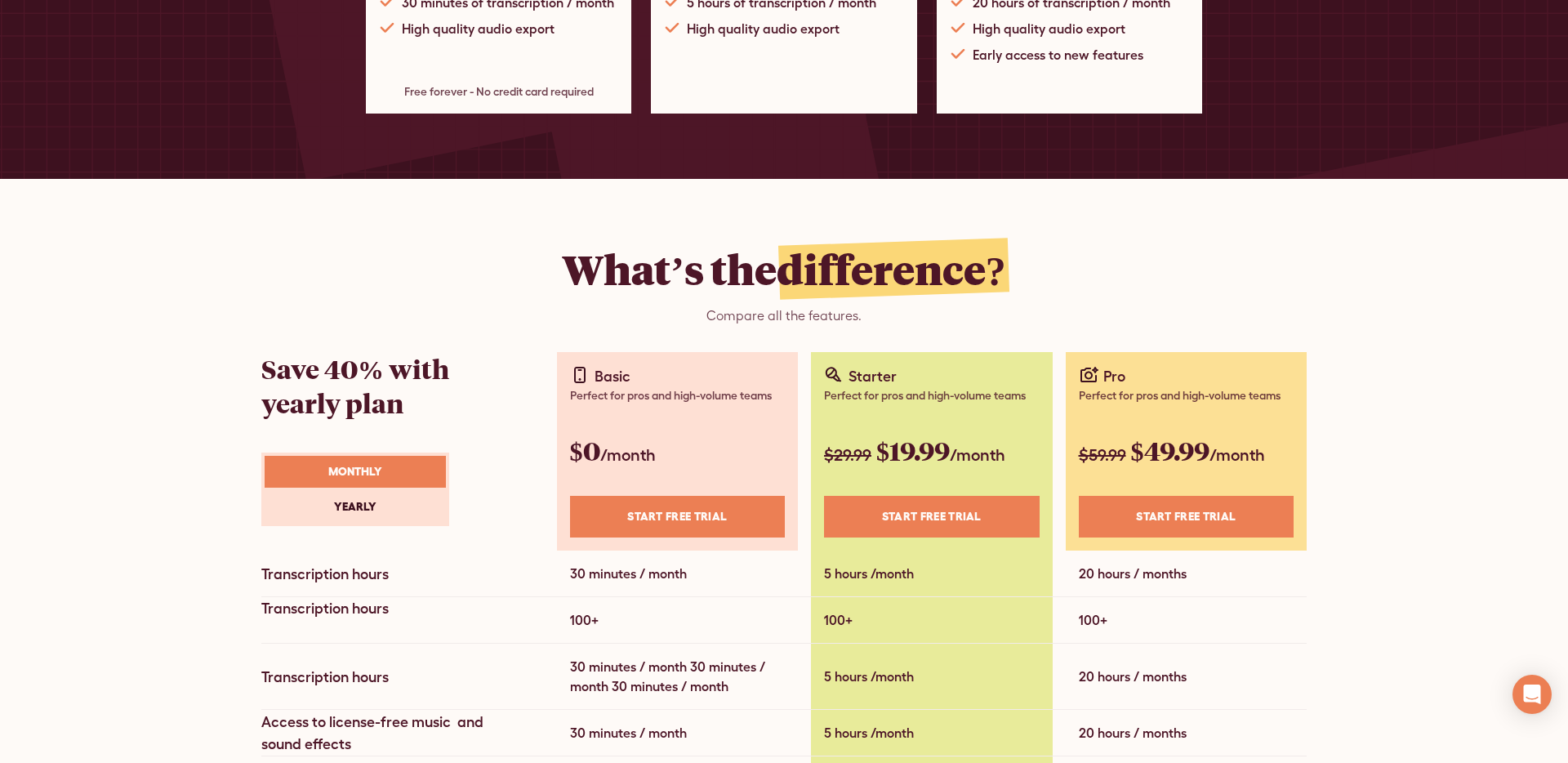
scroll to position [746, 0]
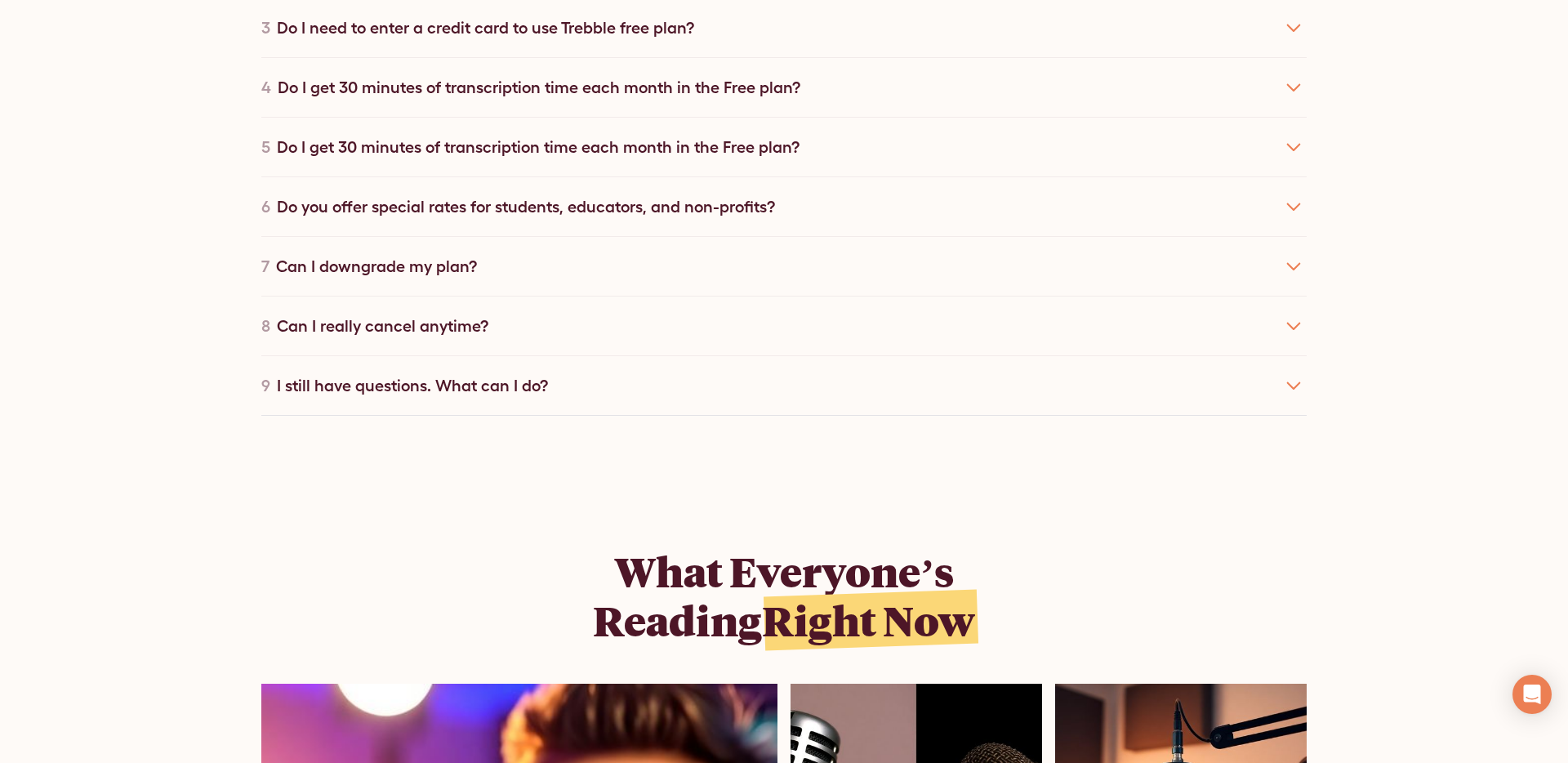
scroll to position [9490, 0]
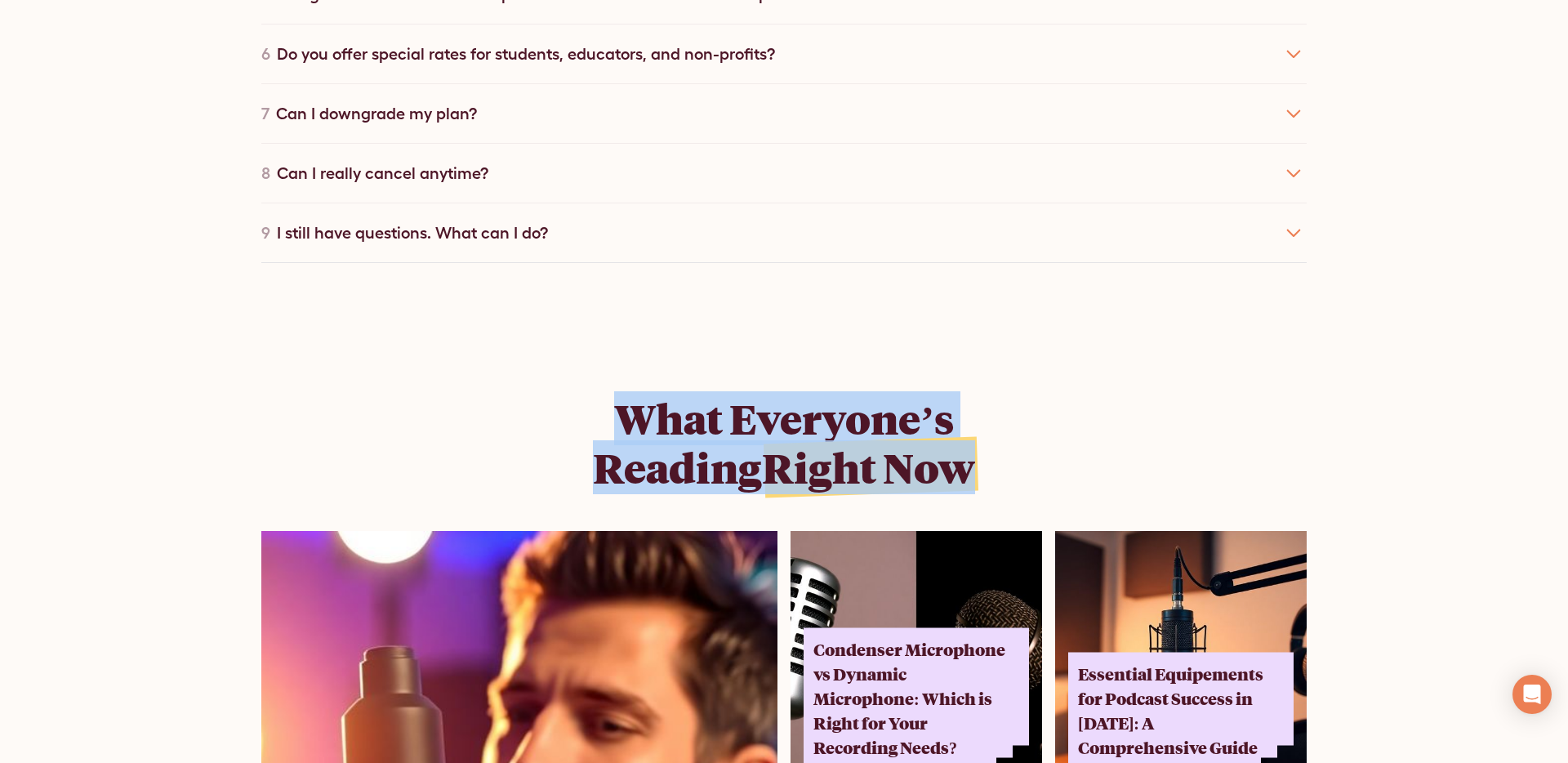
drag, startPoint x: 627, startPoint y: 384, endPoint x: 1029, endPoint y: 482, distance: 413.8
click at [1029, 482] on div "What Everyone’s Reading Right Now" at bounding box center [784, 449] width 1045 height 111
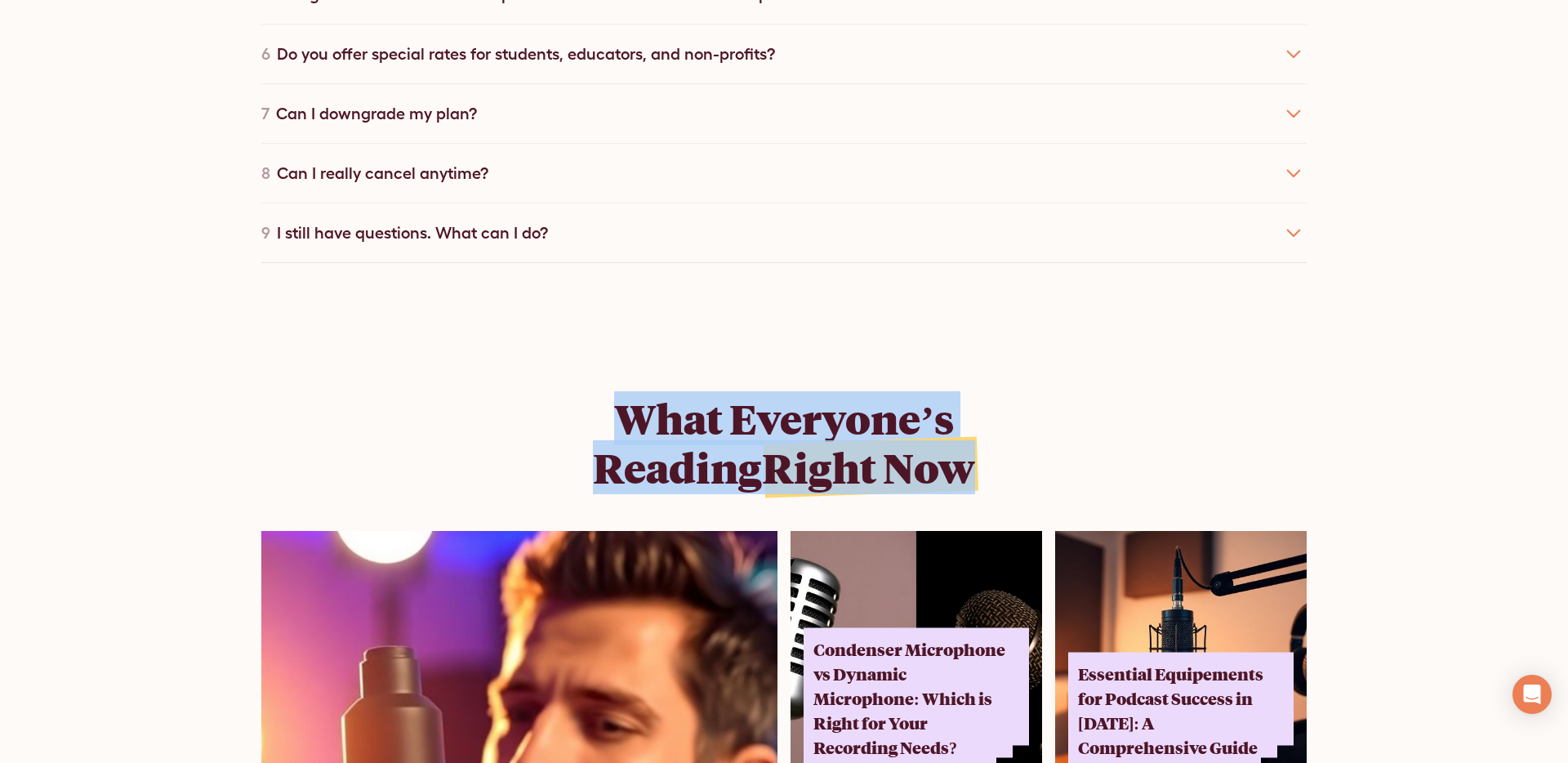
drag, startPoint x: 626, startPoint y: 381, endPoint x: 1018, endPoint y: 474, distance: 402.9
click at [1019, 474] on div "What Everyone’s Reading Right Now The Untold Truth About Podcasting on YouTube …" at bounding box center [784, 720] width 1045 height 784
copy h2 "What Everyone’s Reading Right Now"
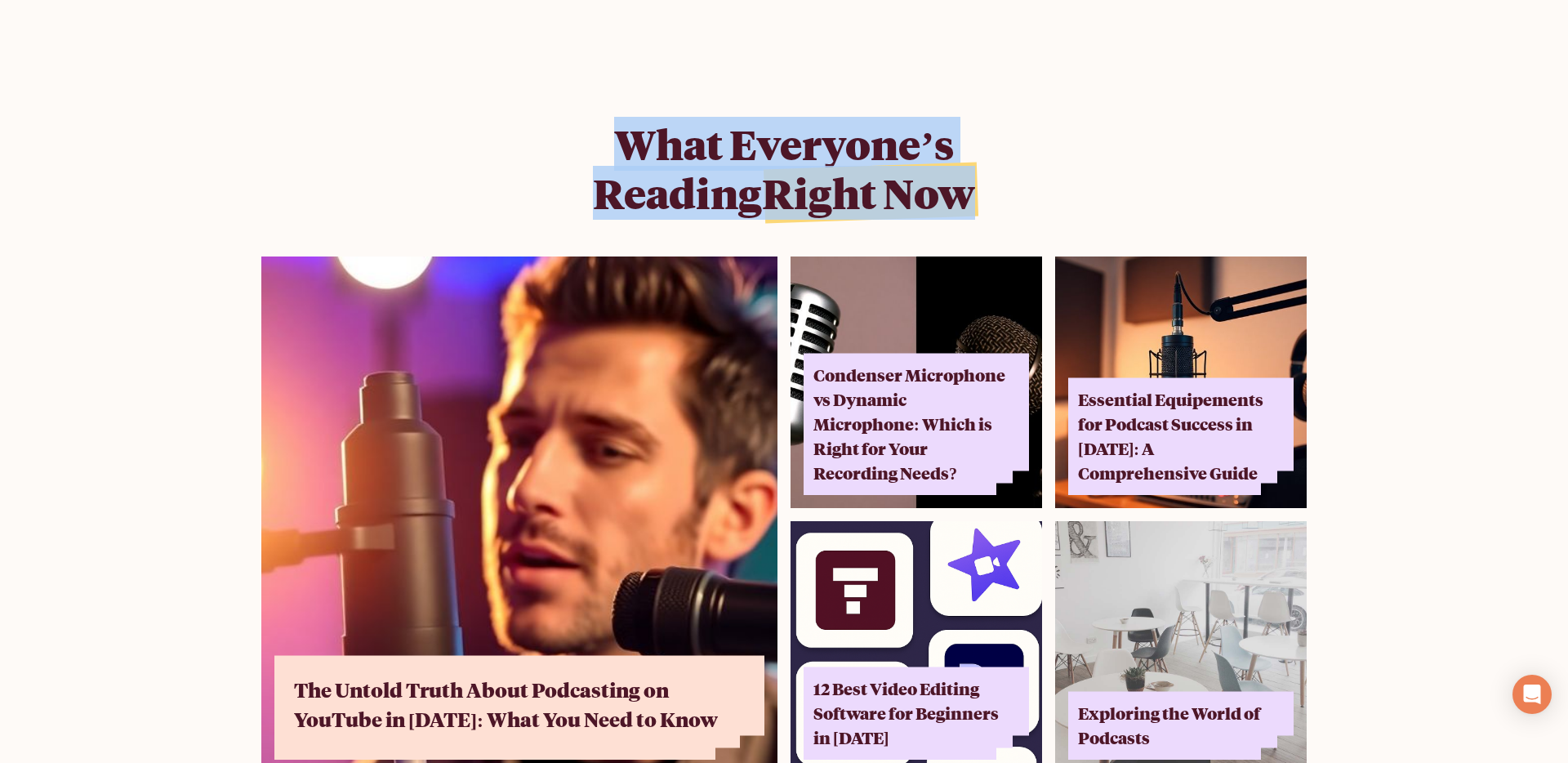
scroll to position [9997, 0]
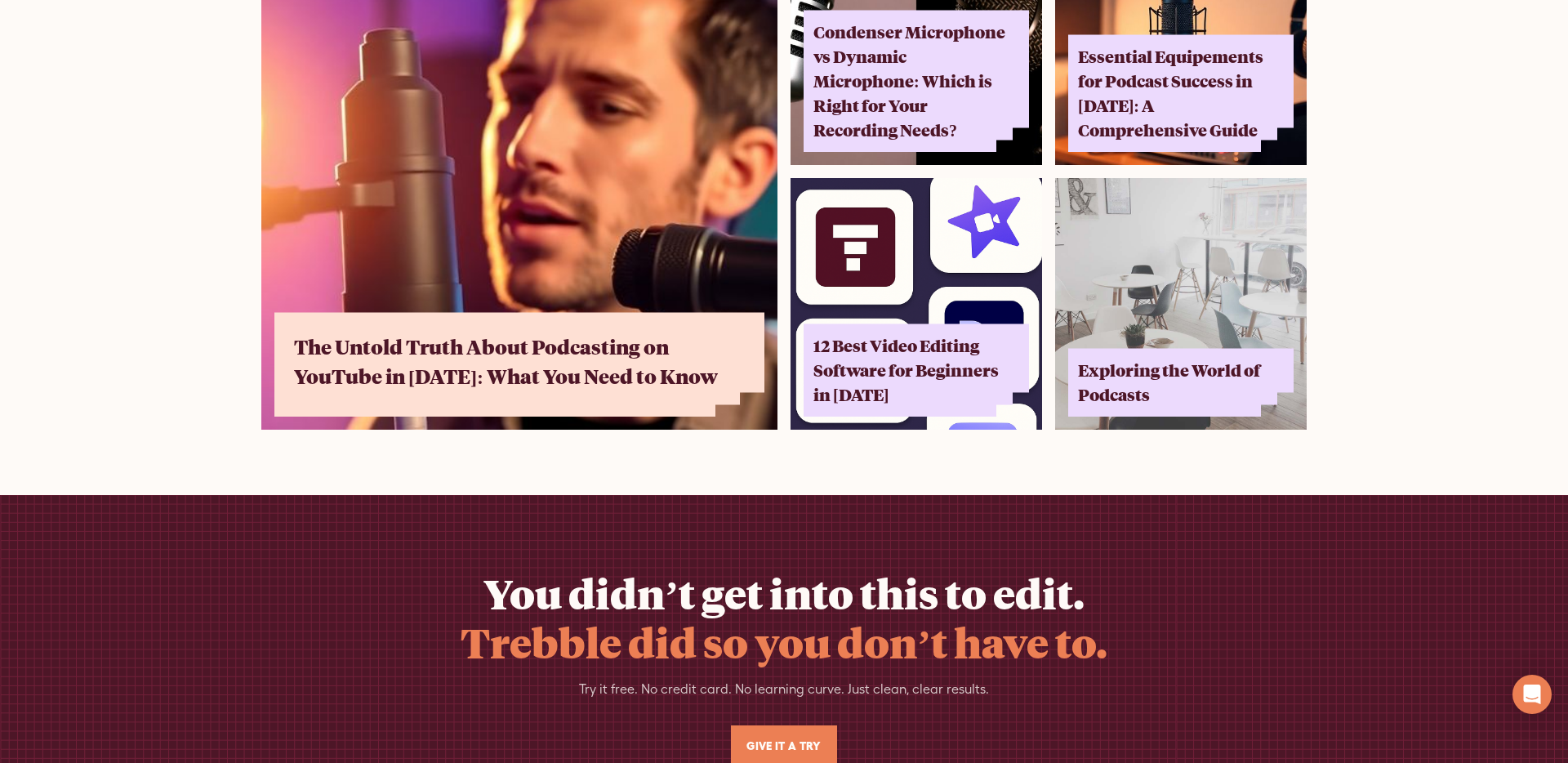
scroll to position [10541, 0]
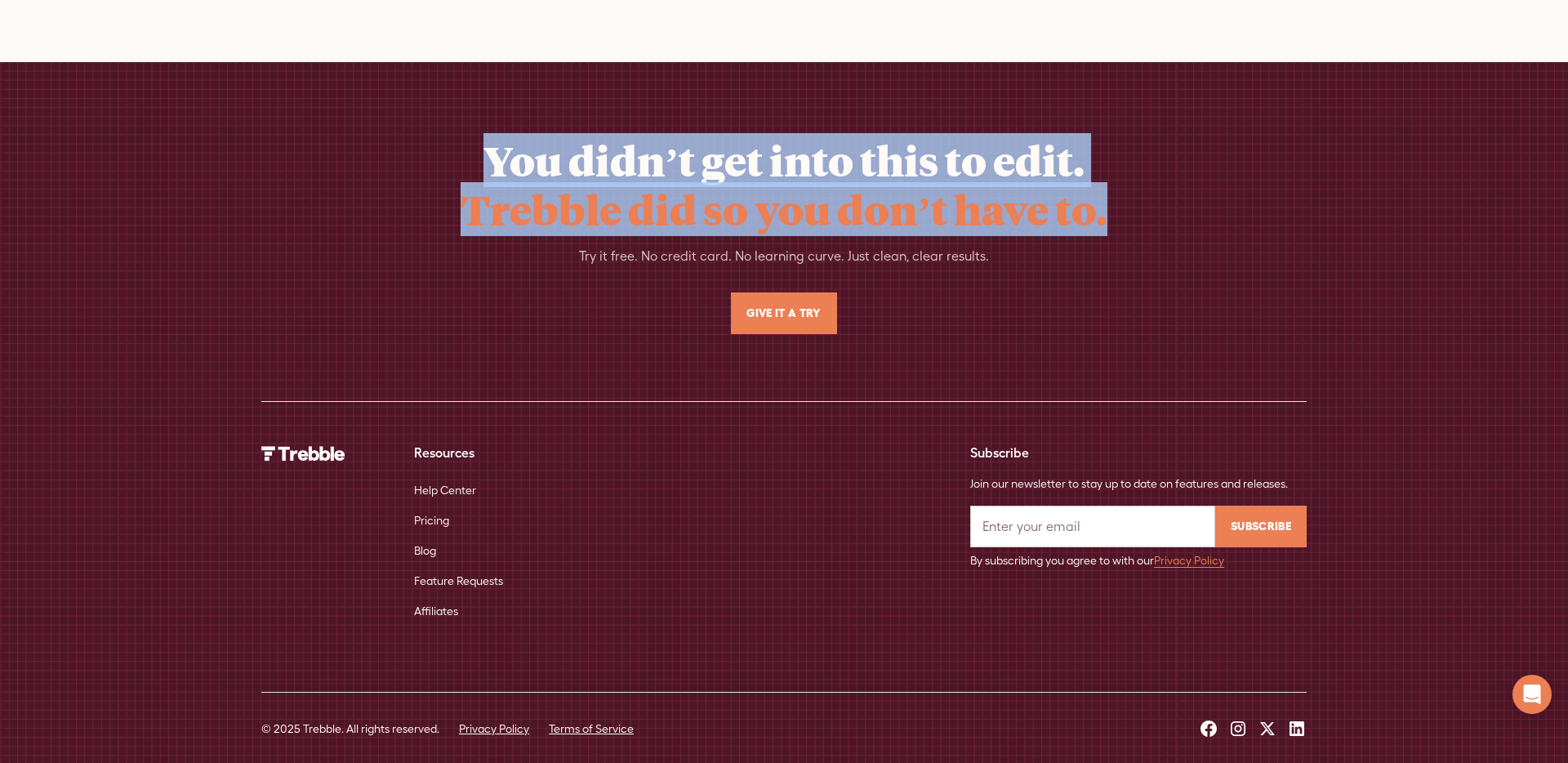
drag, startPoint x: 561, startPoint y: 148, endPoint x: 1104, endPoint y: 247, distance: 552.0
click at [1104, 247] on div "You didn’t get into this to edit. Trebble did so you don’t have to. Try it free…" at bounding box center [784, 235] width 1045 height 198
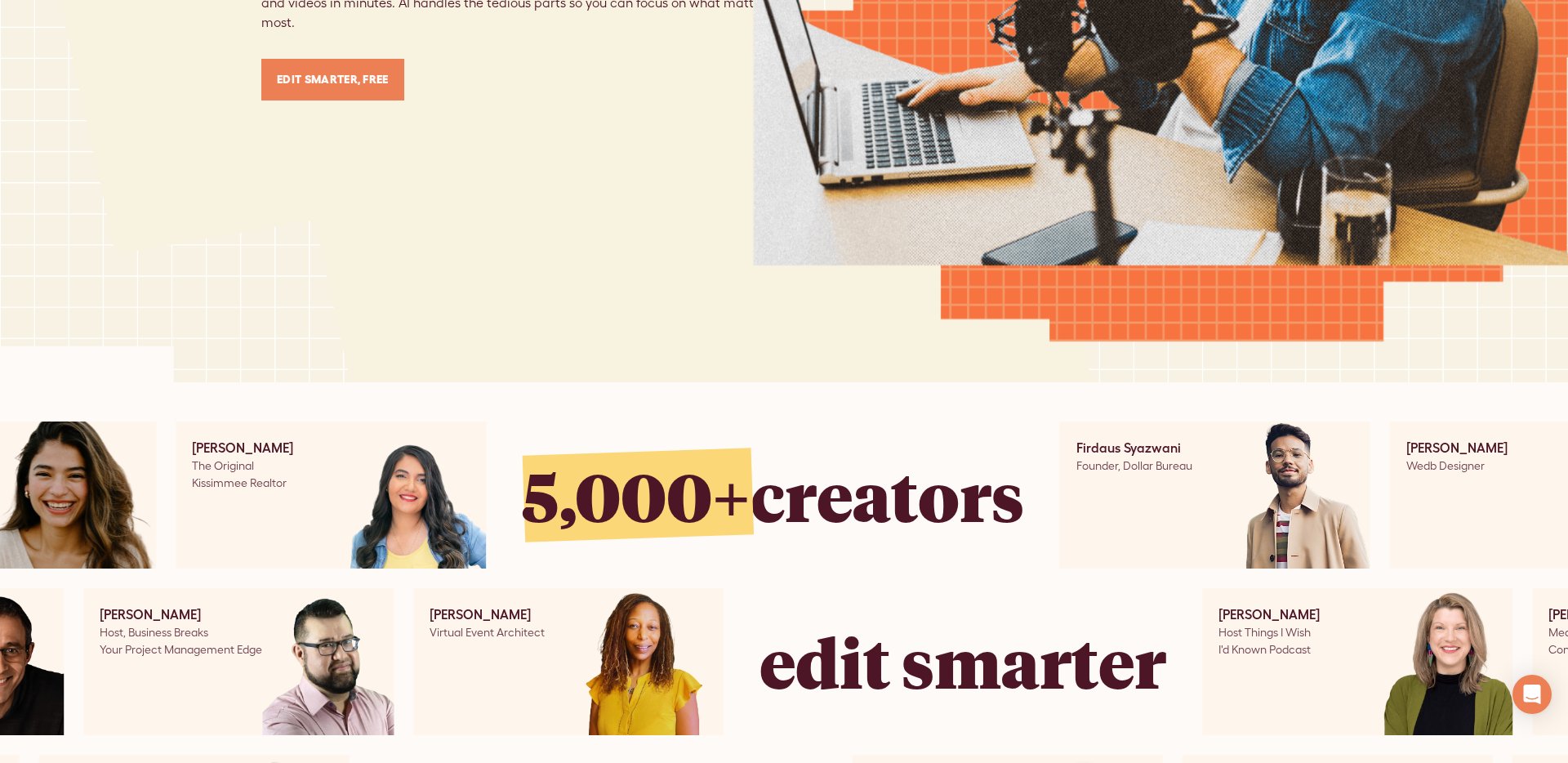
scroll to position [0, 0]
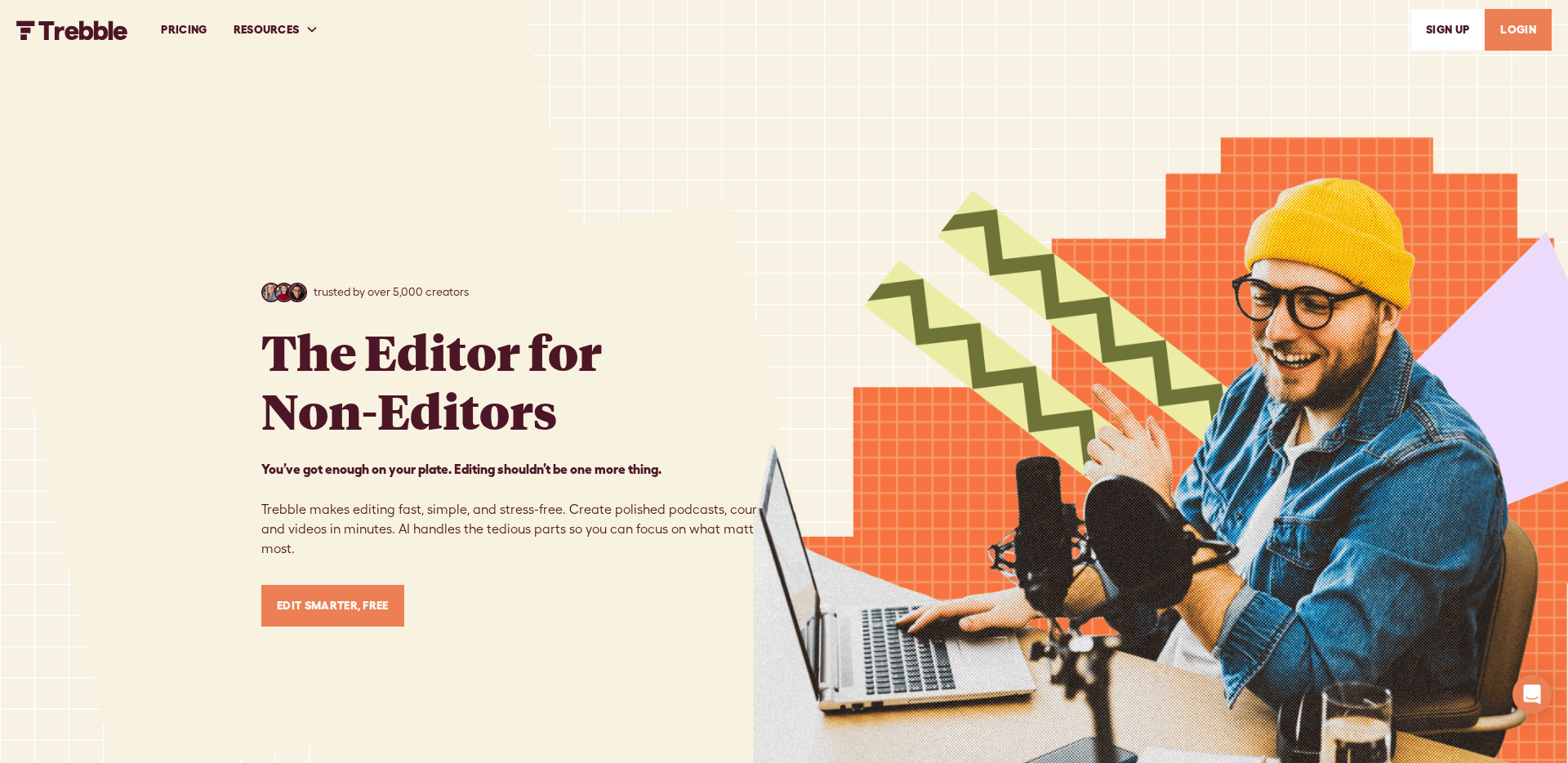
click at [168, 27] on link "PRICING" at bounding box center [184, 30] width 72 height 57
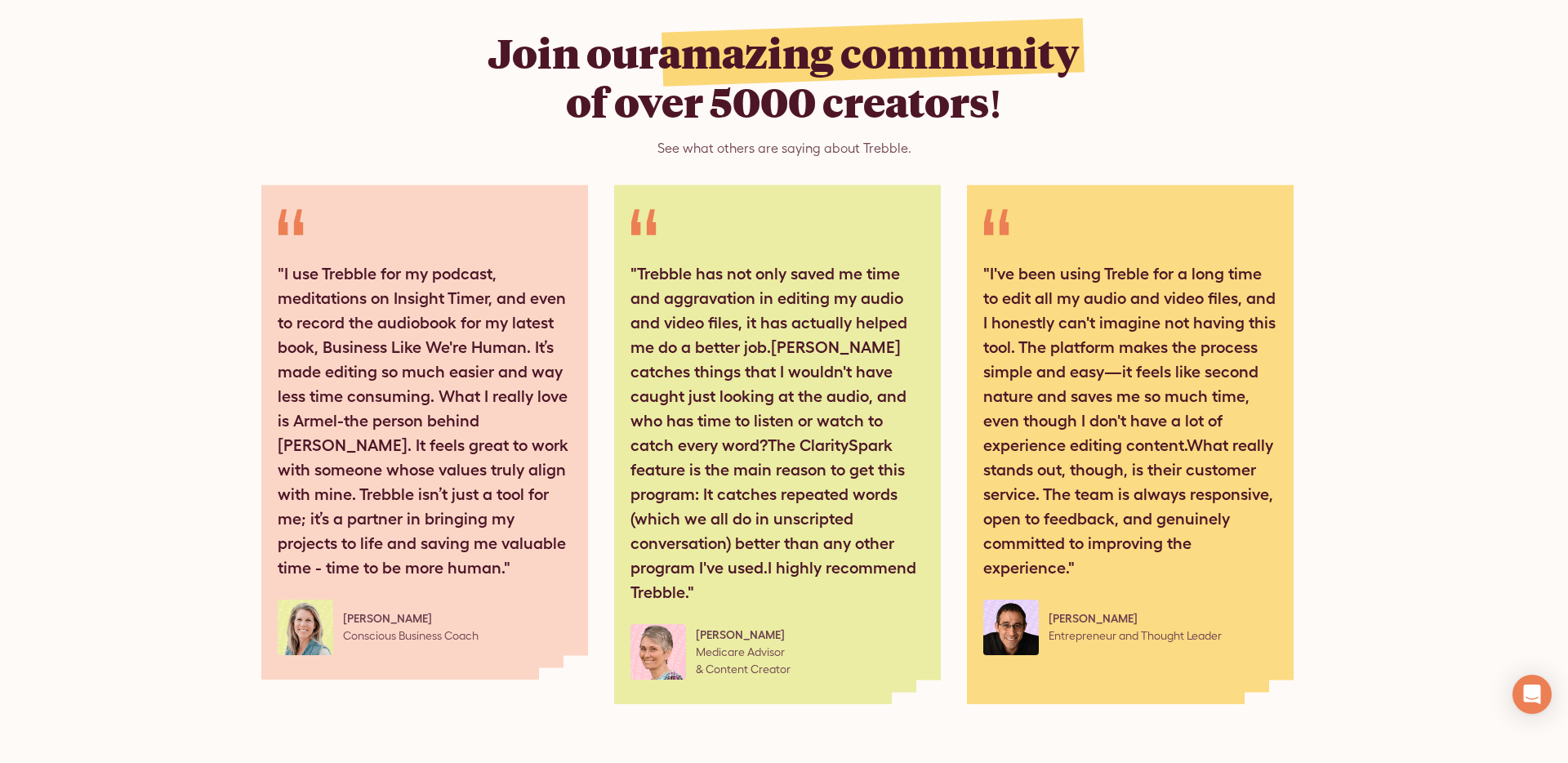
scroll to position [8362, 0]
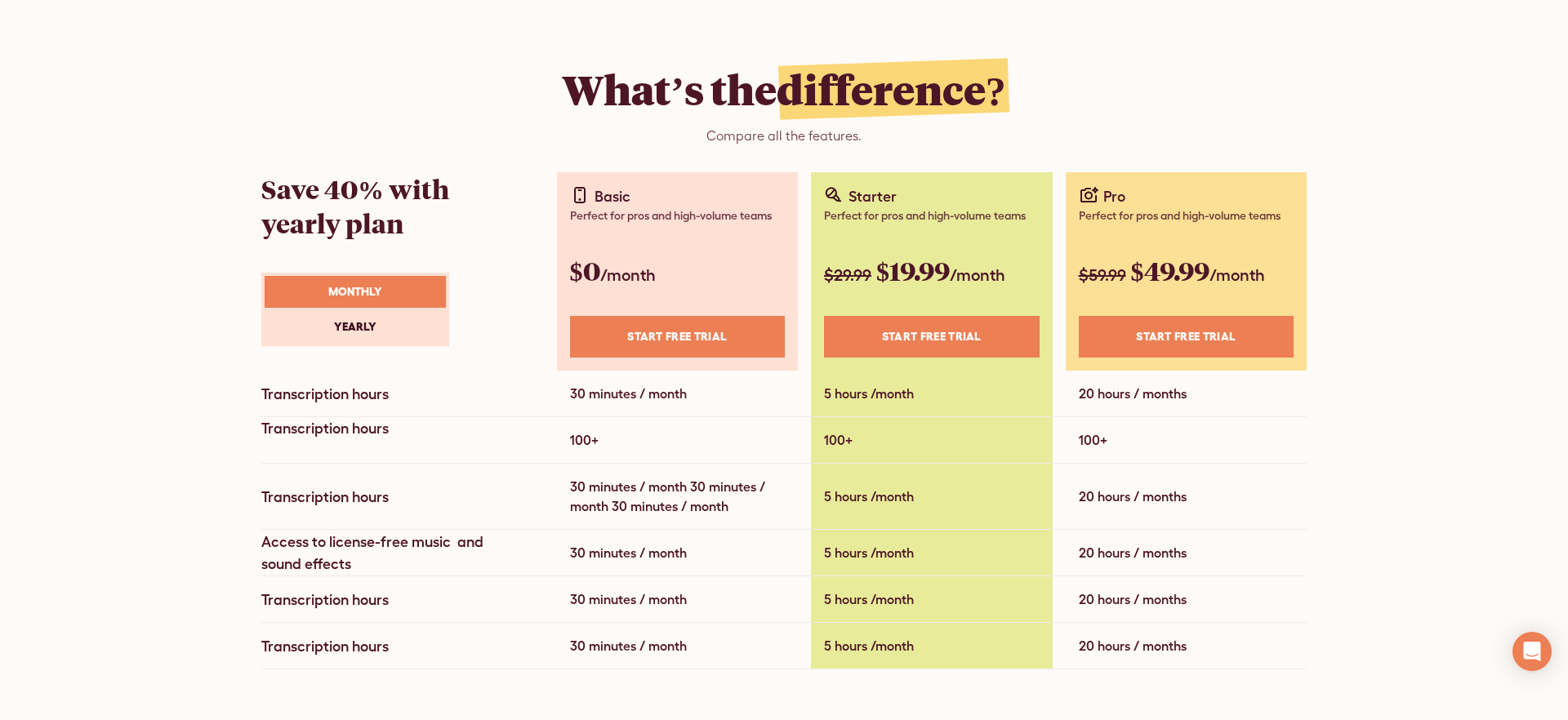
scroll to position [773, 0]
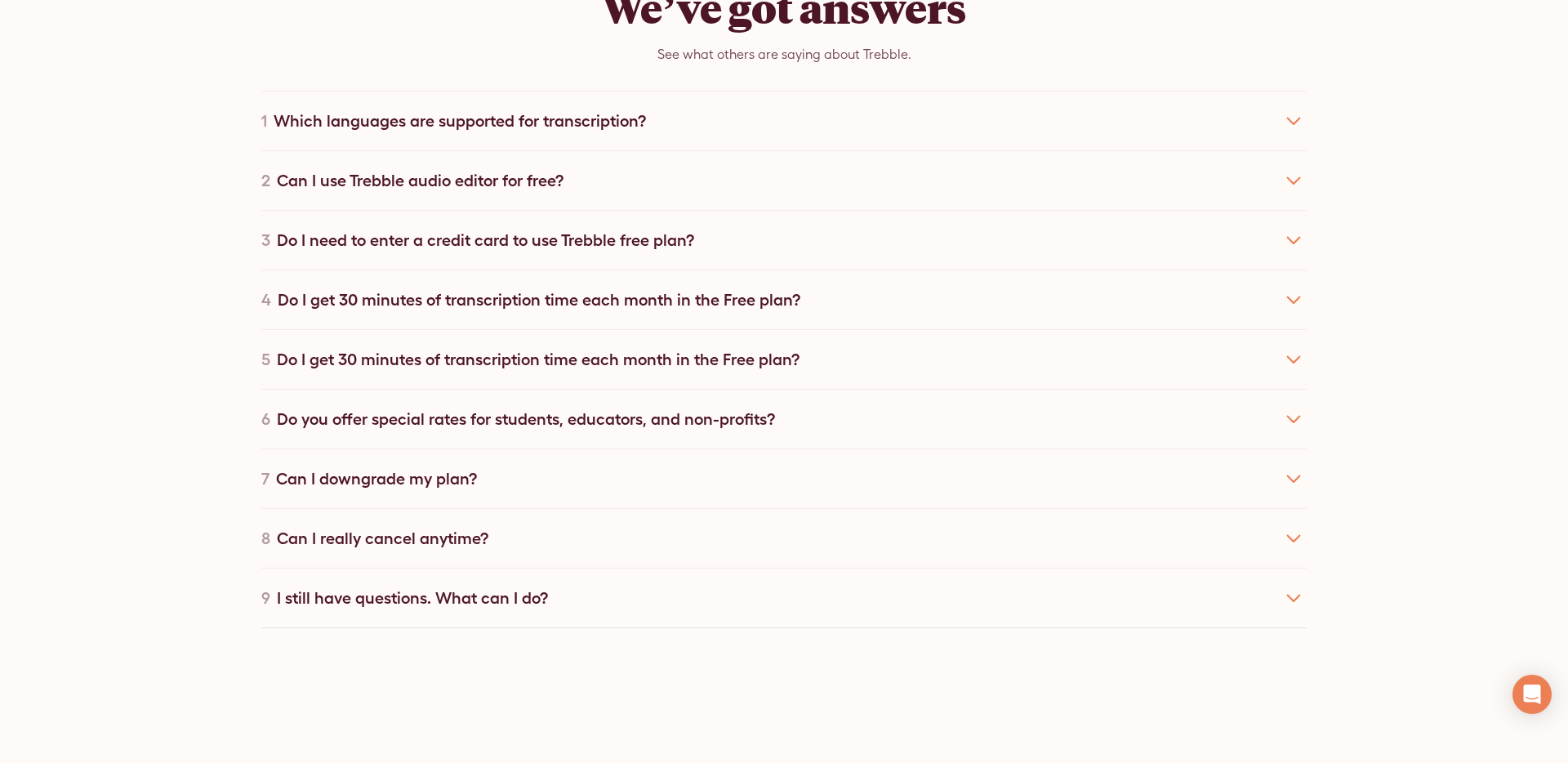
scroll to position [10755, 0]
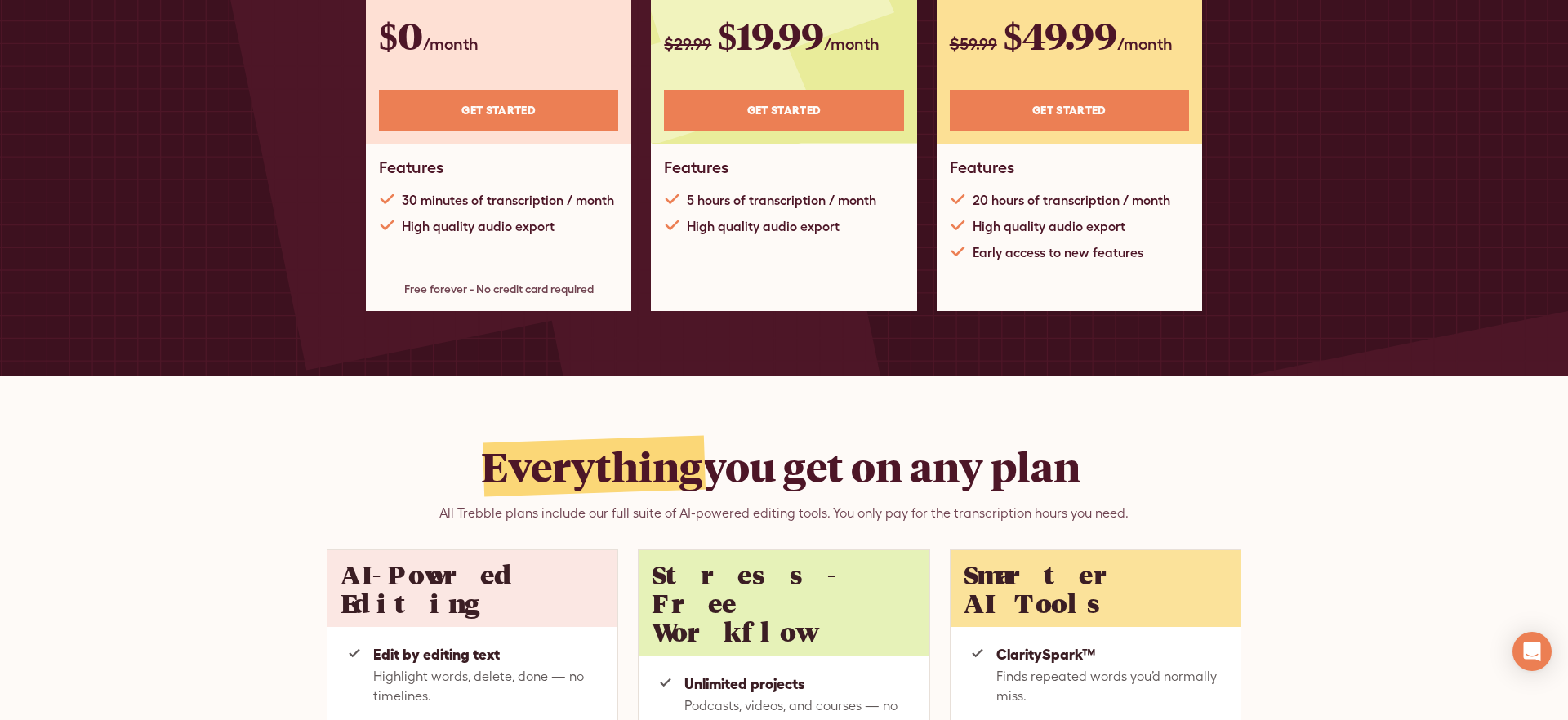
scroll to position [699, 0]
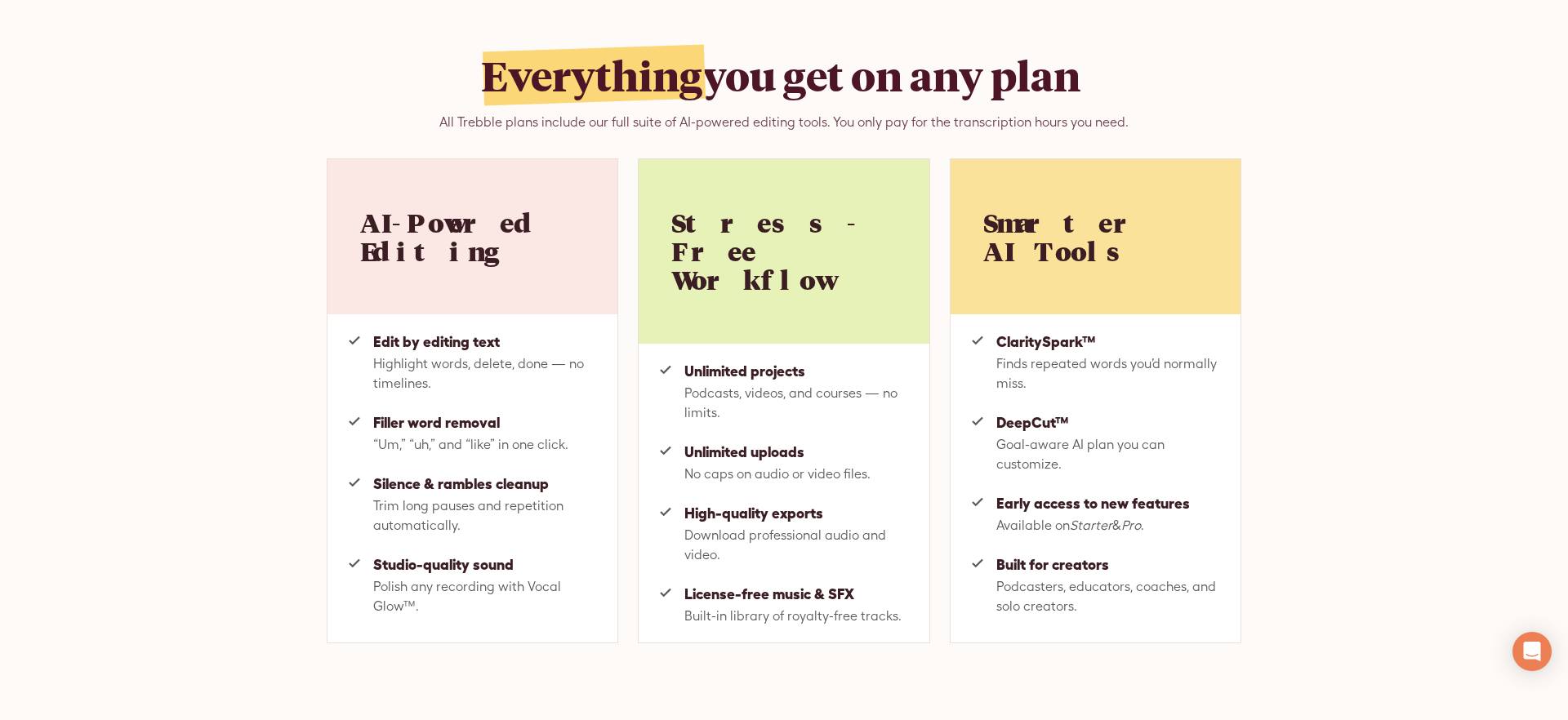
scroll to position [864, 0]
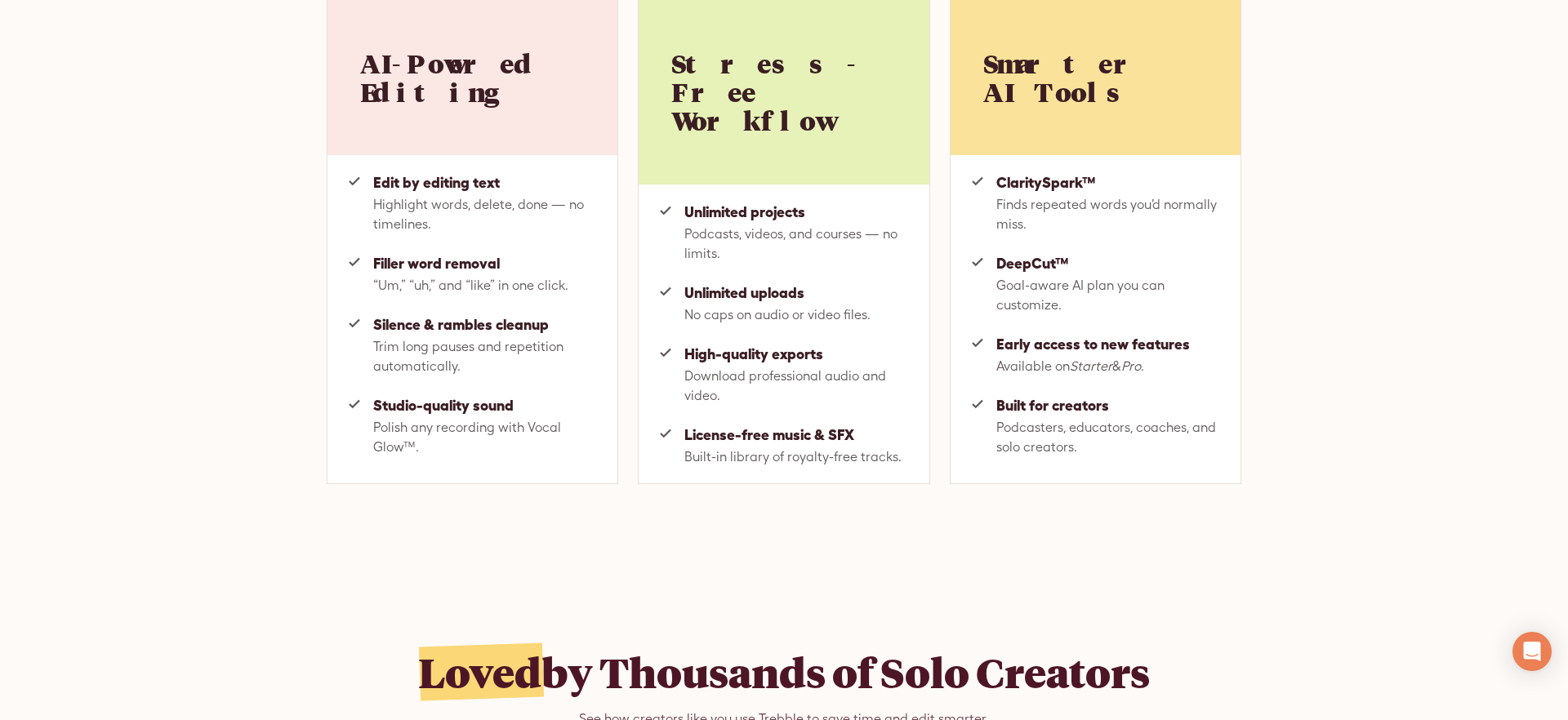
scroll to position [1181, 0]
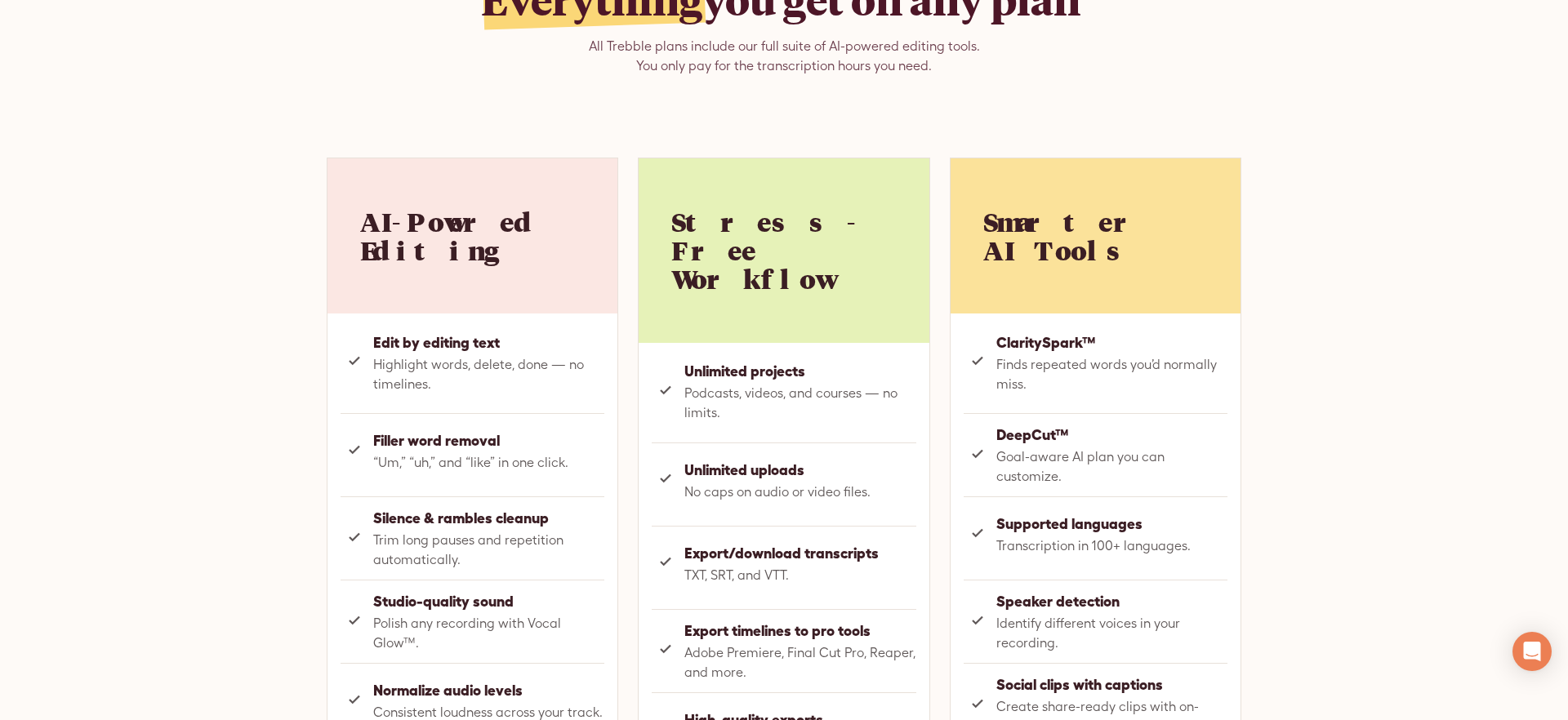
scroll to position [1022, 0]
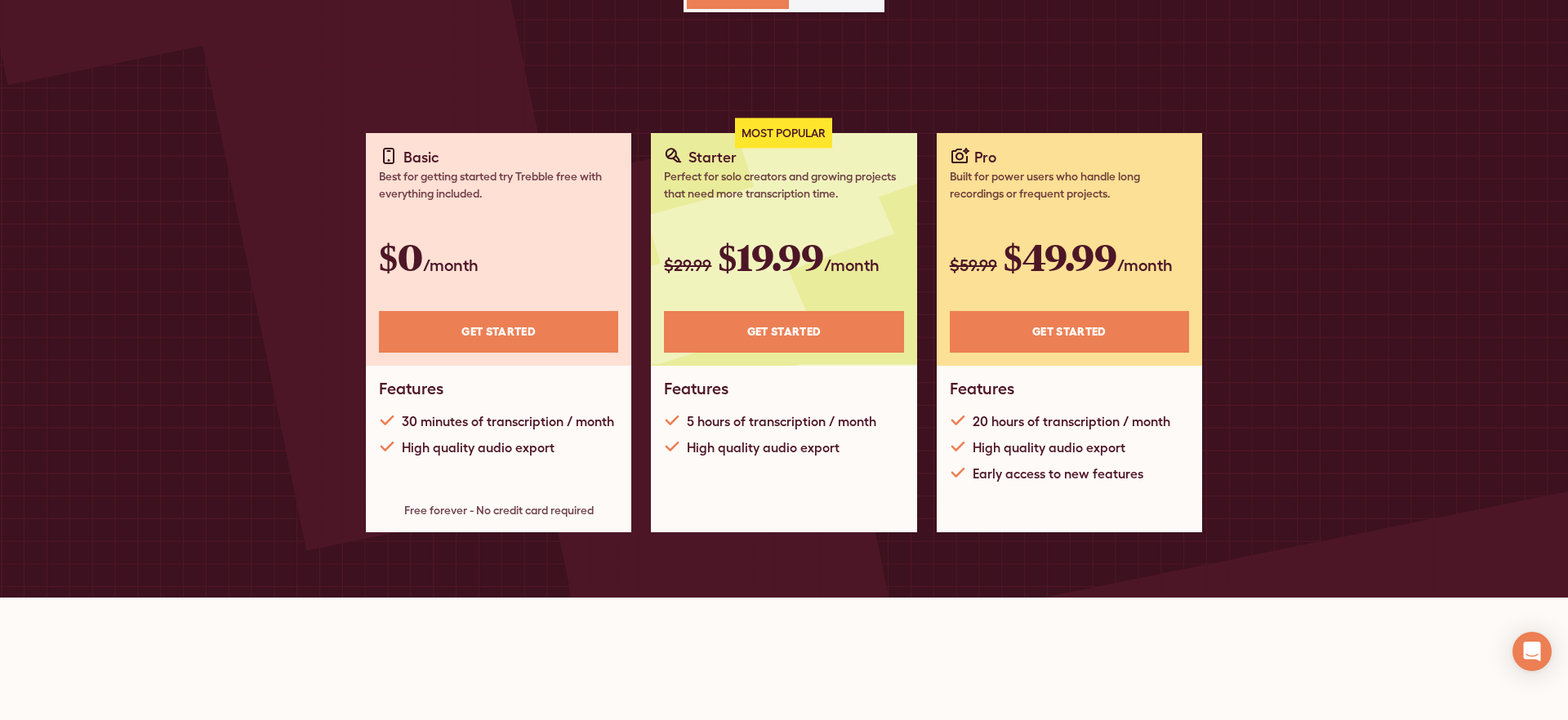
scroll to position [488, 0]
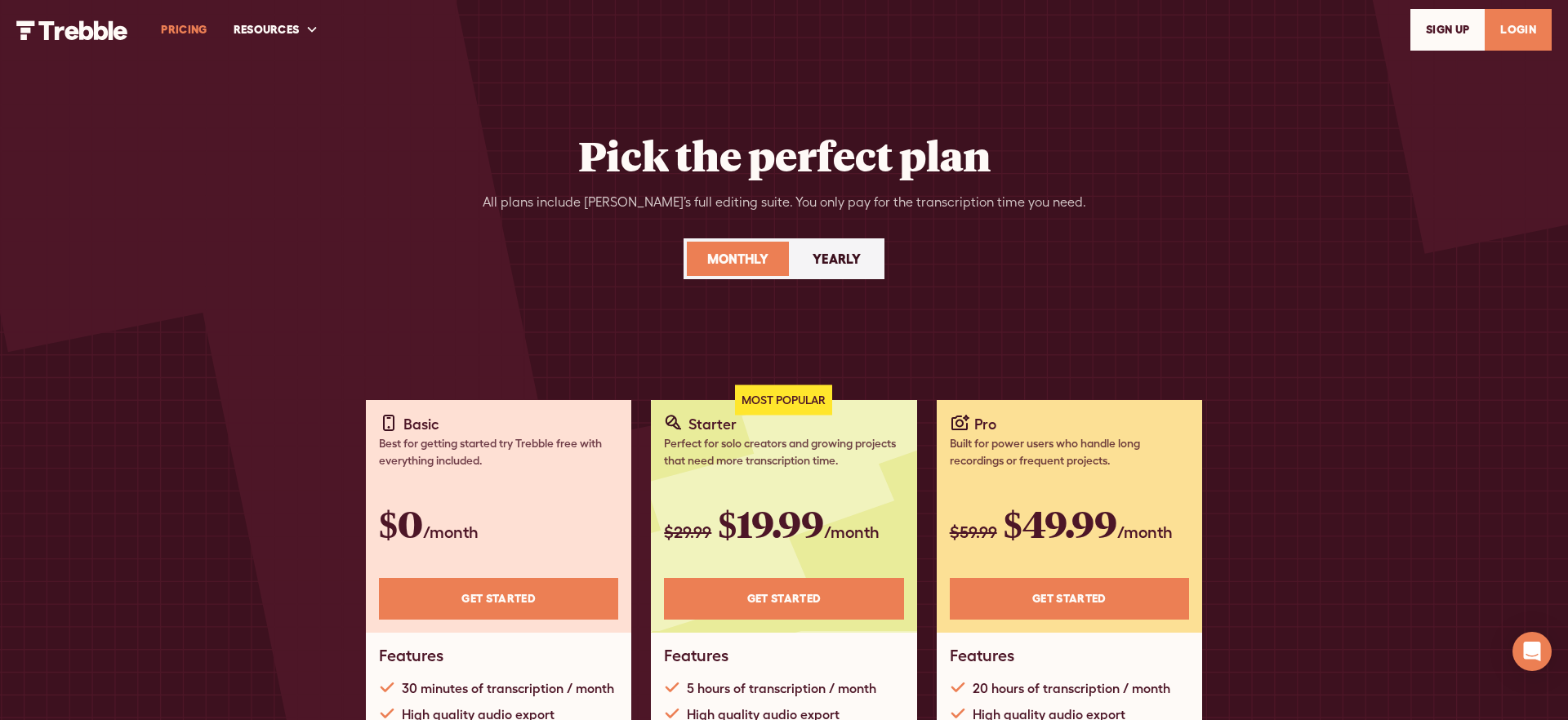
click at [84, 34] on img "home" at bounding box center [72, 30] width 112 height 20
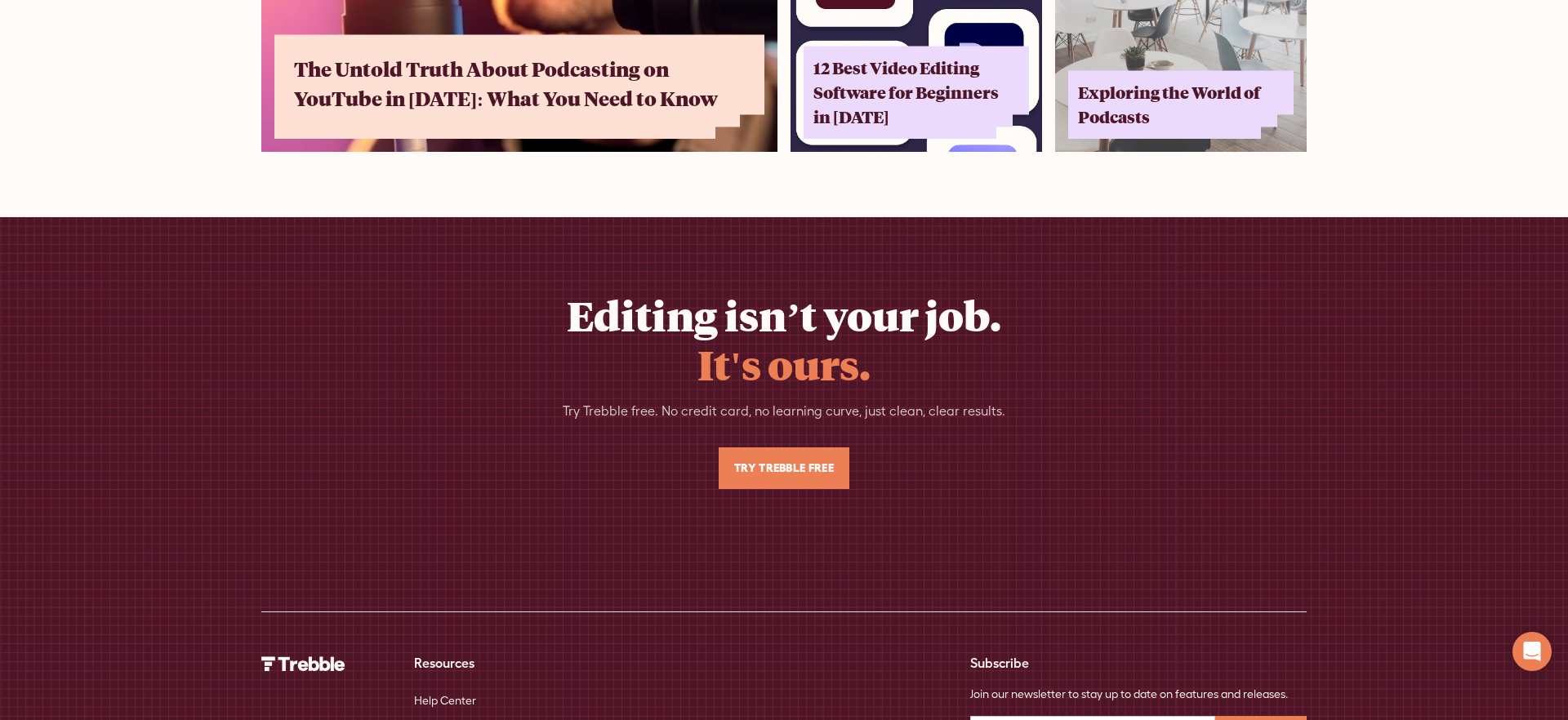
scroll to position [10682, 0]
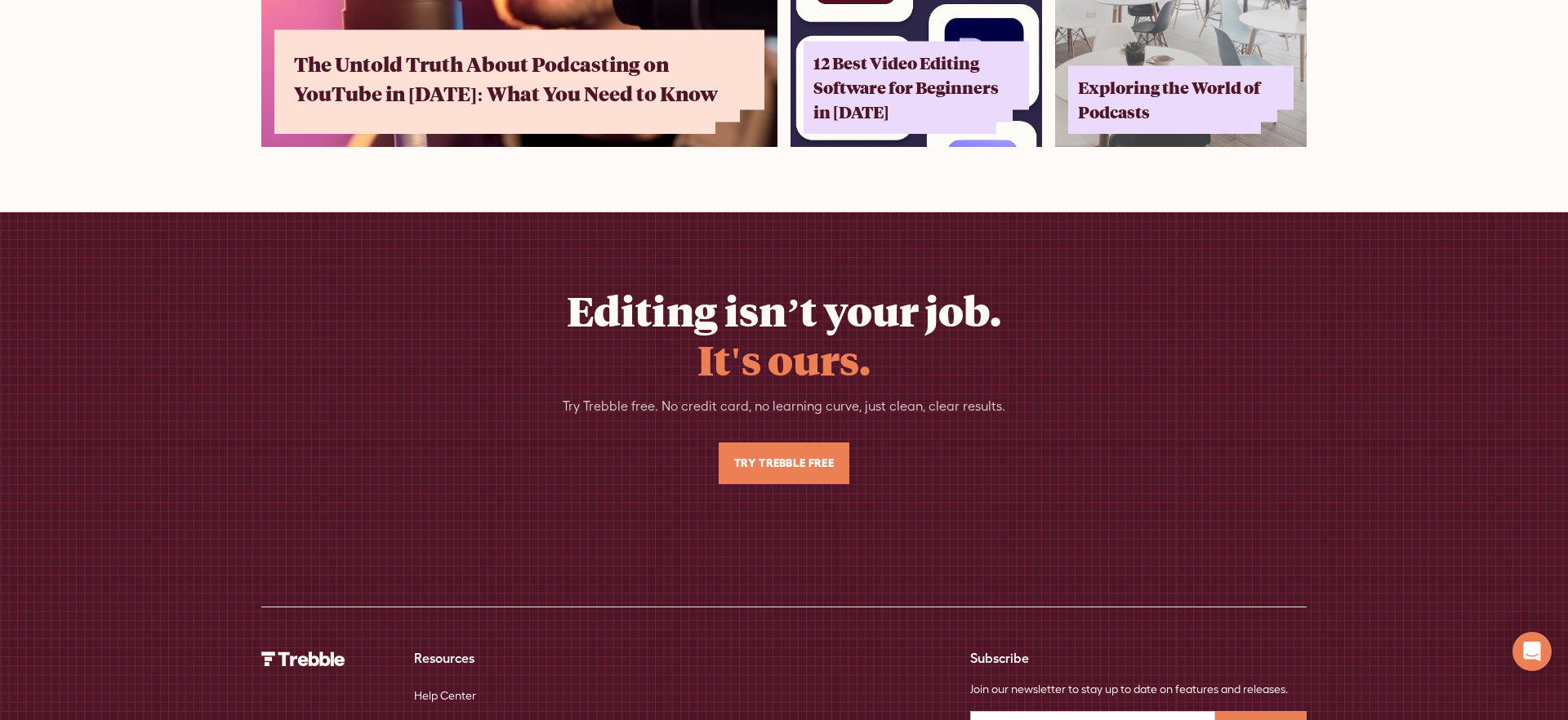
click at [456, 245] on div "Editing isn’t your job. It's ours. Try Trebble free. No credit card, no learnin…" at bounding box center [784, 426] width 1045 height 362
click at [566, 306] on div "Editing isn’t your job. It's ours. Try Trebble free. No credit card, no learnin…" at bounding box center [784, 385] width 1045 height 198
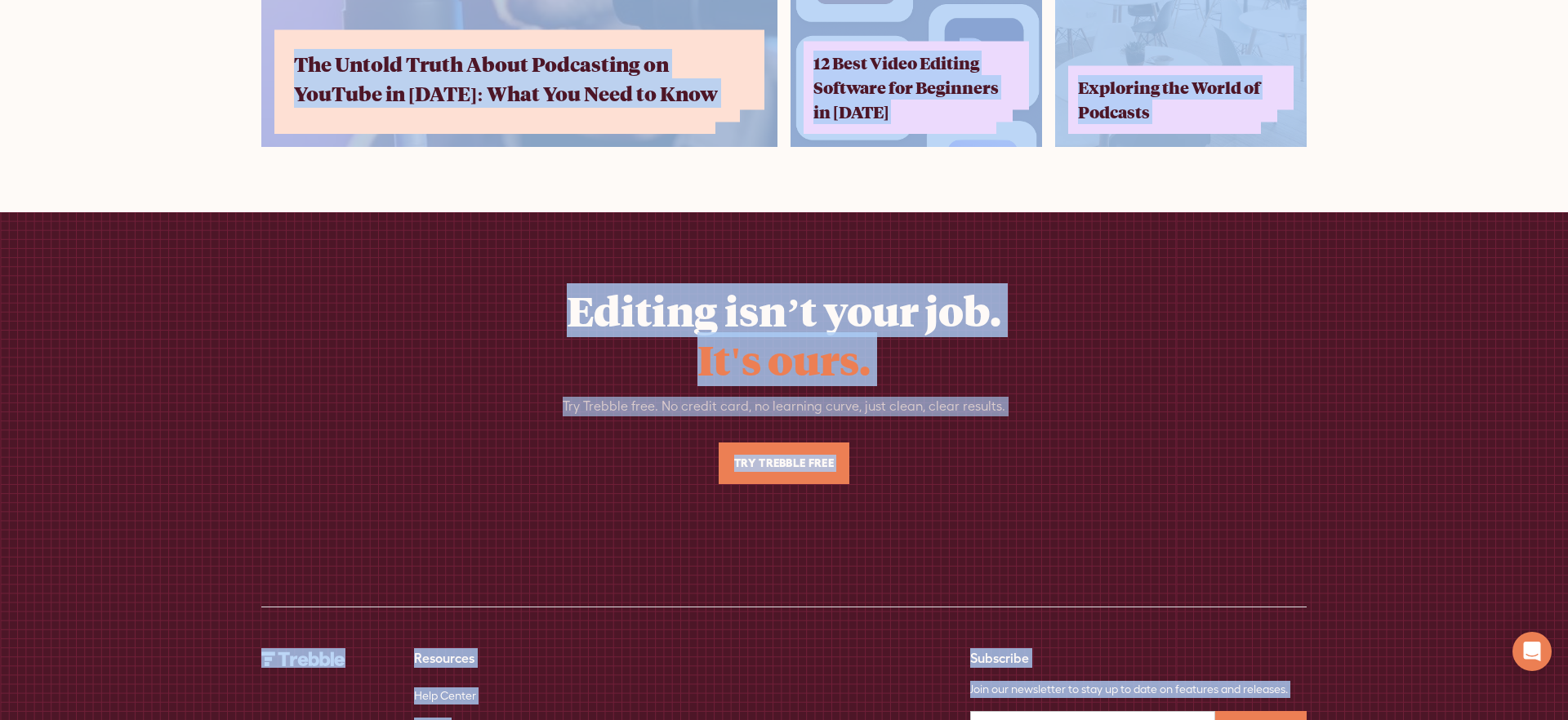
copy body "PRICING RESOURCES Help Center Feature Requests Blog SIGn UP LOGIN trusted by ov…"
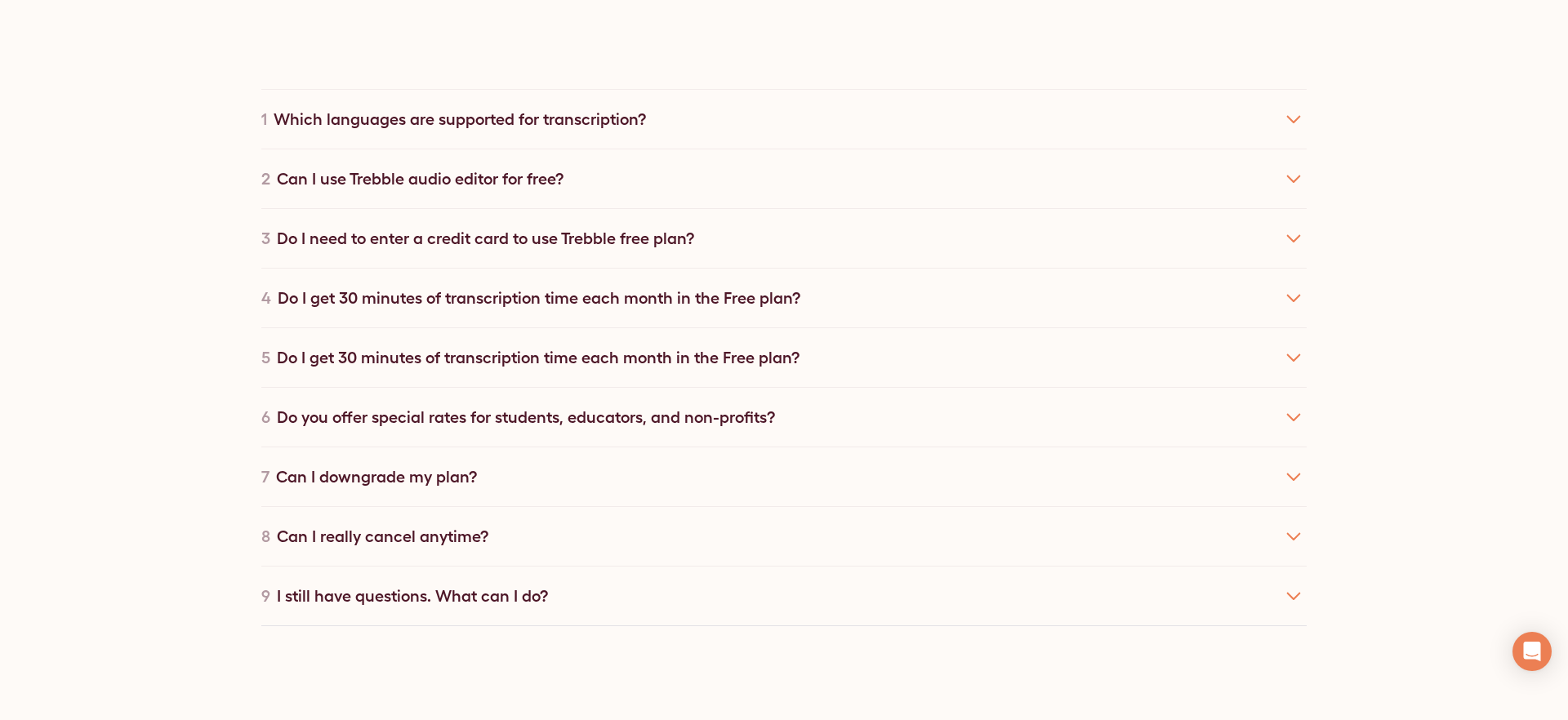
scroll to position [9418, 0]
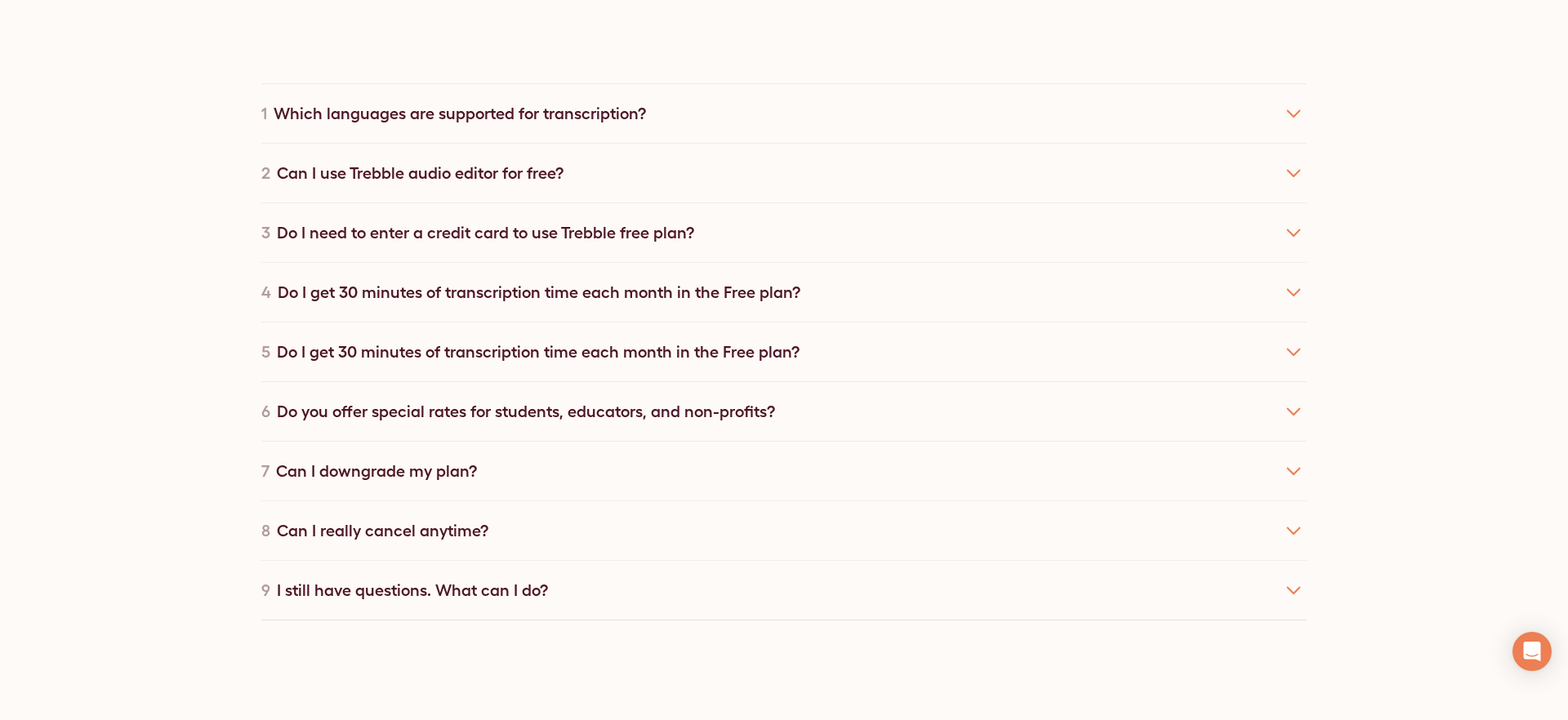
click at [1299, 112] on div "1 Which languages are supported for transcription?" at bounding box center [784, 112] width 1045 height 59
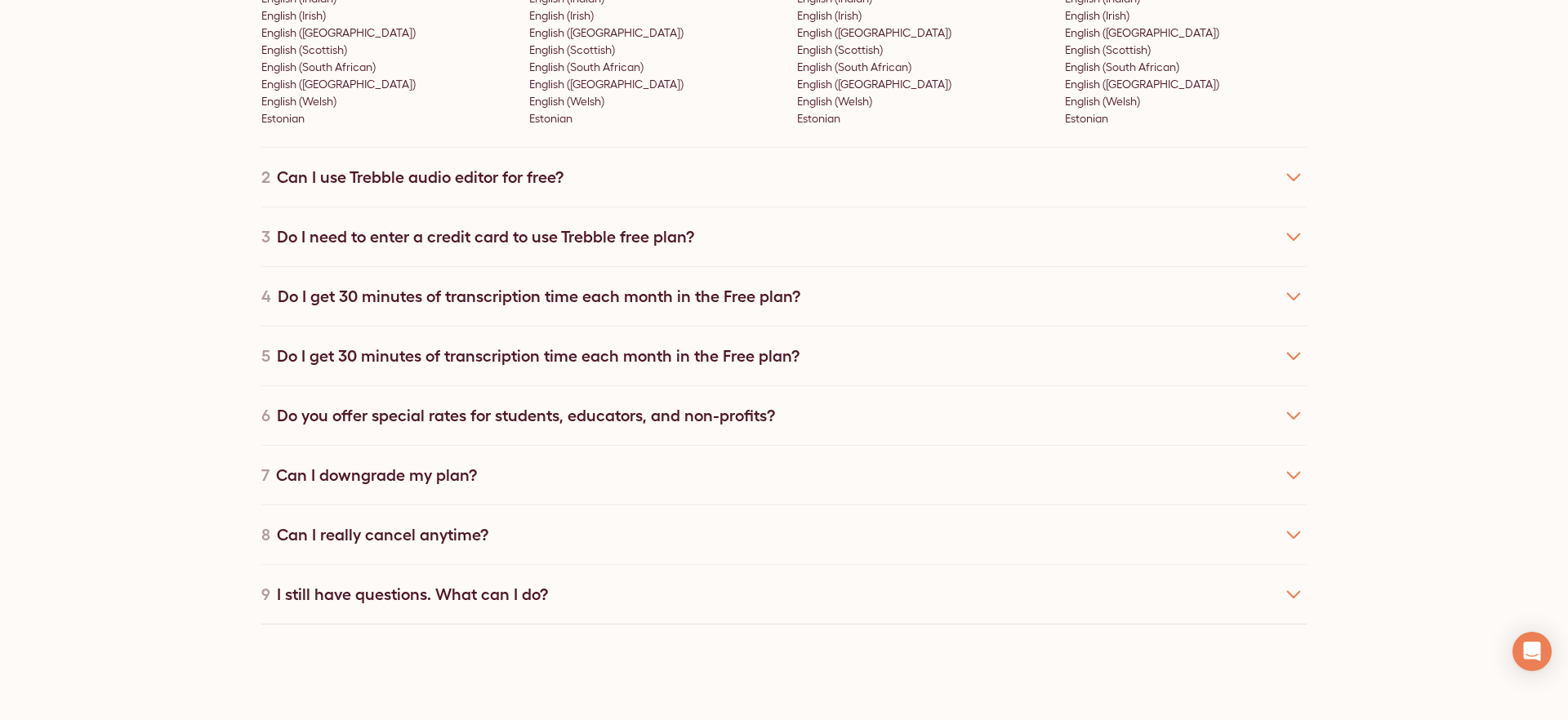
click at [1290, 173] on icon at bounding box center [1294, 177] width 14 height 8
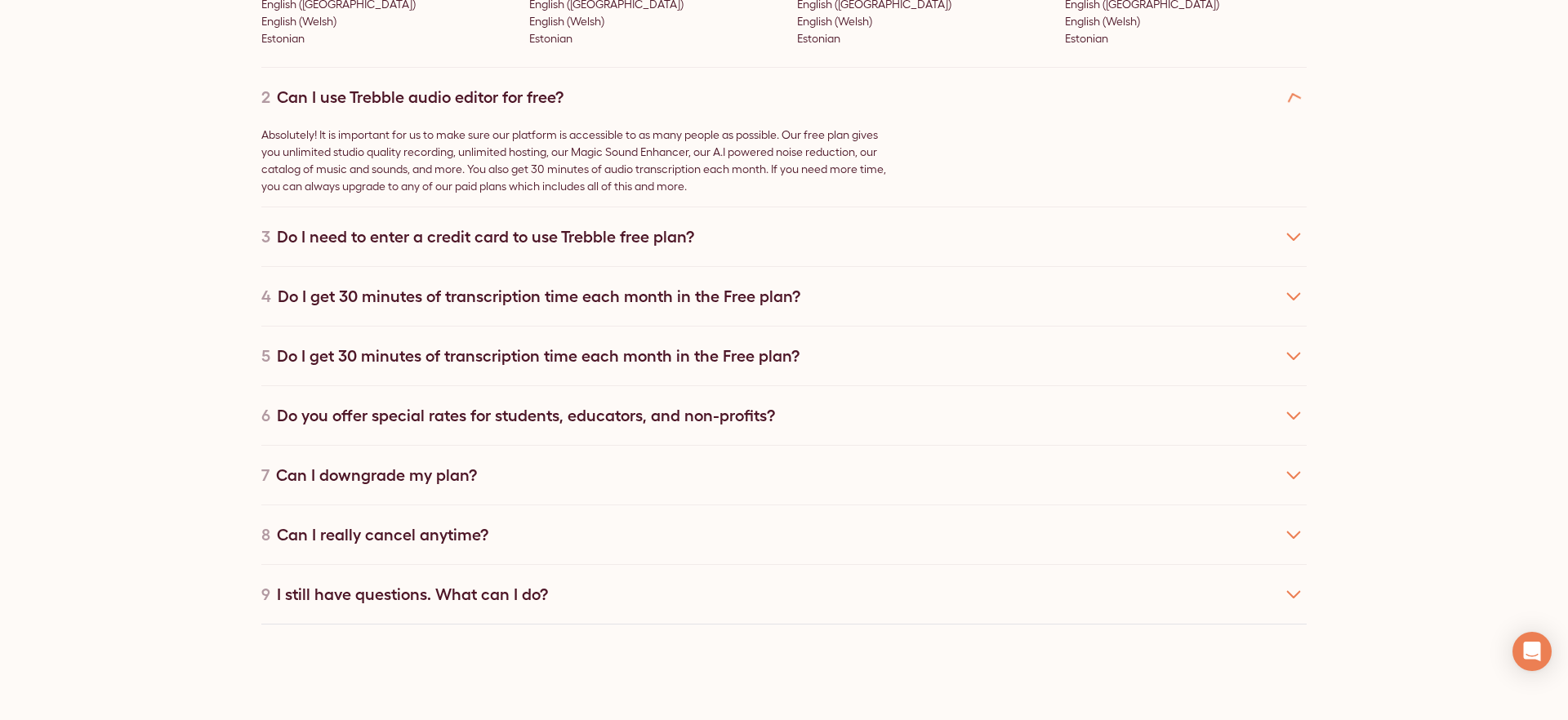
scroll to position [10156, 0]
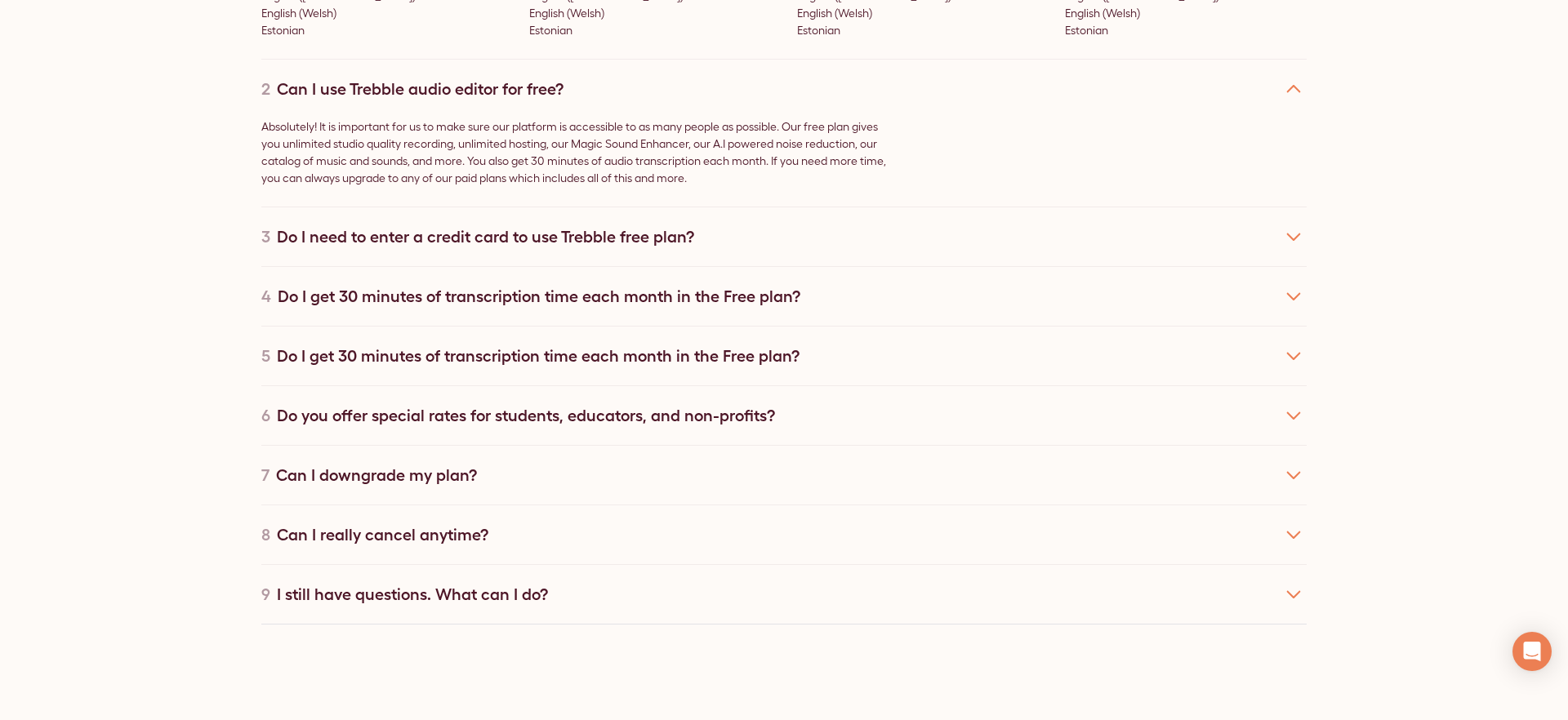
click at [1278, 216] on div "3 Do I need to enter a credit card to use Trebble free plan?" at bounding box center [784, 236] width 1045 height 59
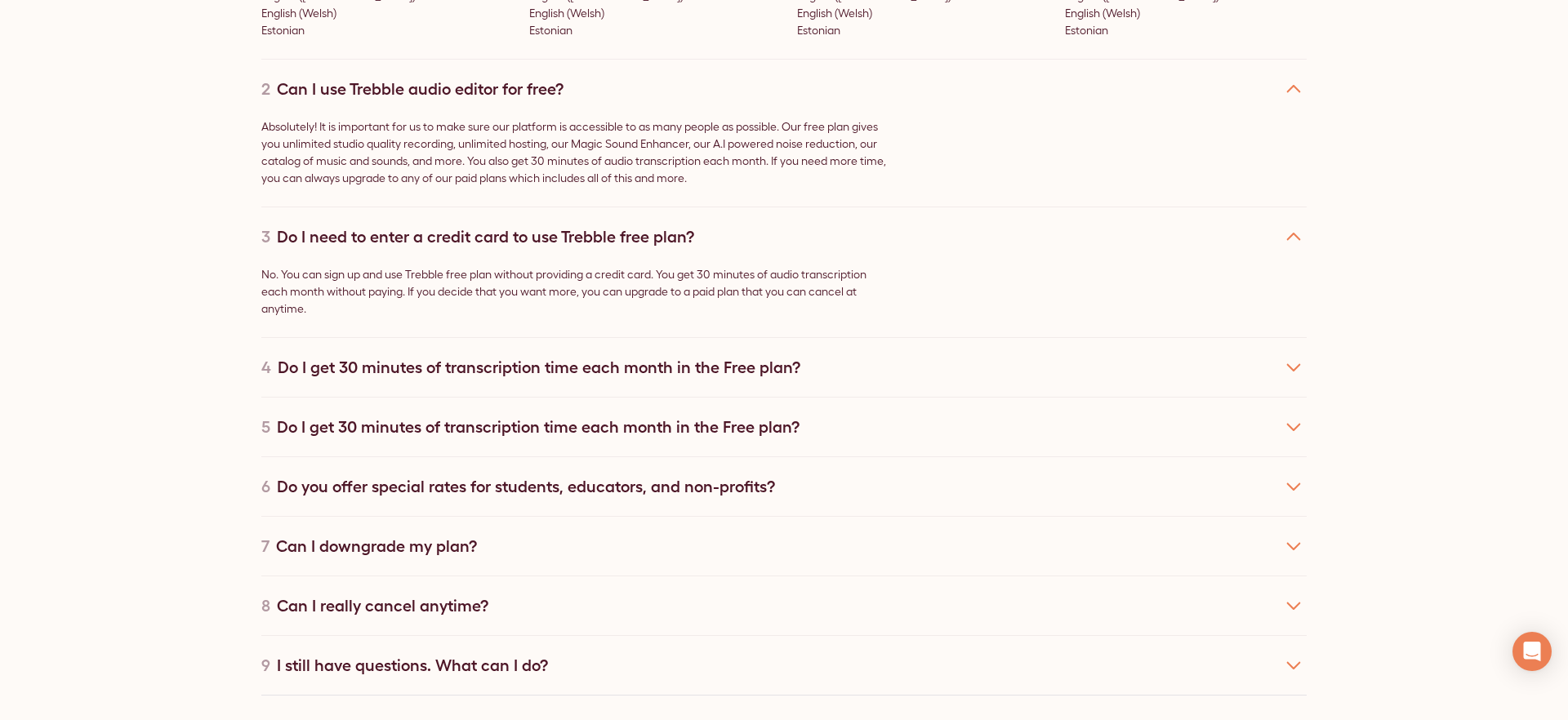
click at [1285, 354] on icon at bounding box center [1294, 368] width 26 height 26
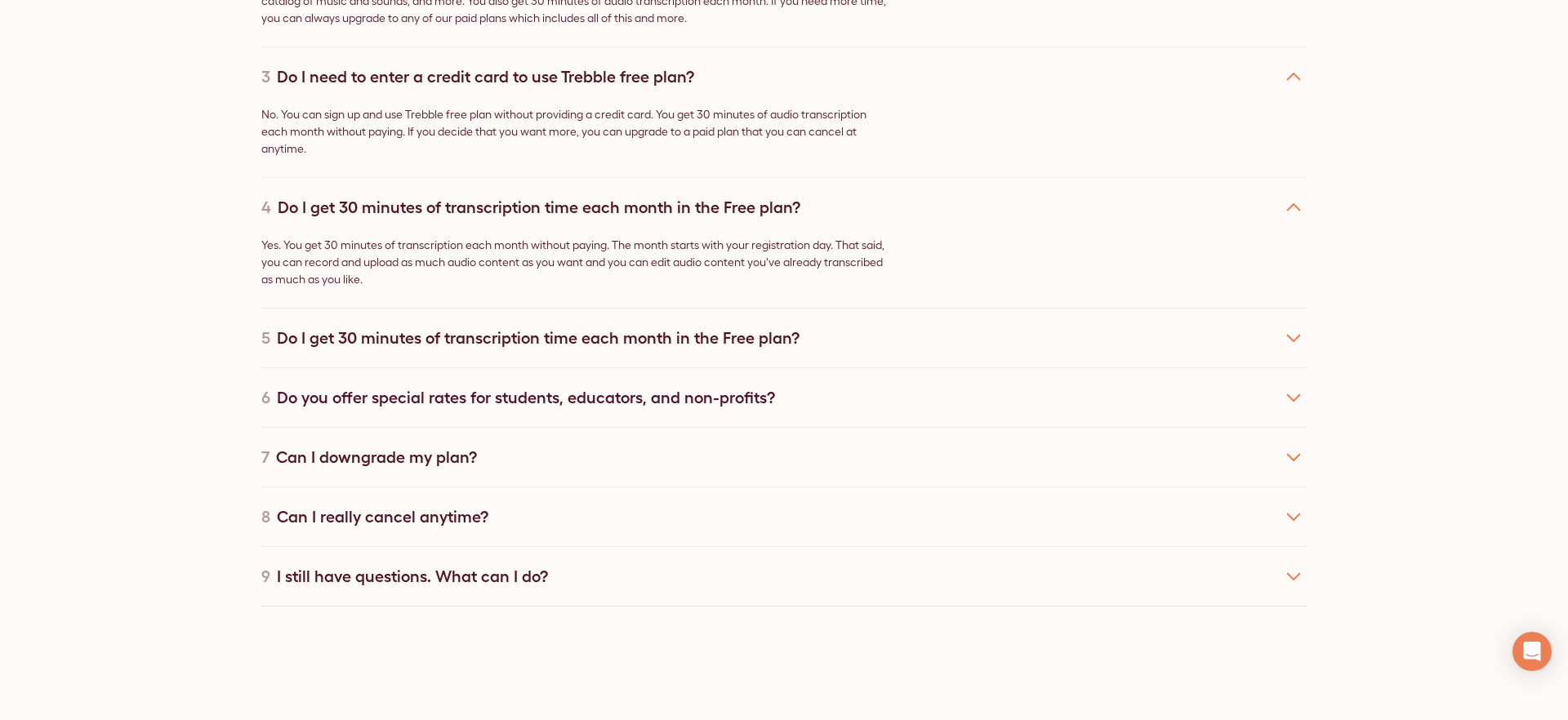
click at [1285, 325] on icon at bounding box center [1294, 338] width 26 height 26
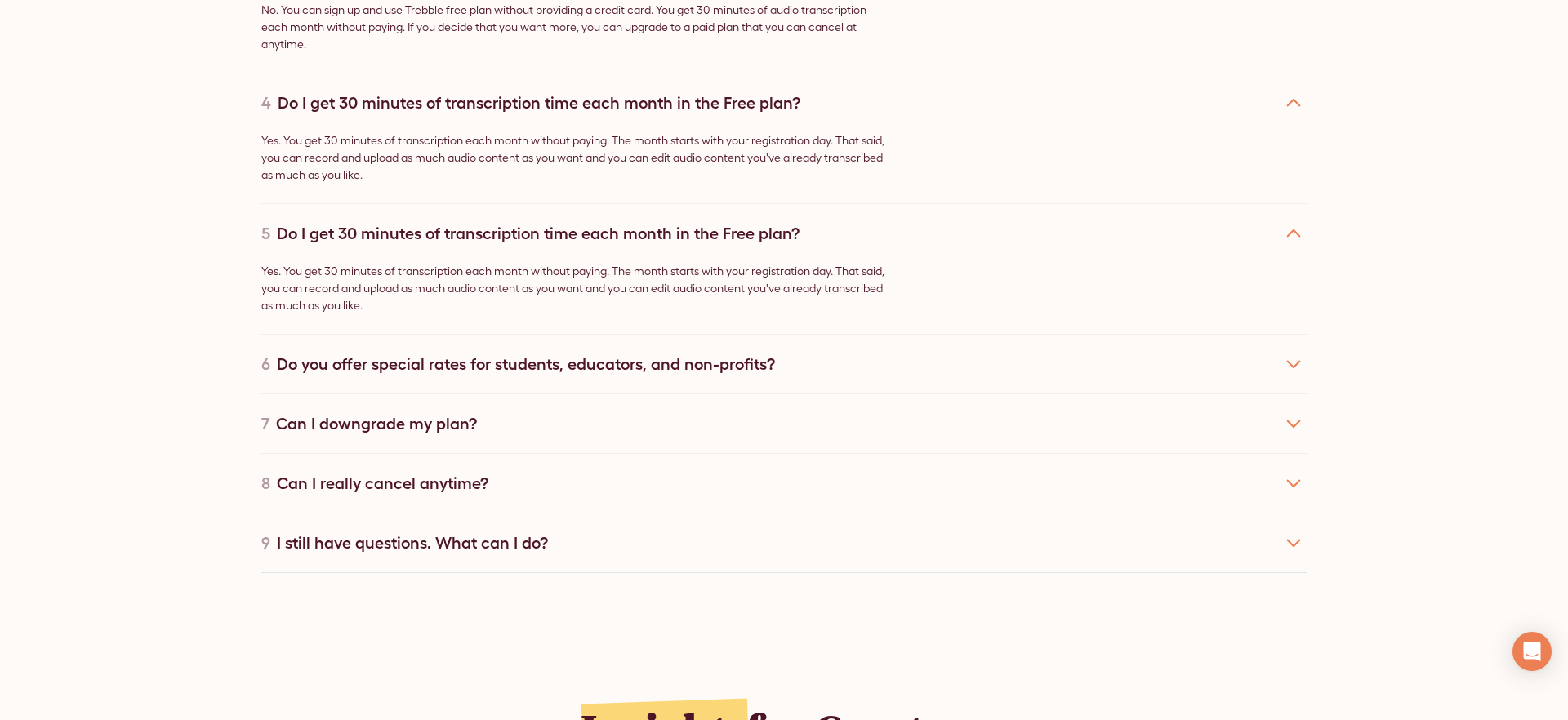
scroll to position [10448, 0]
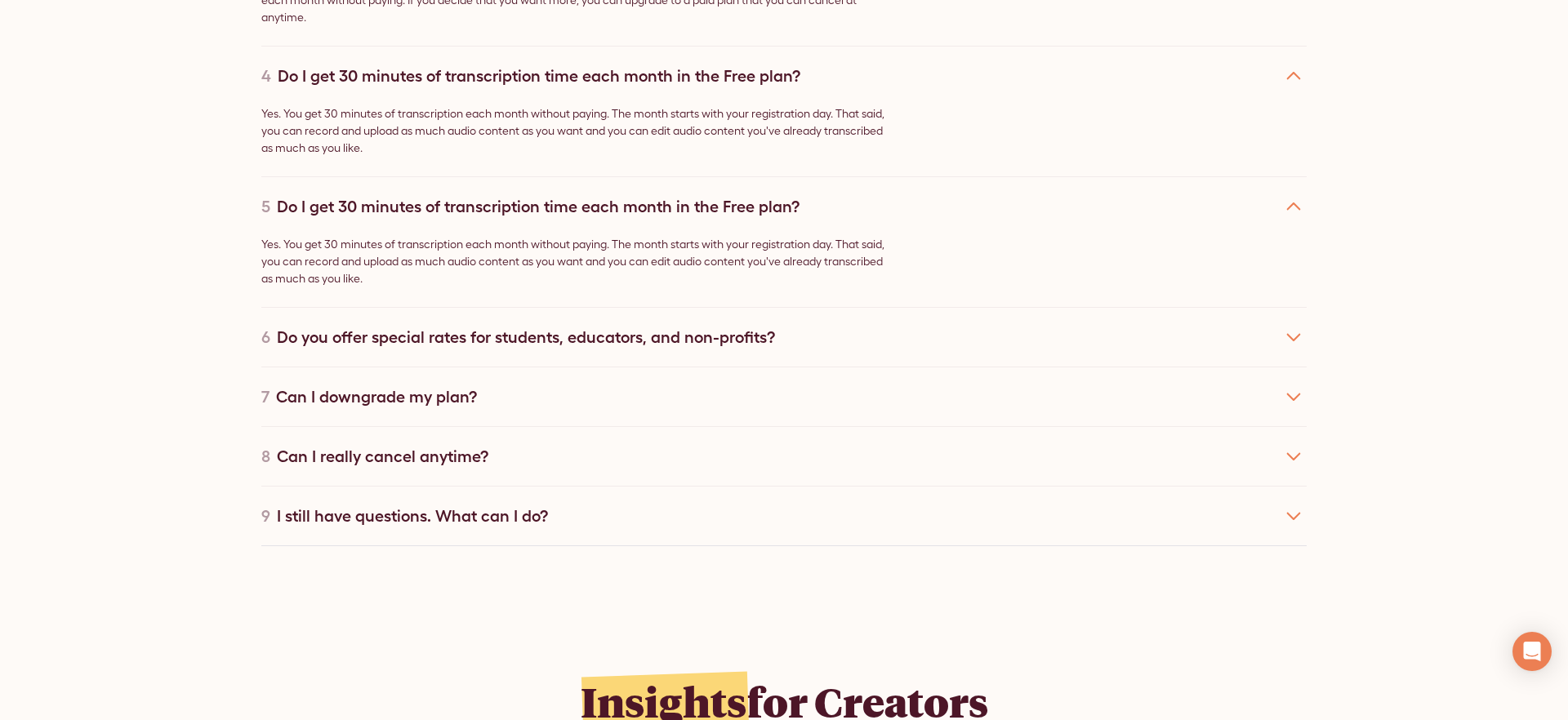
click at [1287, 339] on div "6 Do you offer special rates for students, educators, and non-profits?" at bounding box center [784, 336] width 1045 height 59
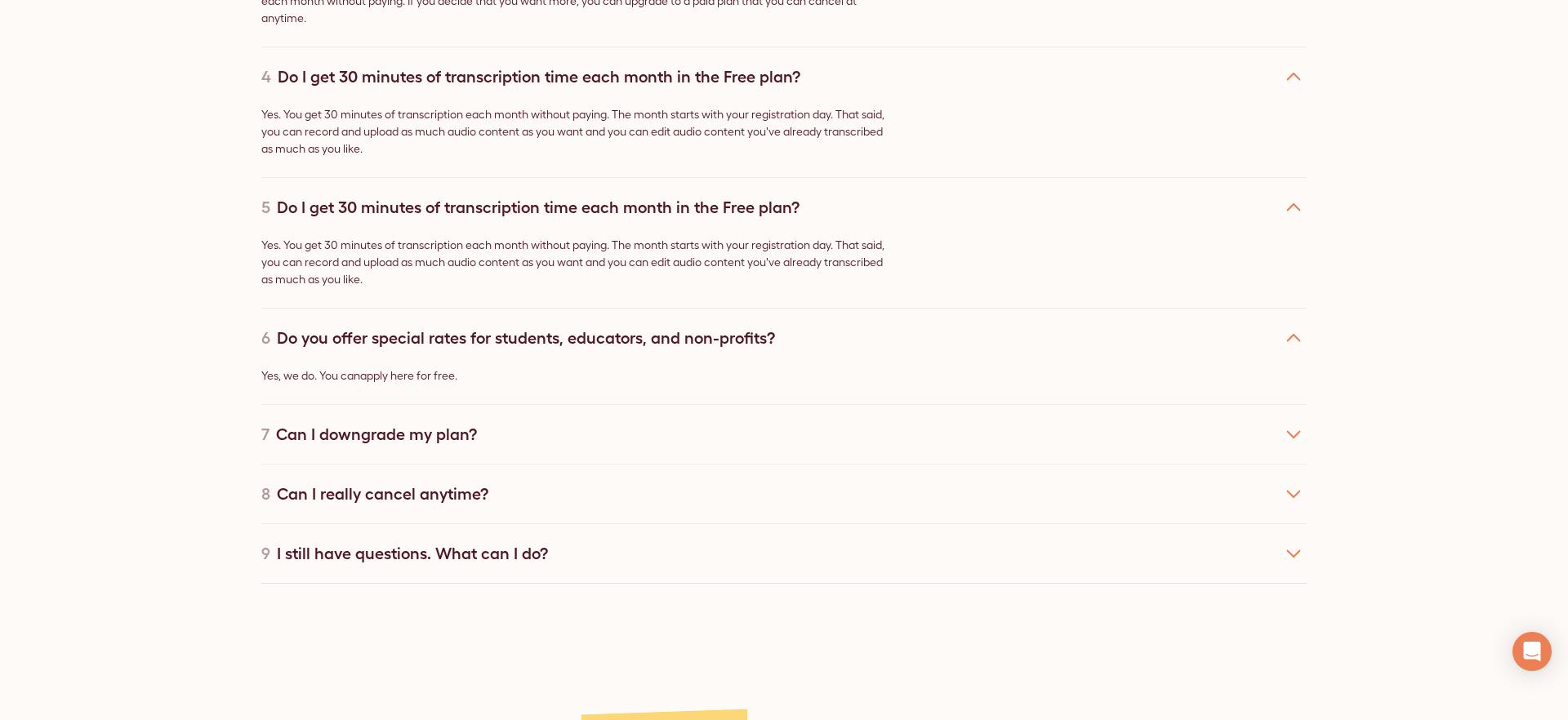
click at [1287, 421] on icon at bounding box center [1294, 434] width 26 height 26
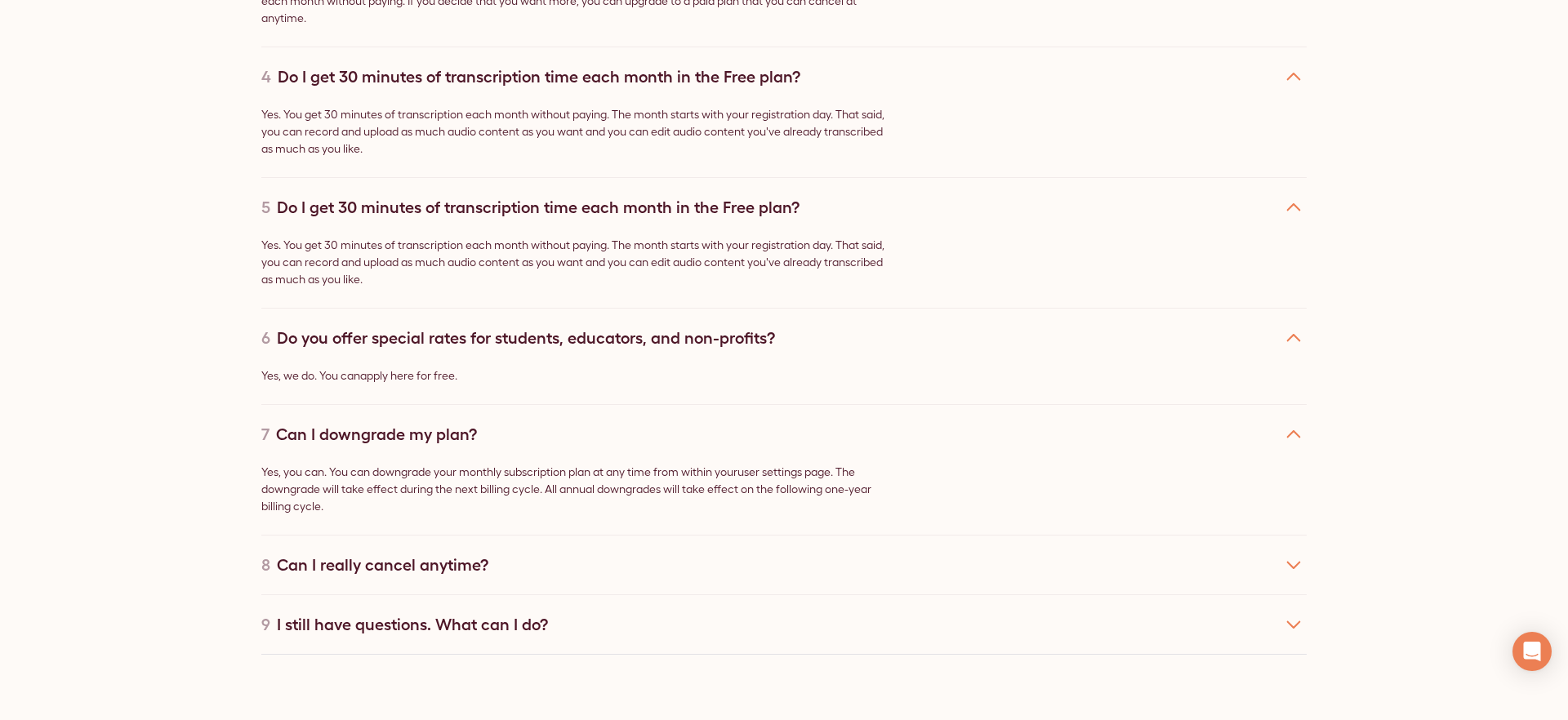
click at [1279, 534] on div "8 Can I really cancel anytime?" at bounding box center [784, 564] width 1045 height 59
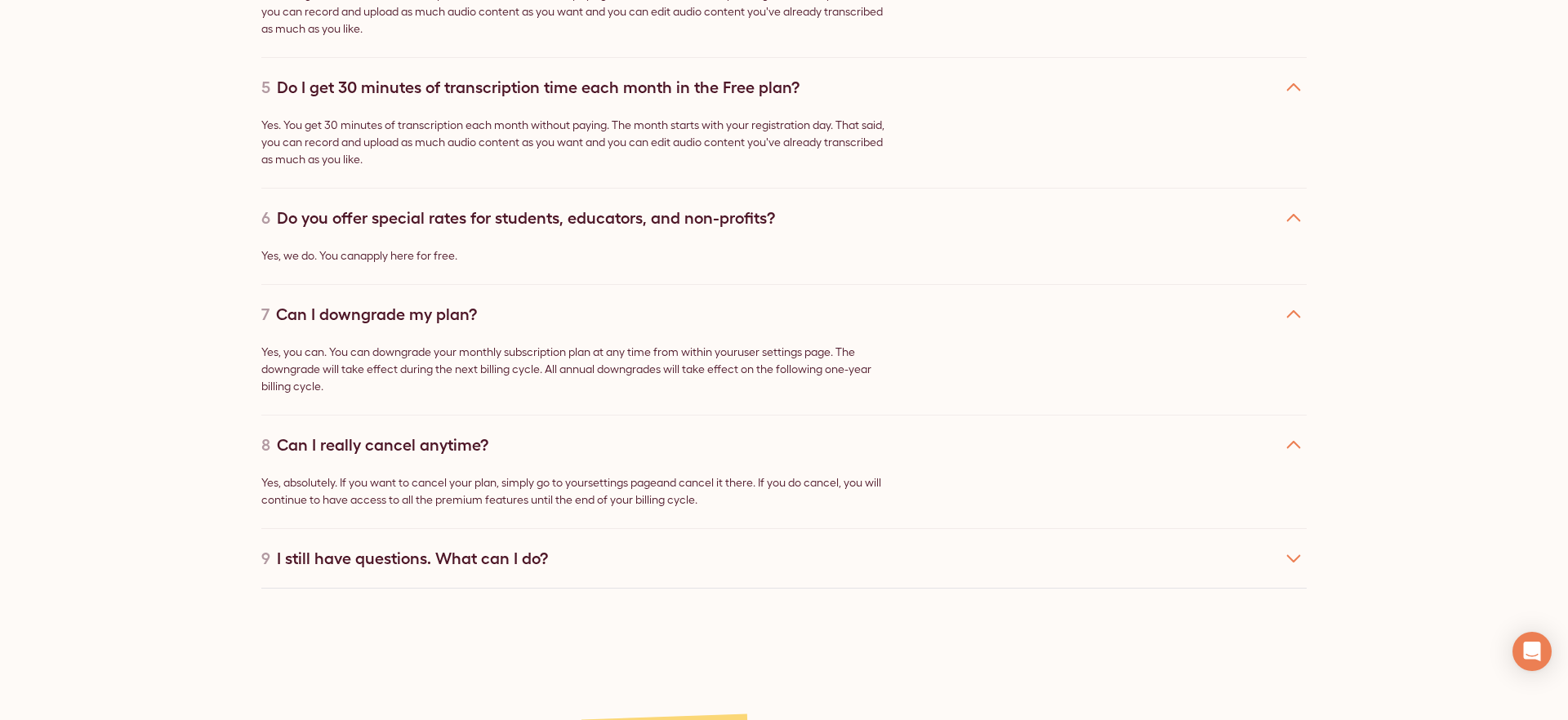
scroll to position [10579, 0]
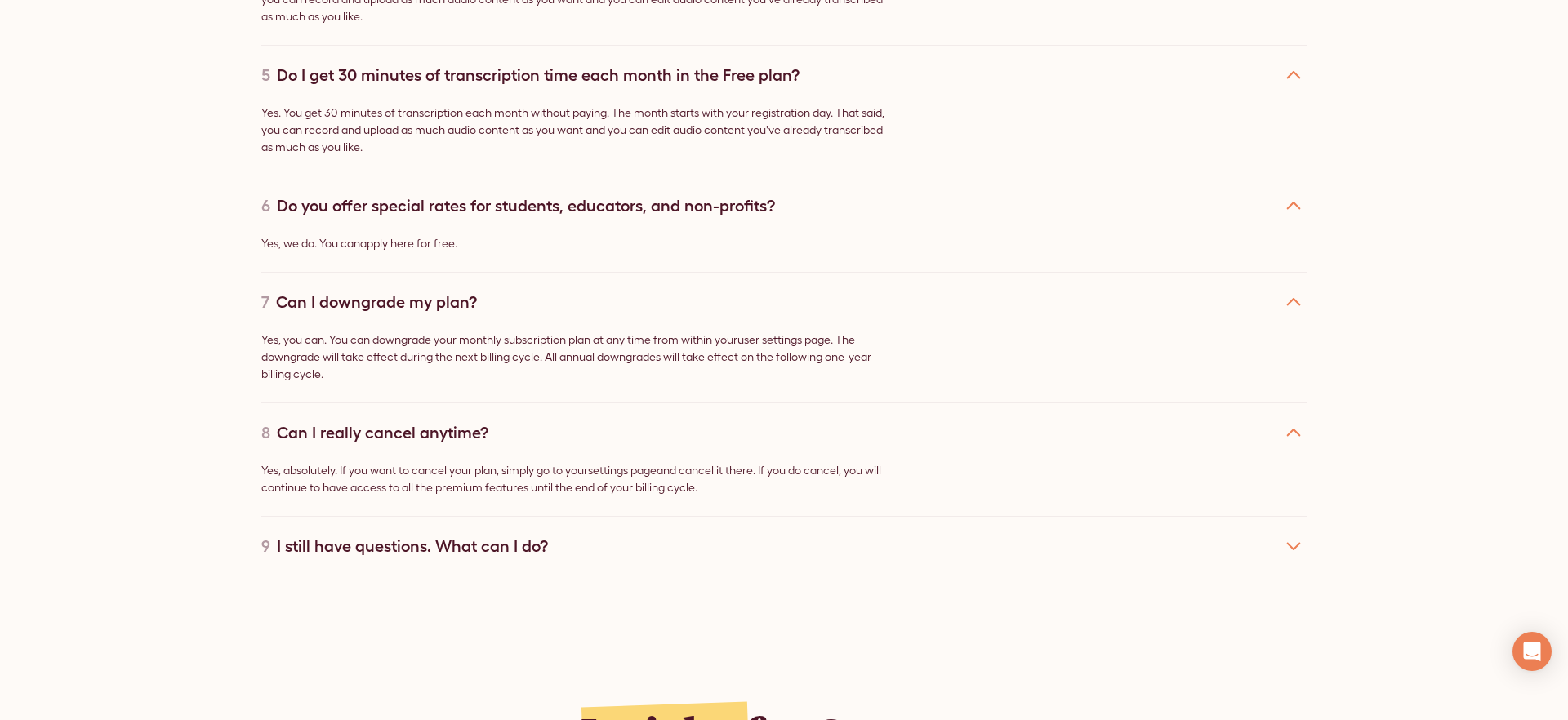
click at [1298, 532] on icon at bounding box center [1294, 546] width 26 height 26
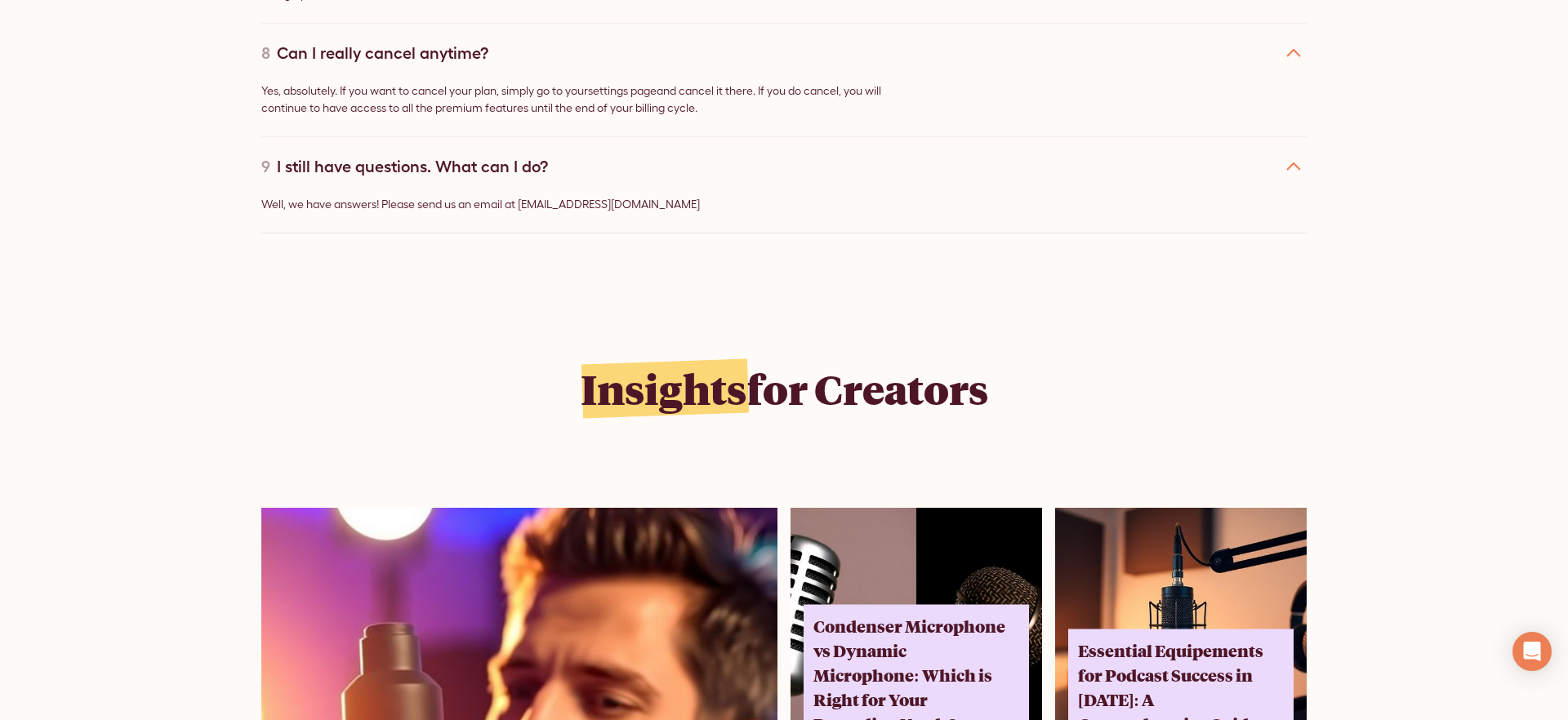
scroll to position [10957, 0]
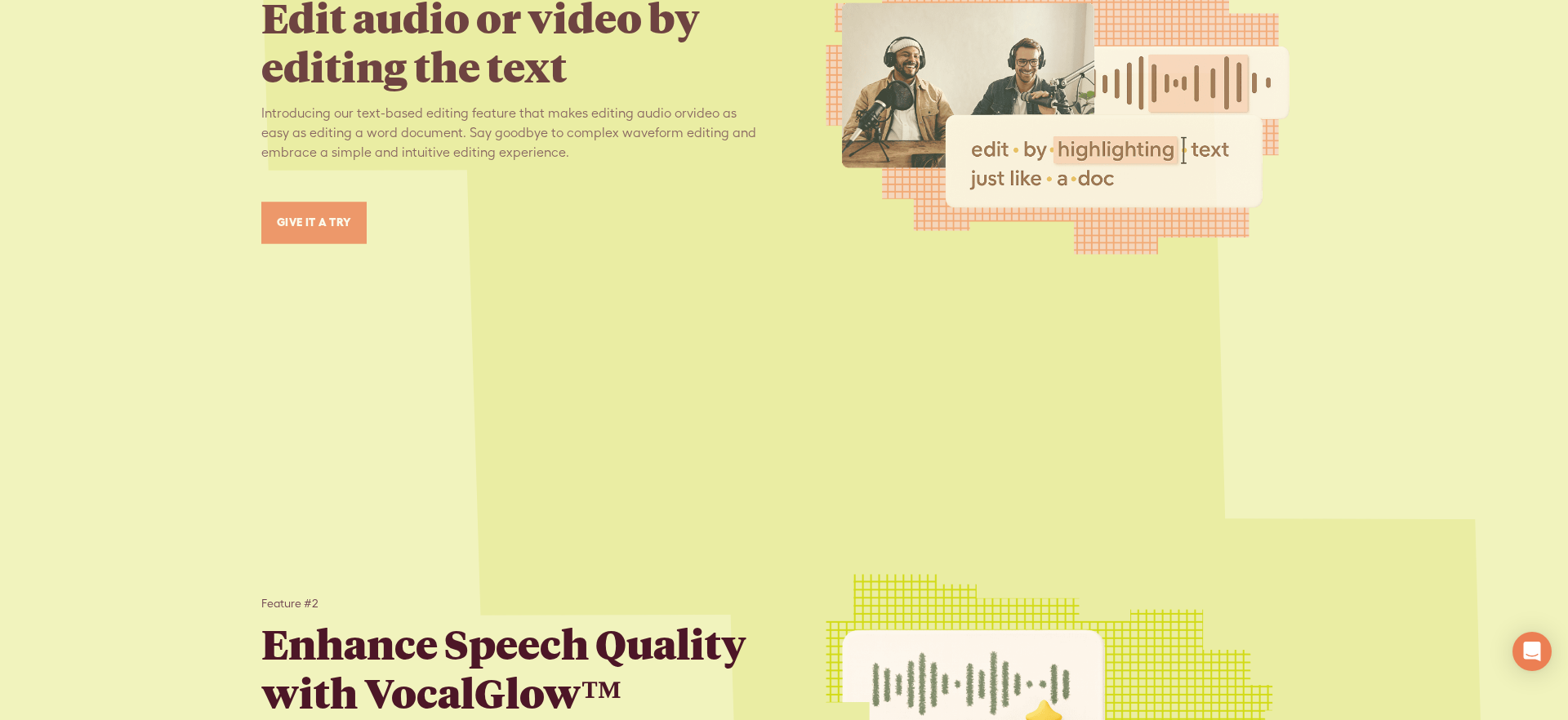
scroll to position [2081, 0]
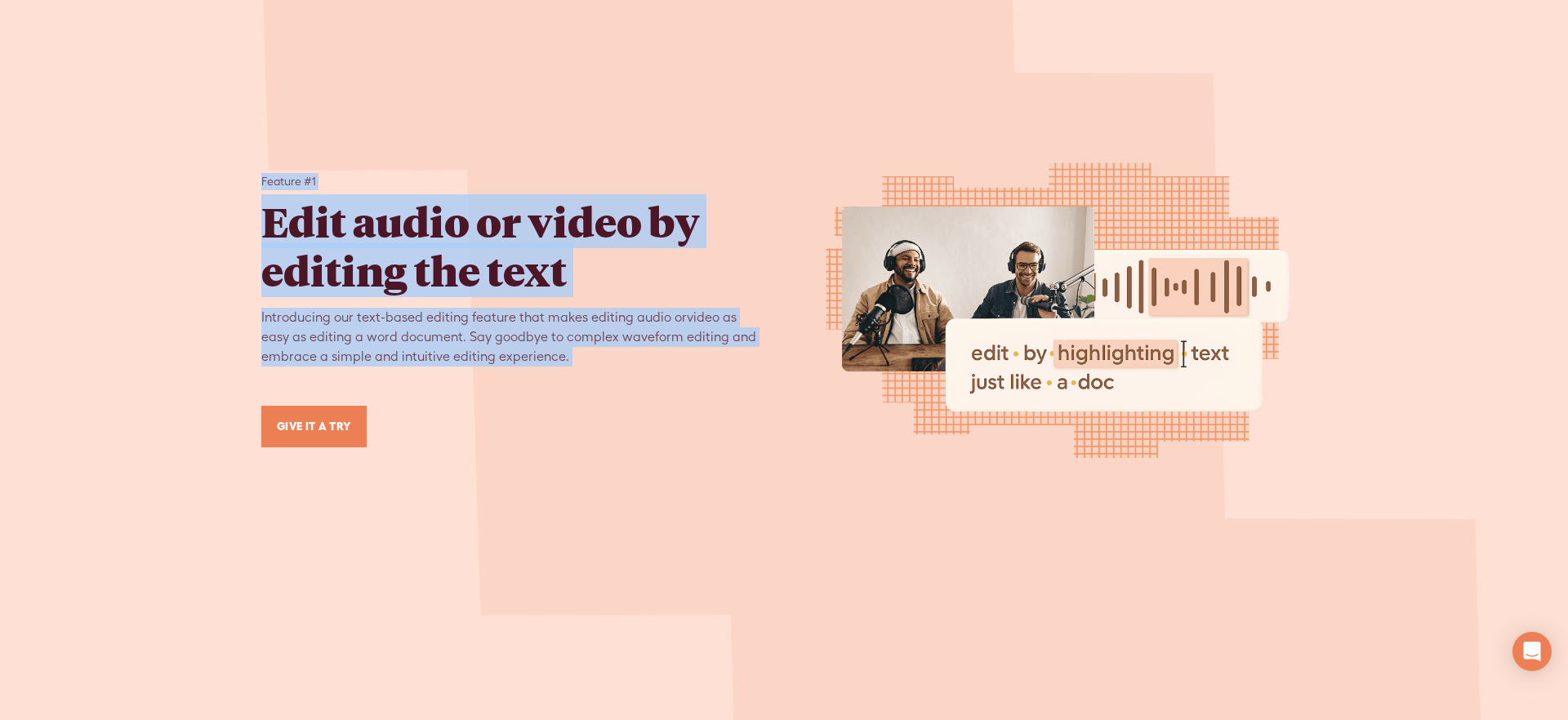
drag, startPoint x: 262, startPoint y: 166, endPoint x: 606, endPoint y: 369, distance: 399.4
click at [606, 369] on div "Feature #1 Edit audio or video by editing the text Introducing our text-based e…" at bounding box center [509, 310] width 496 height 274
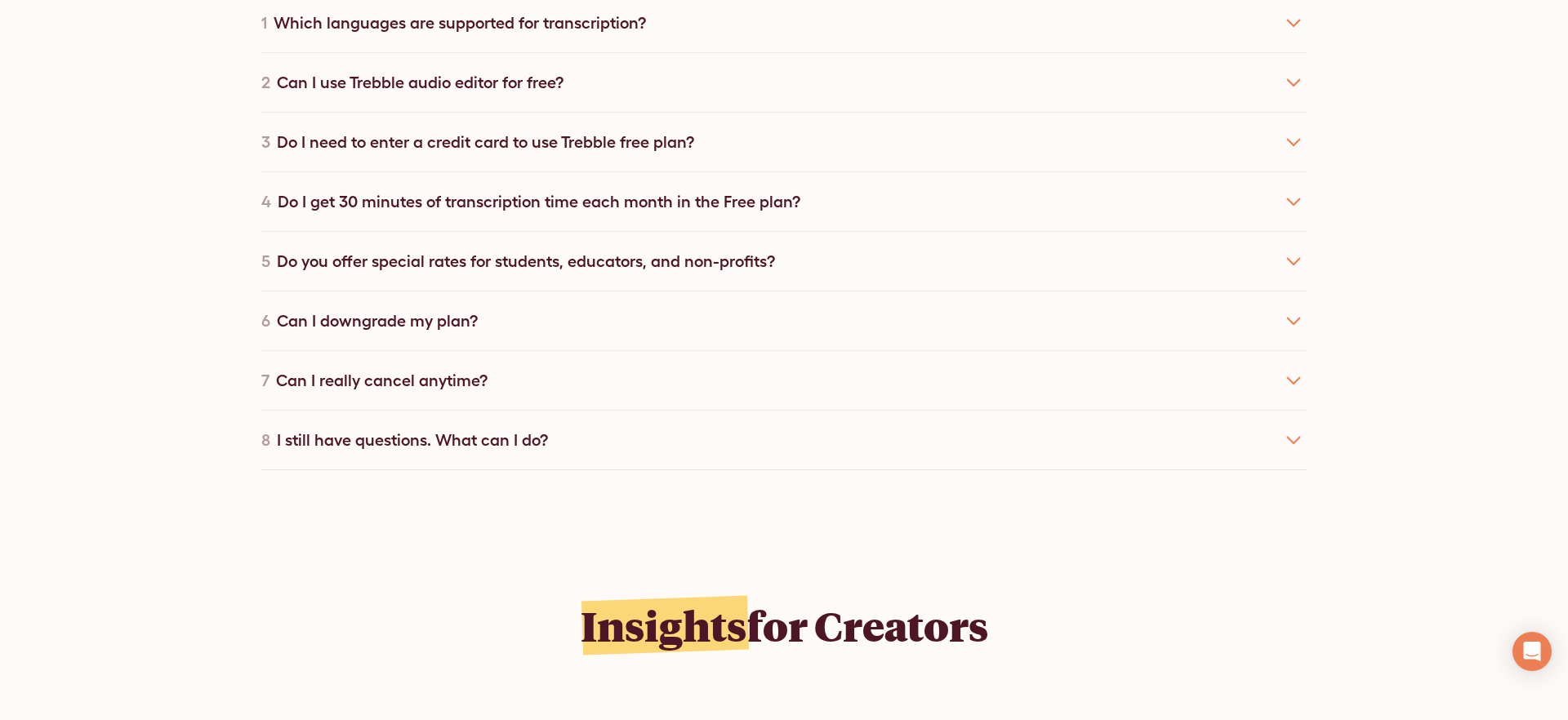
scroll to position [2796, 0]
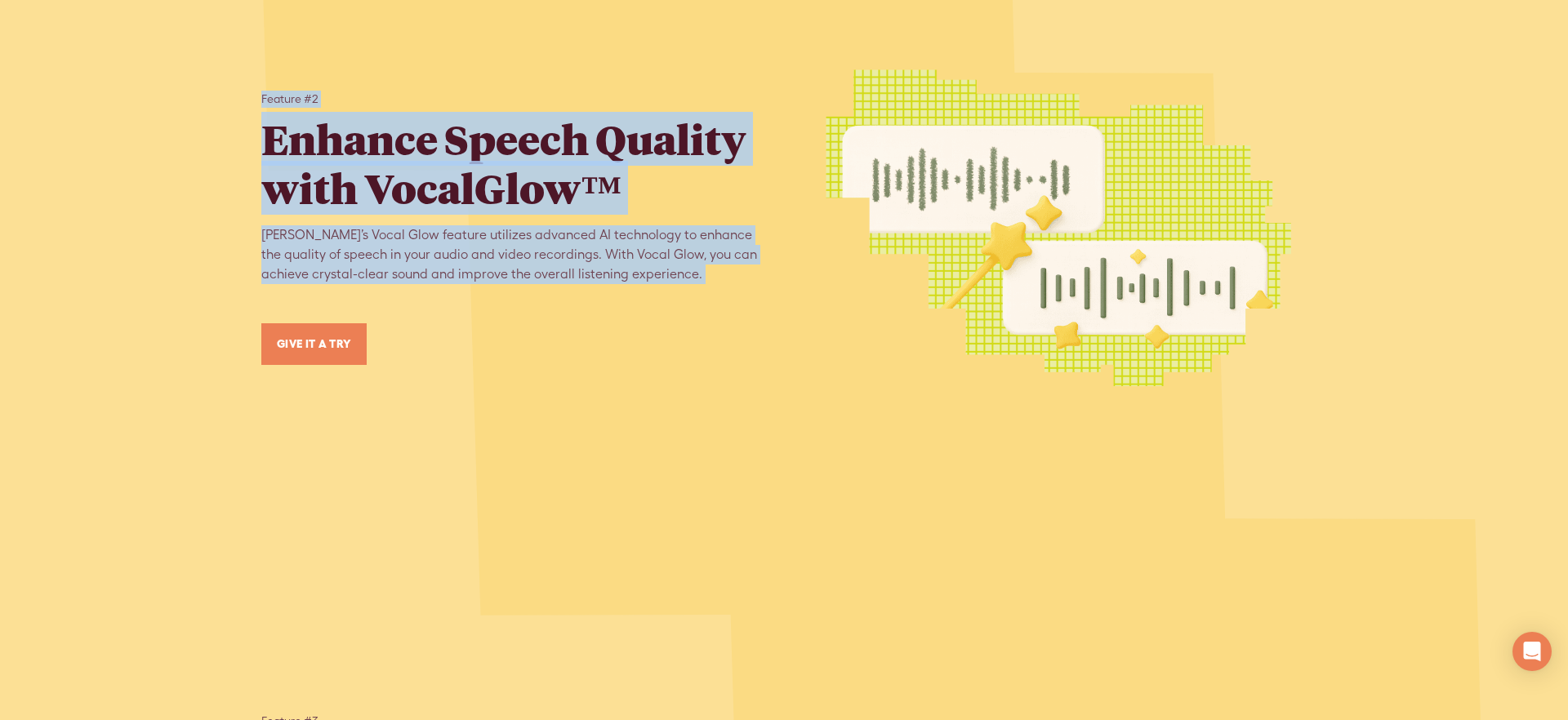
drag, startPoint x: 253, startPoint y: 82, endPoint x: 646, endPoint y: 272, distance: 436.5
click at [646, 272] on div "Feature #1 Edit audio or video by editing the text Introducing our text-based e…" at bounding box center [784, 566] width 1568 height 2564
copy div "Feature #2 Enhance Speech Quality with VocalGlow™ Trebble’s Vocal Glow feature …"
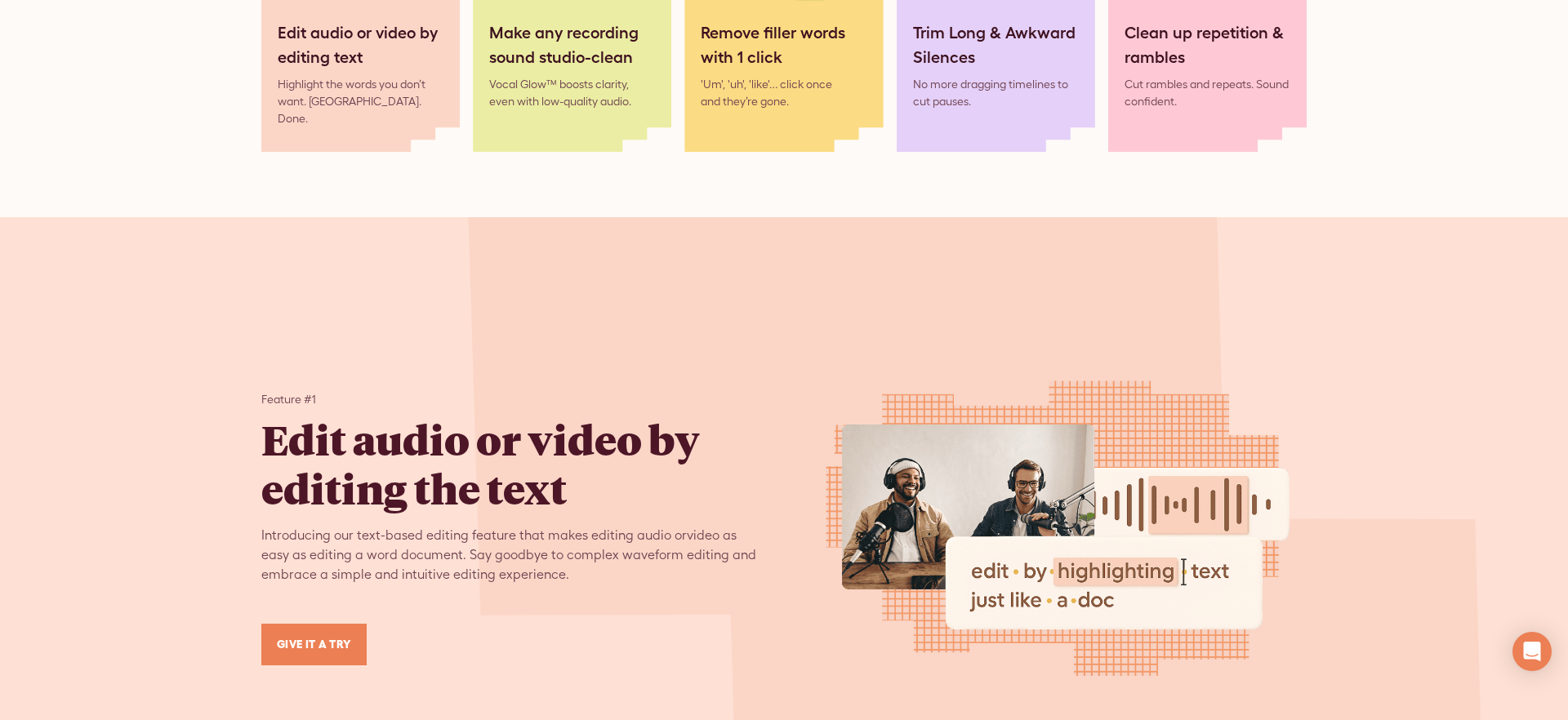
scroll to position [1866, 0]
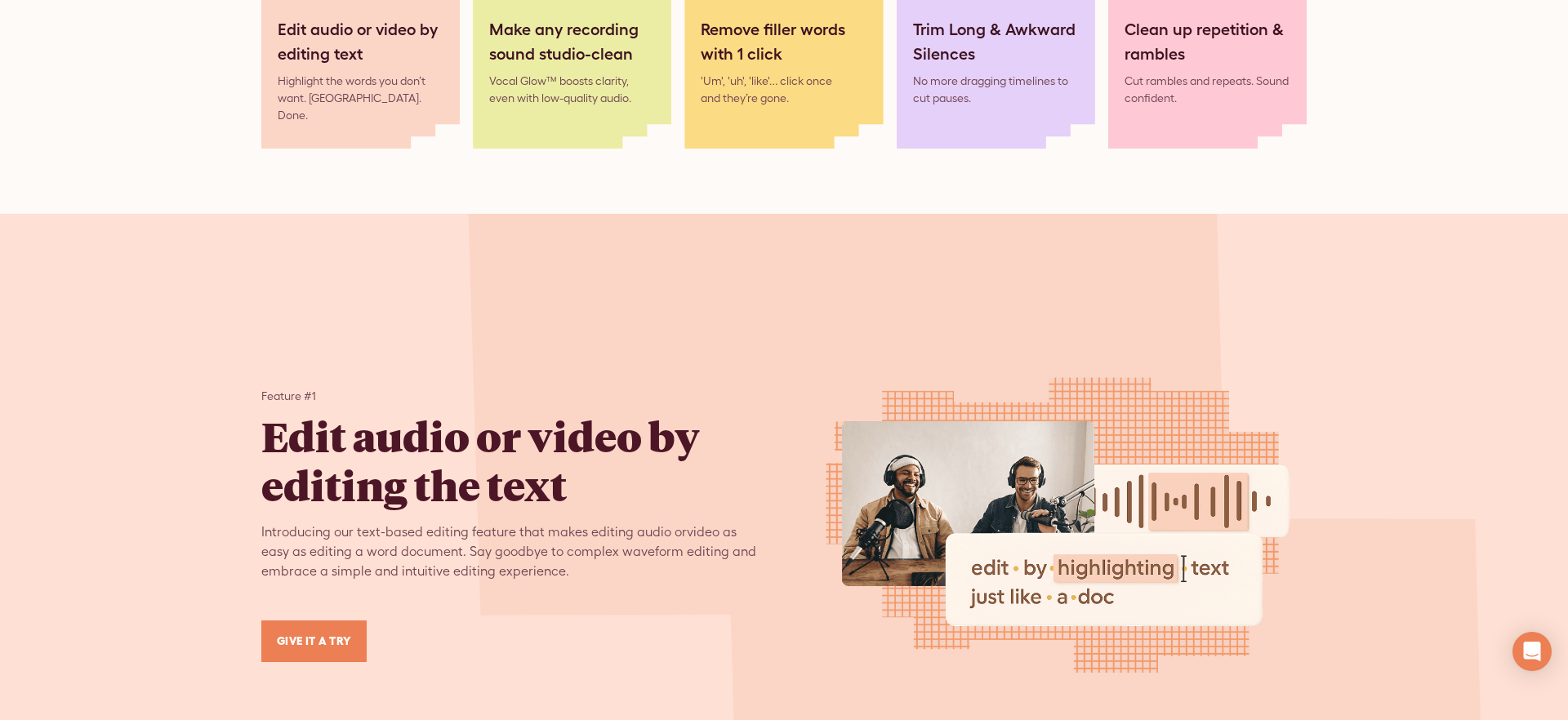
click at [368, 345] on div "Feature #1 Edit audio or video by editing the text Introducing our text-based e…" at bounding box center [784, 524] width 1045 height 621
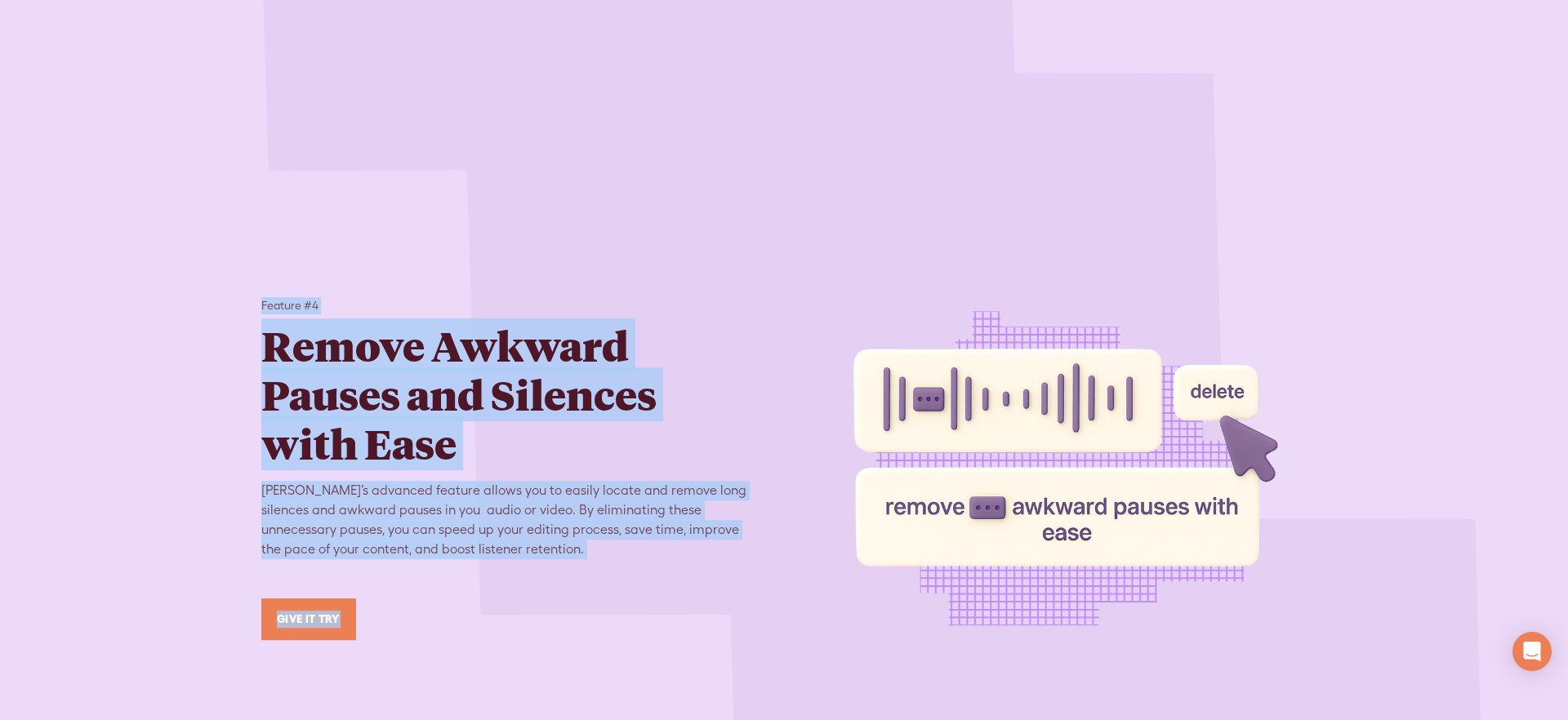
scroll to position [3935, 0]
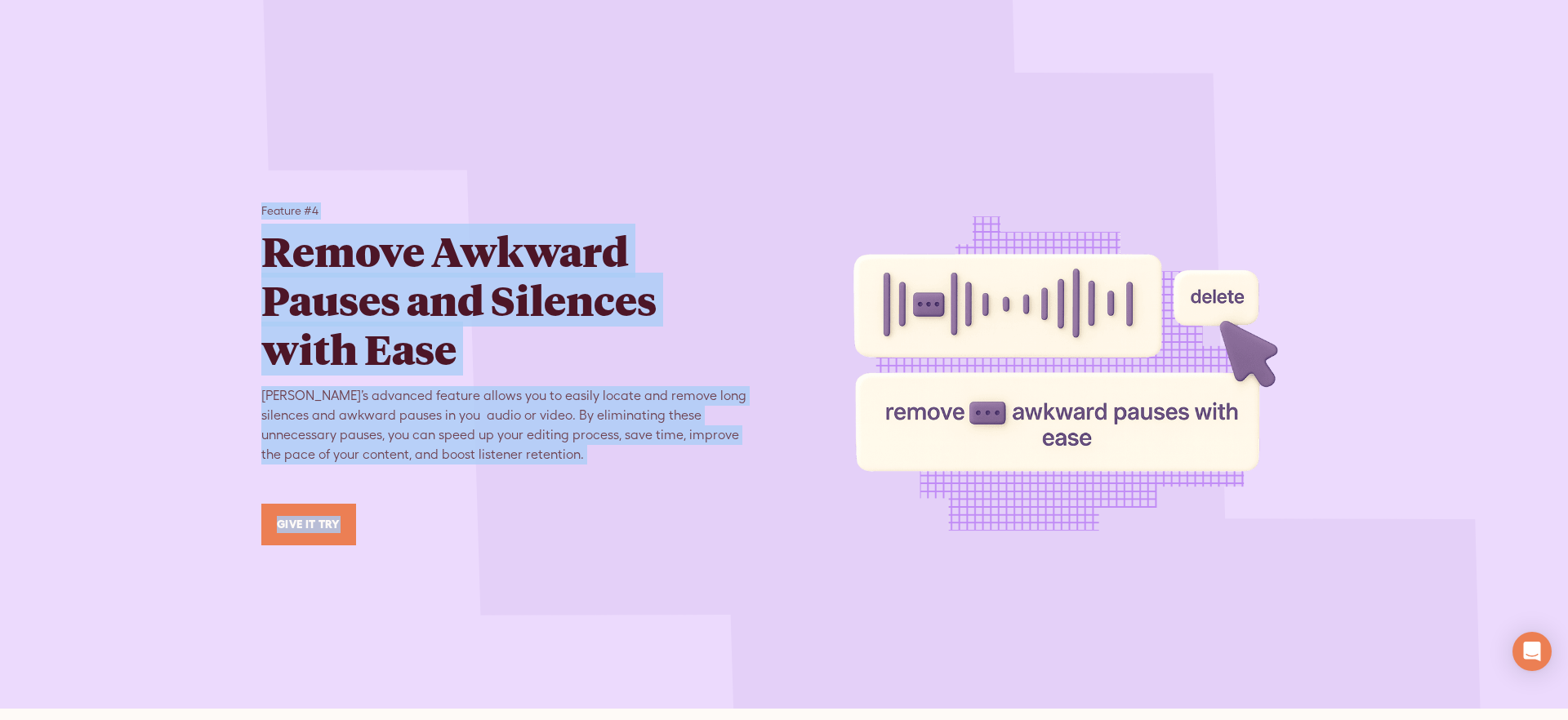
drag, startPoint x: 267, startPoint y: 340, endPoint x: 543, endPoint y: 557, distance: 351.1
copy div "Feature #1 Edit audio or video by editing the text Introducing our text-based e…"
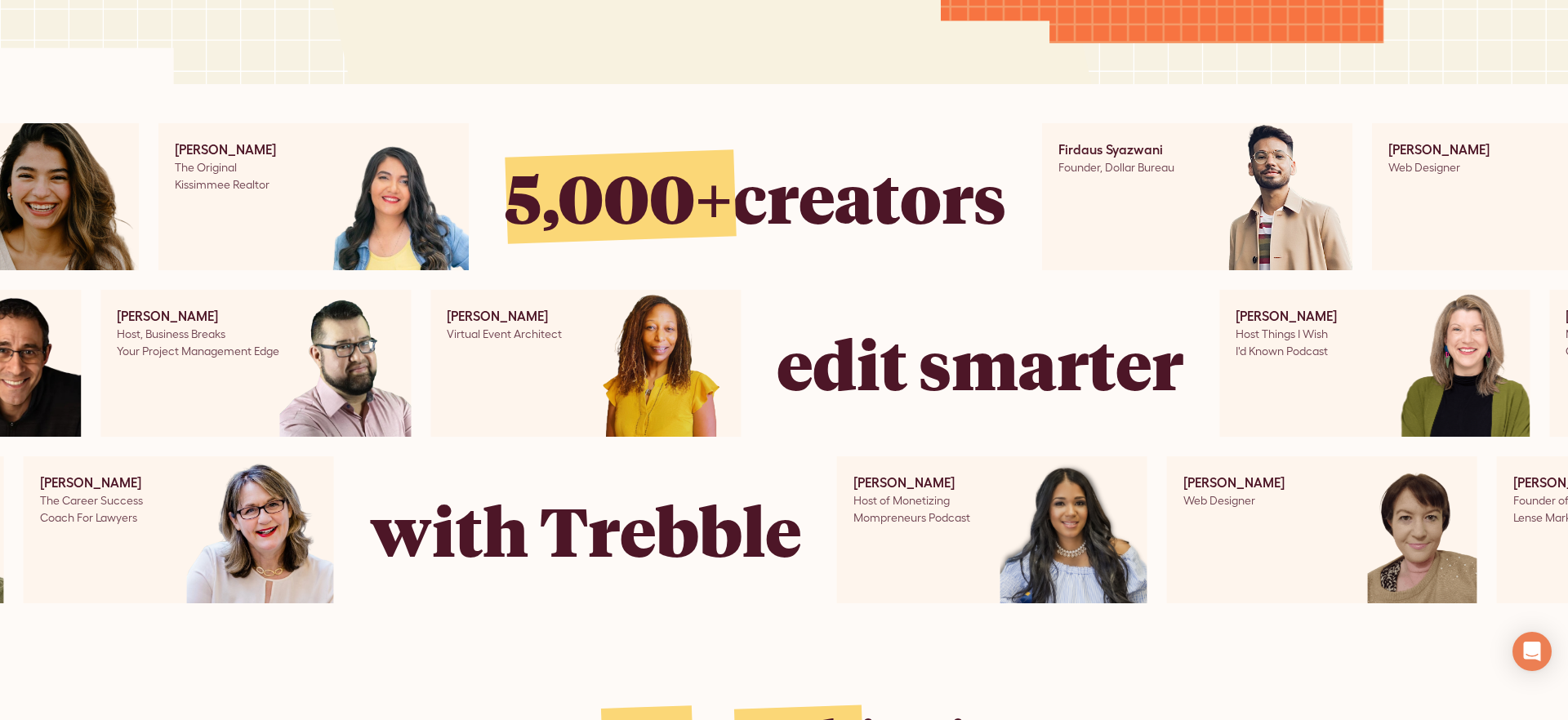
scroll to position [0, 0]
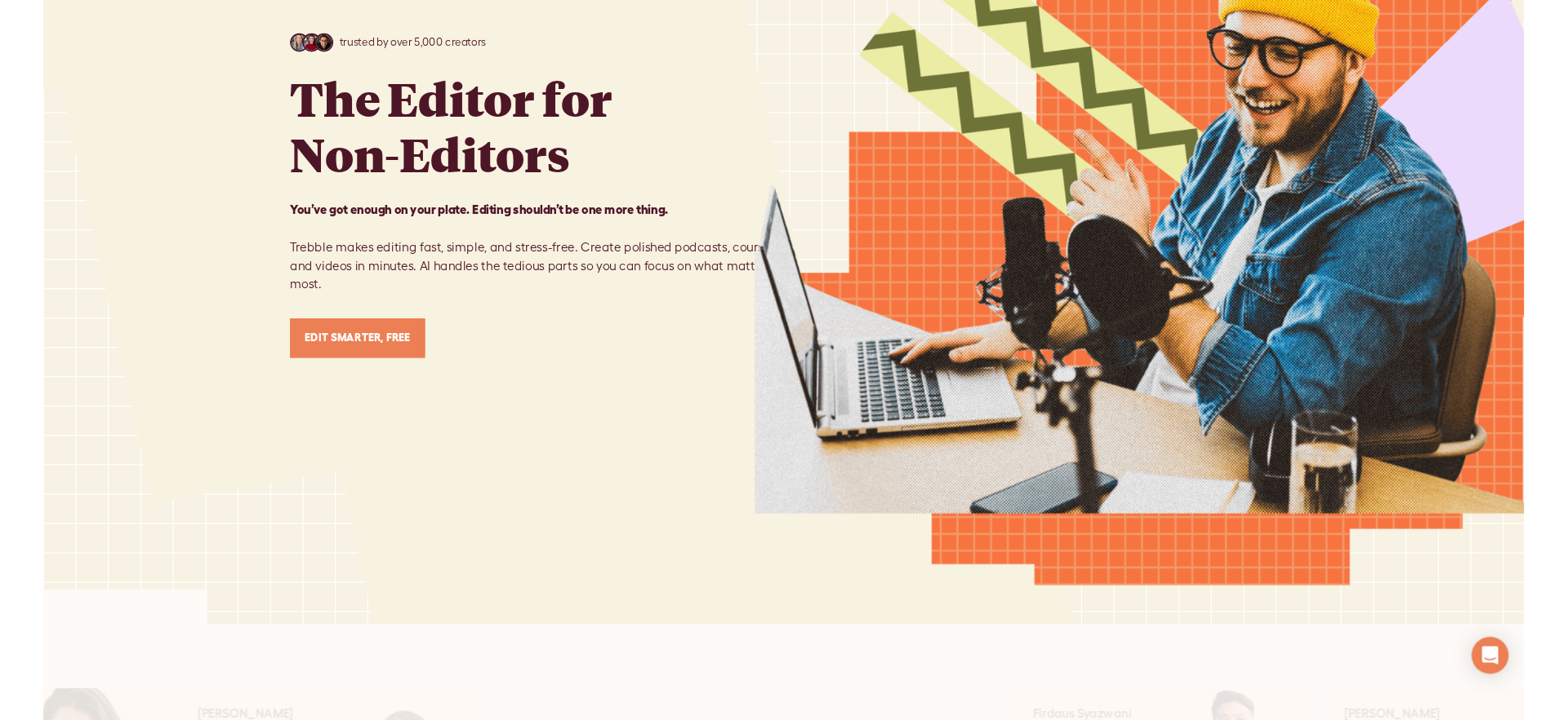
scroll to position [746, 0]
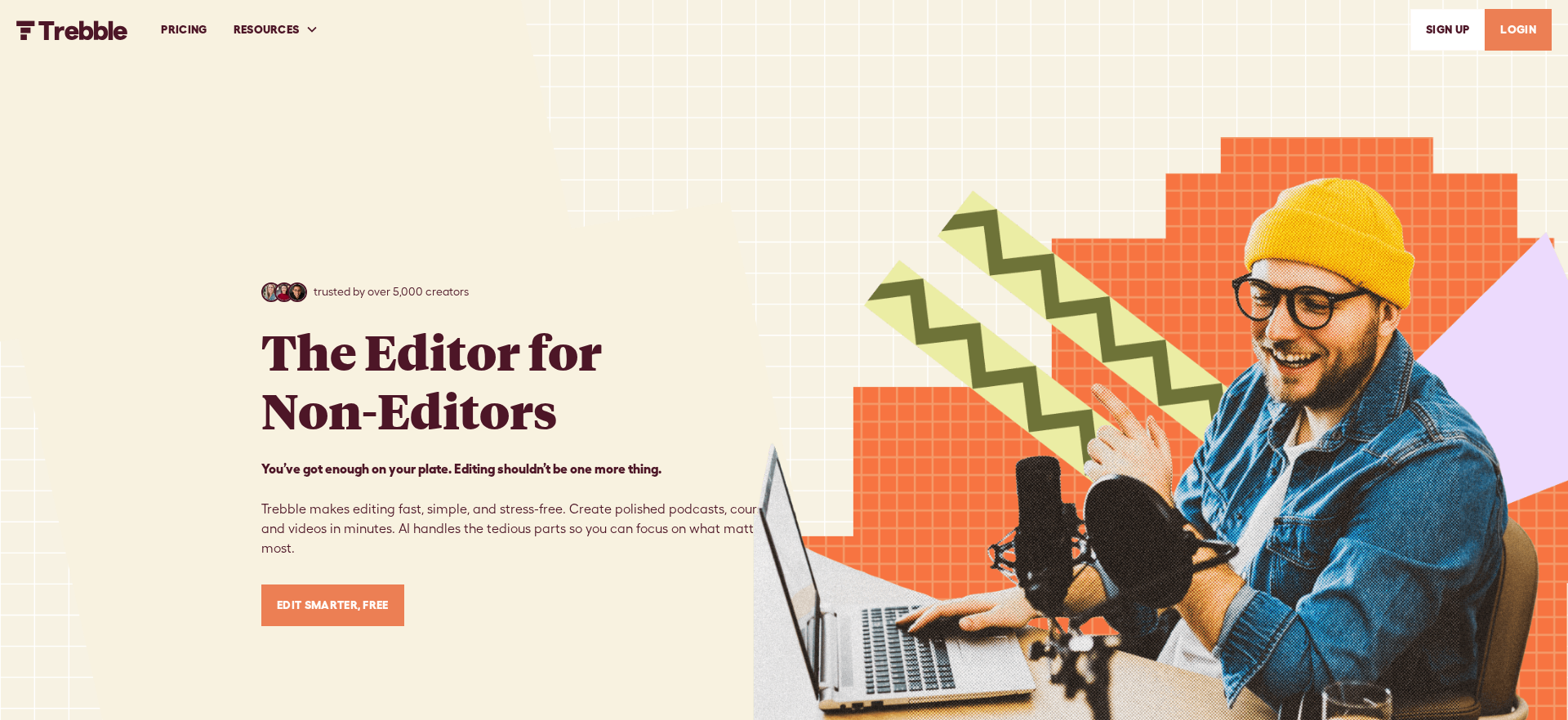
scroll to position [746, 0]
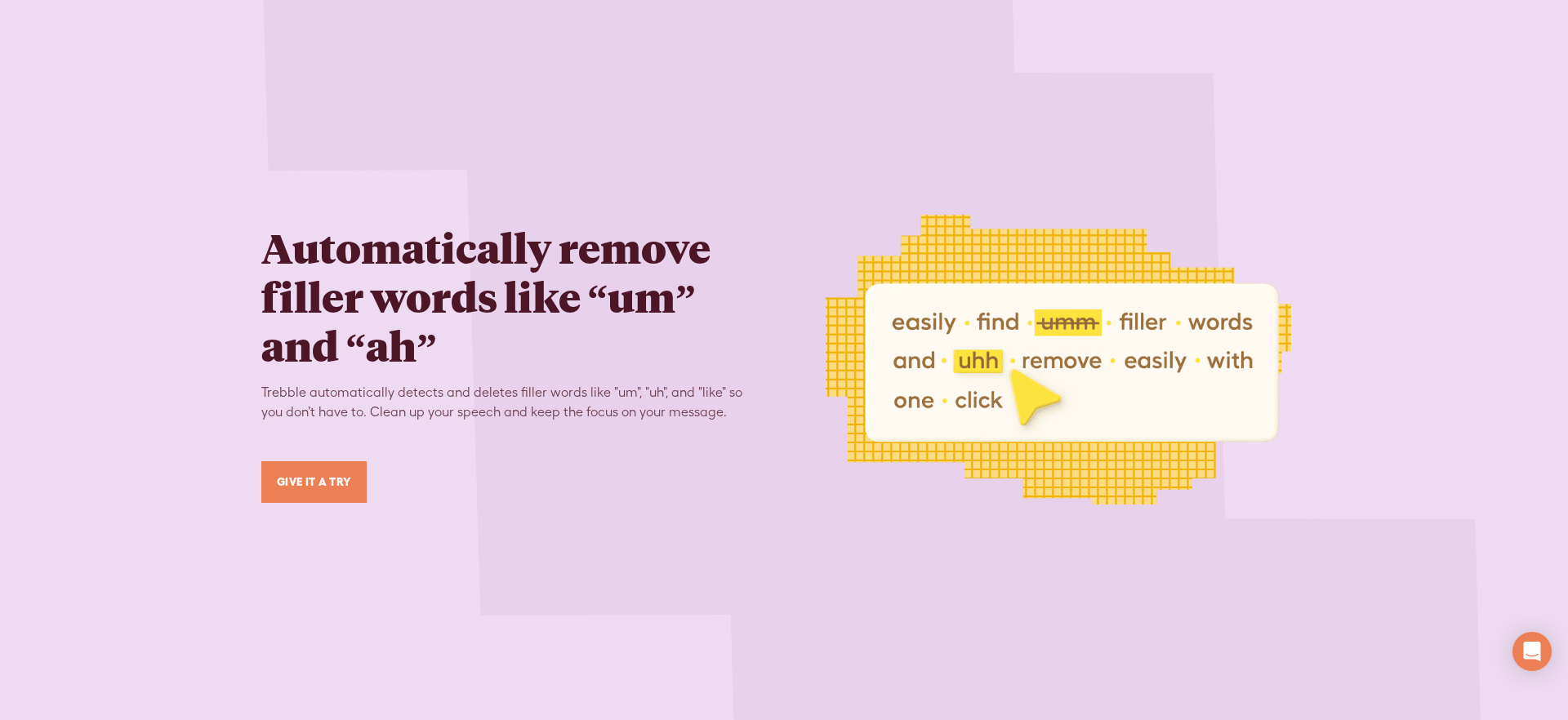
scroll to position [3293, 0]
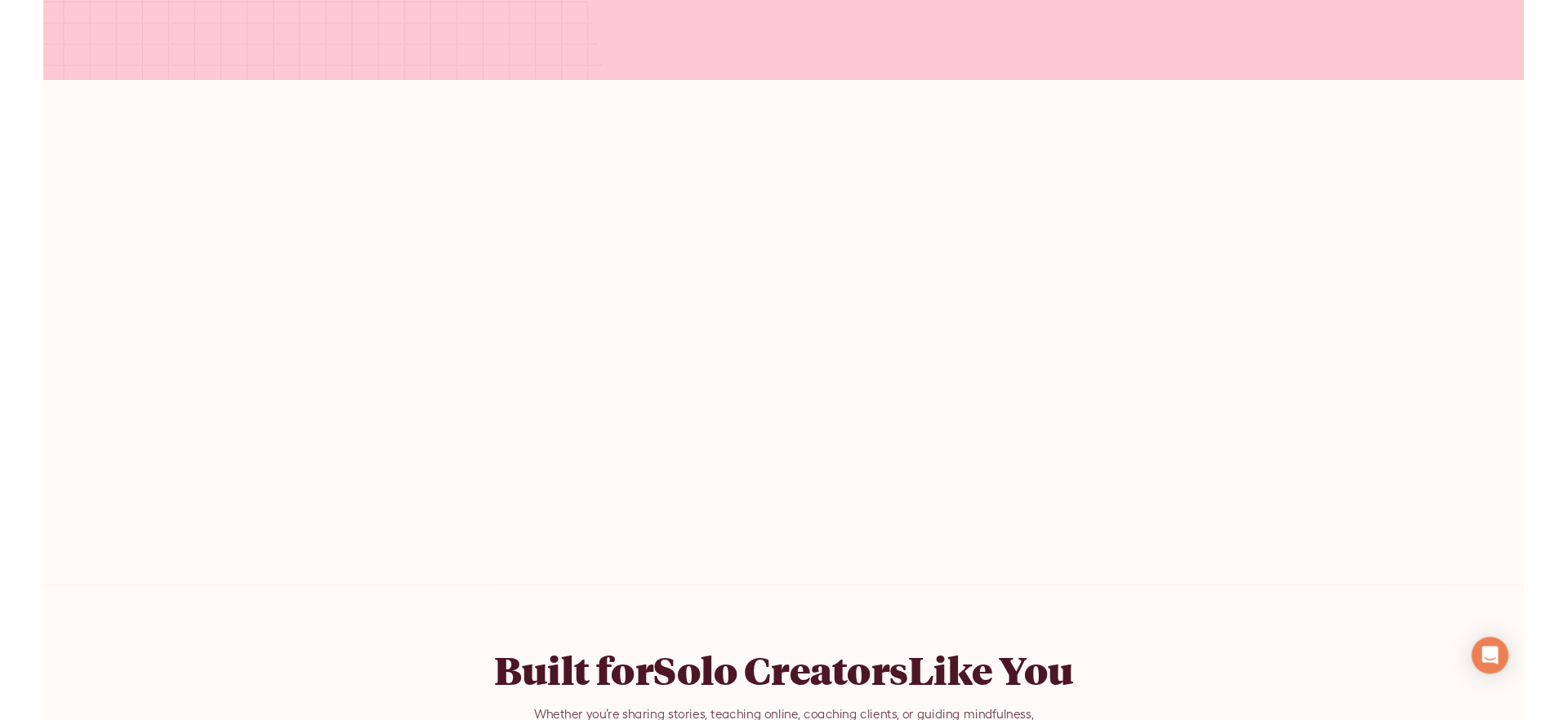
scroll to position [7251, 0]
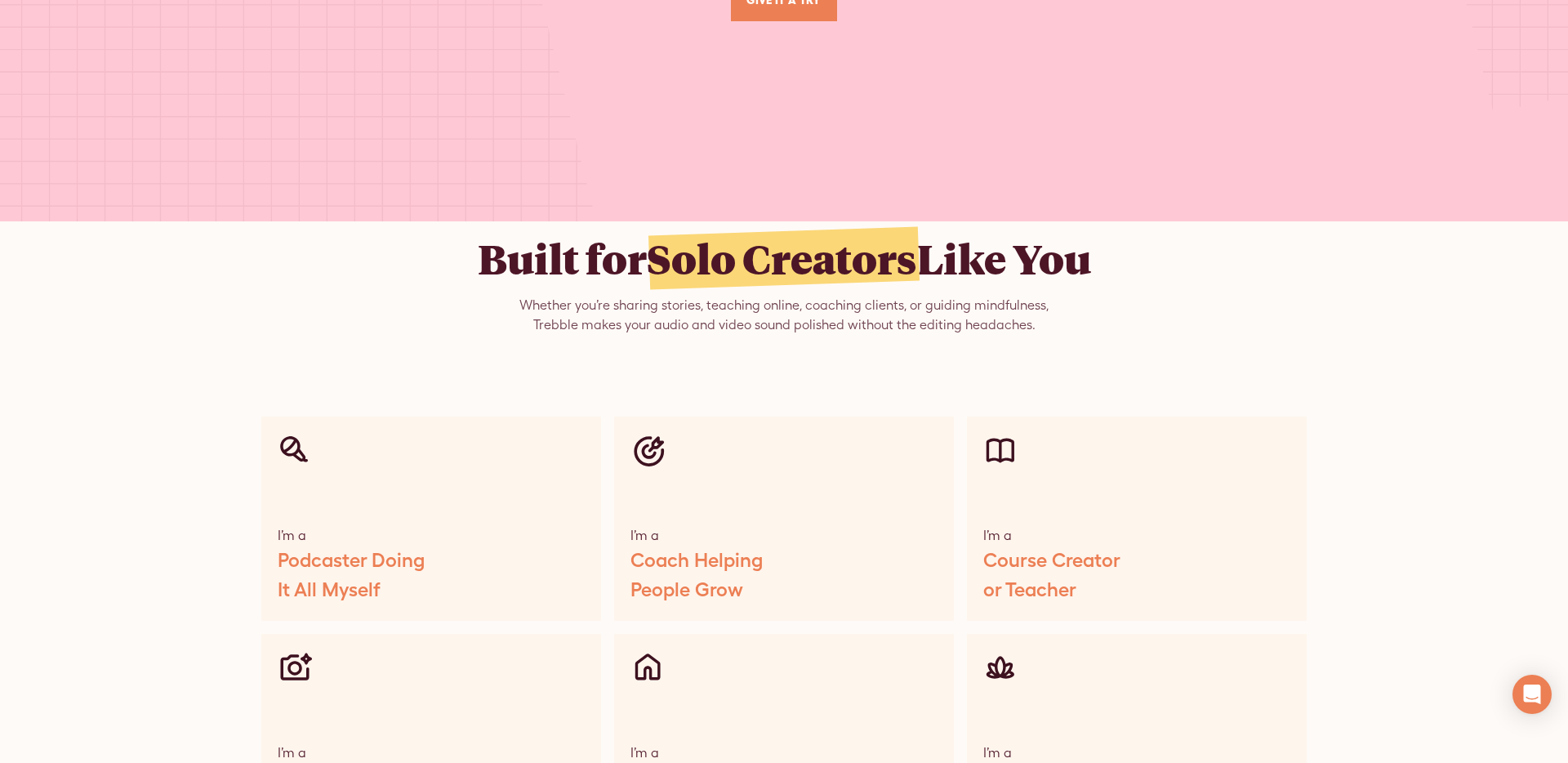
scroll to position [7008, 0]
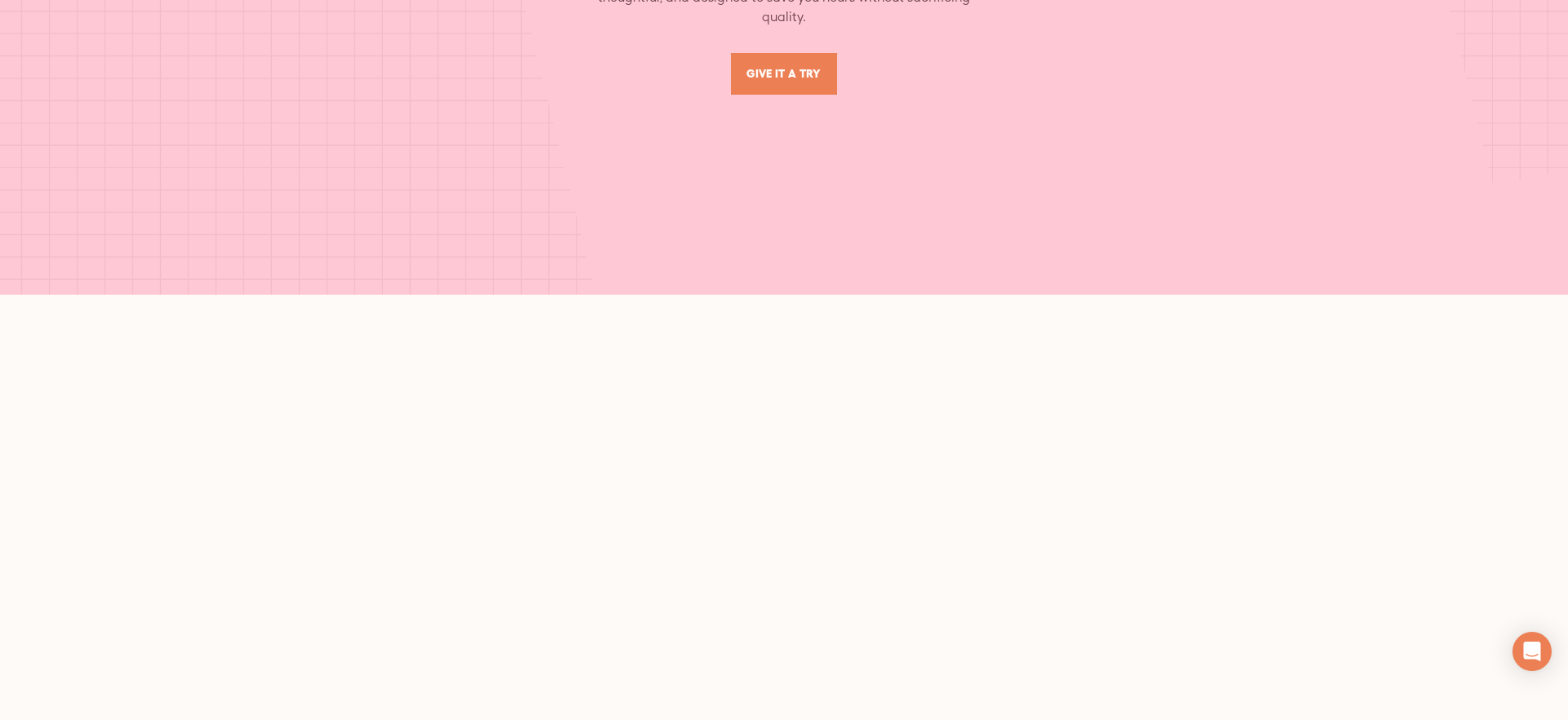
scroll to position [7143, 0]
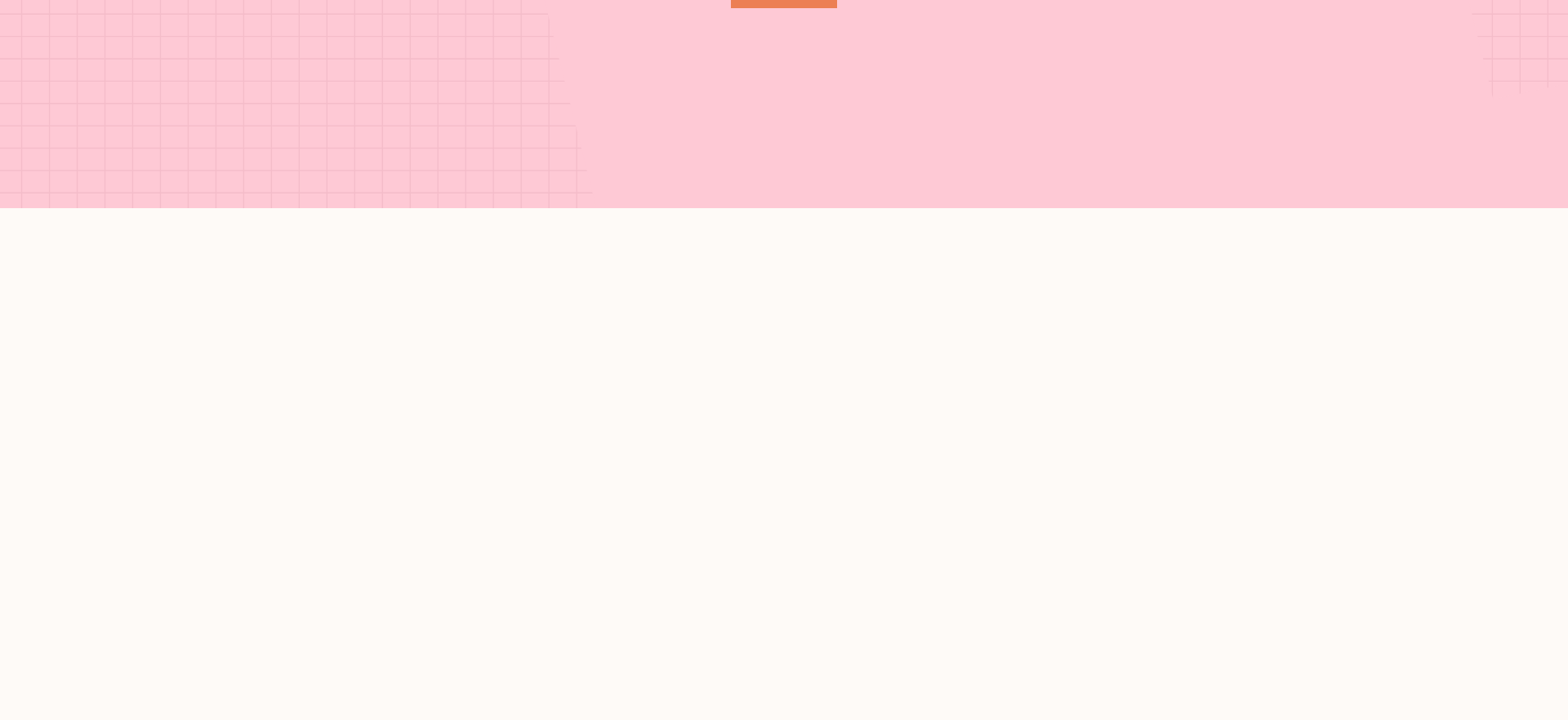
scroll to position [7056, 0]
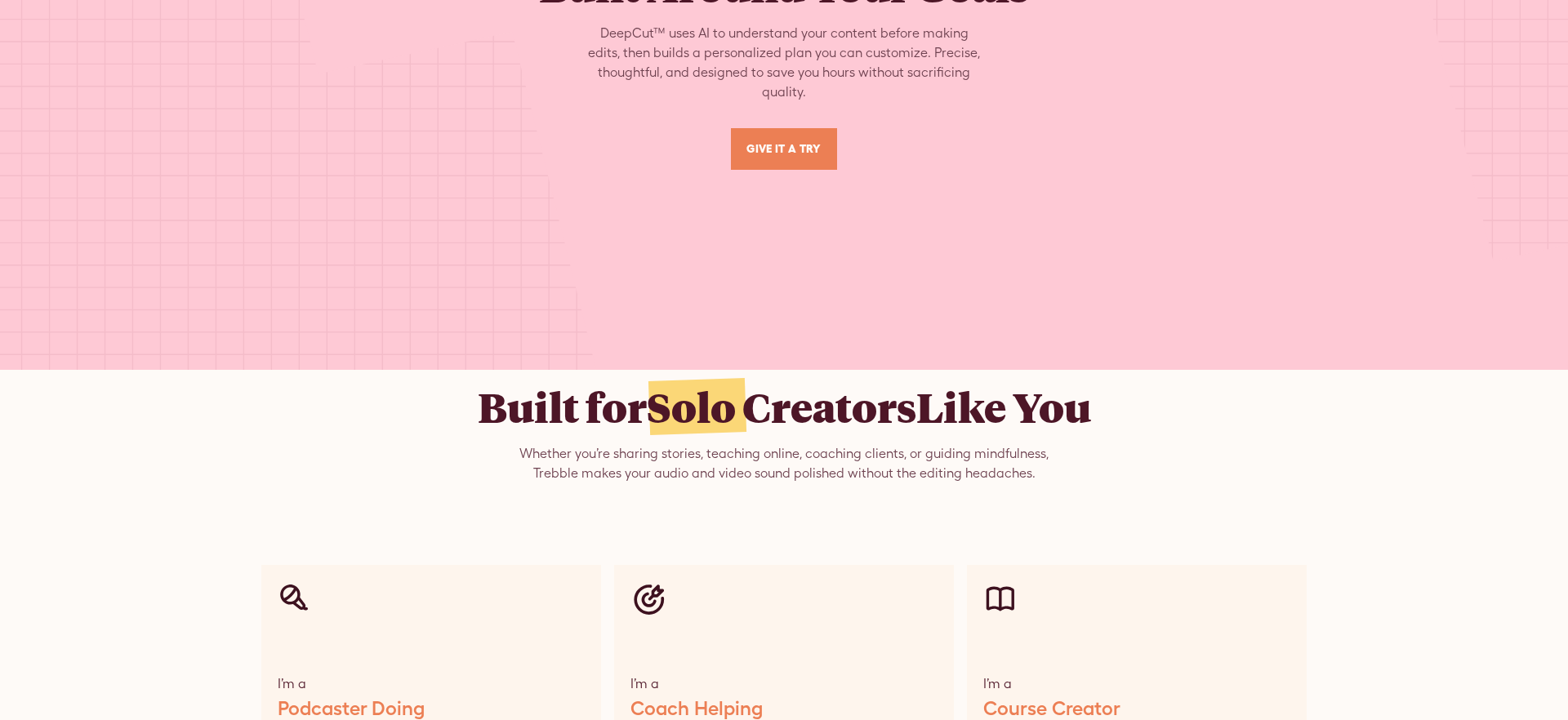
scroll to position [6892, 0]
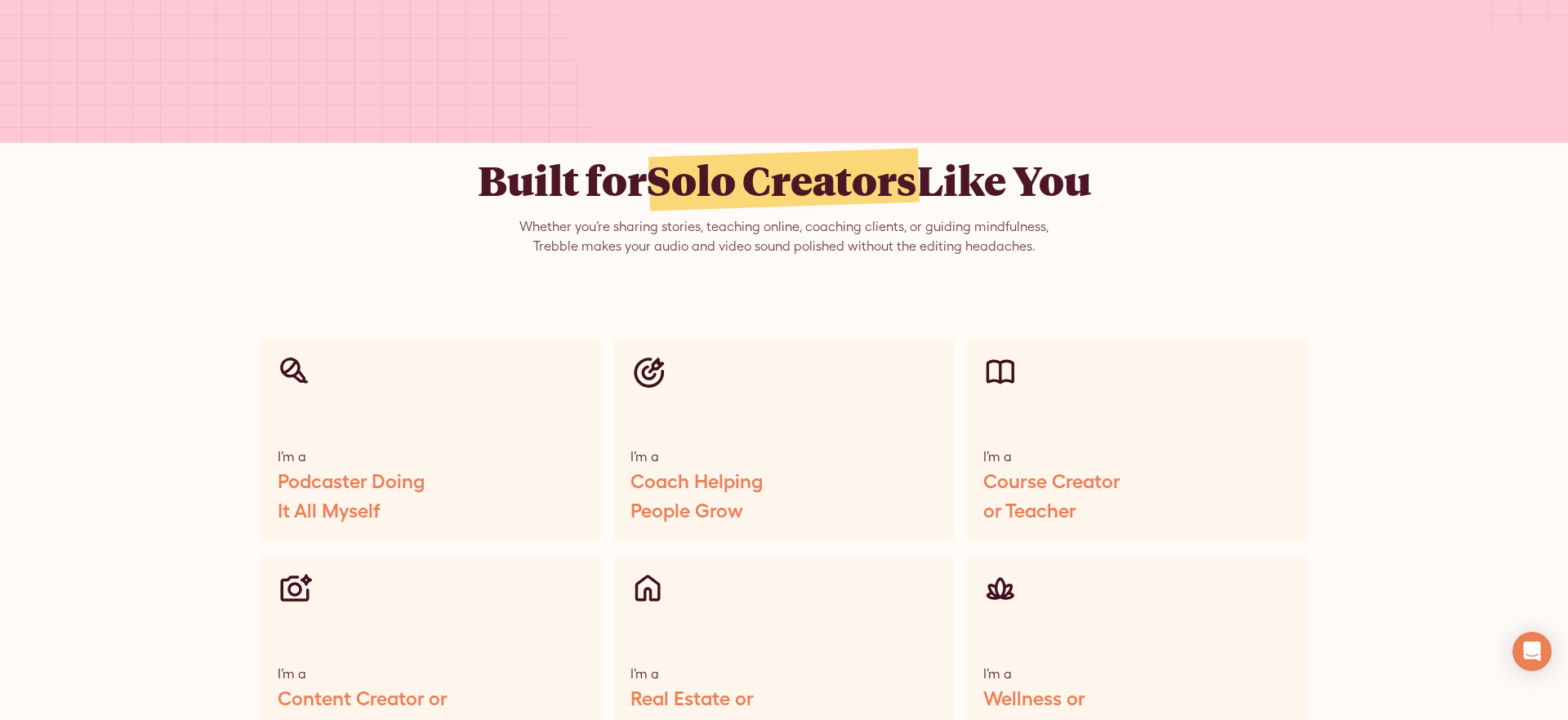
scroll to position [7444, 0]
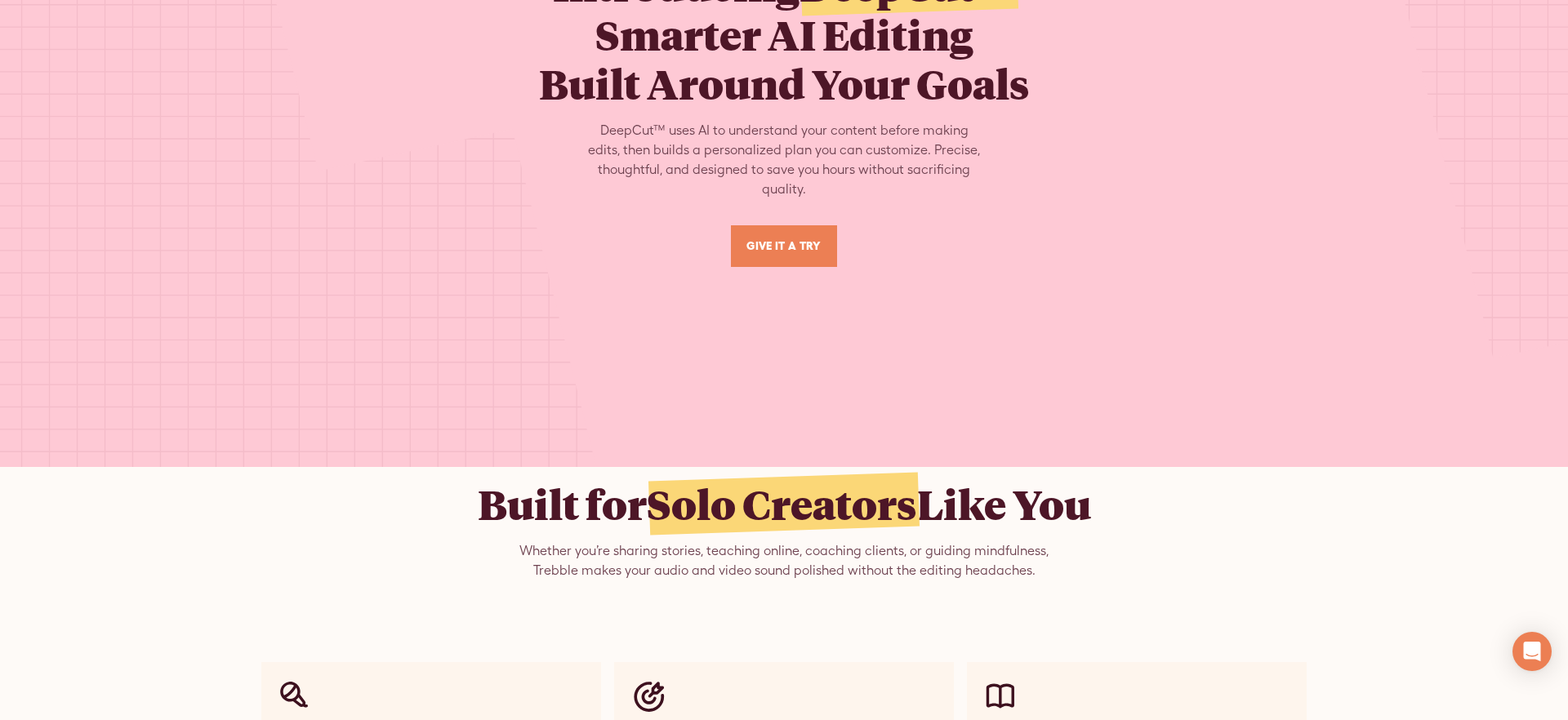
scroll to position [6717, 0]
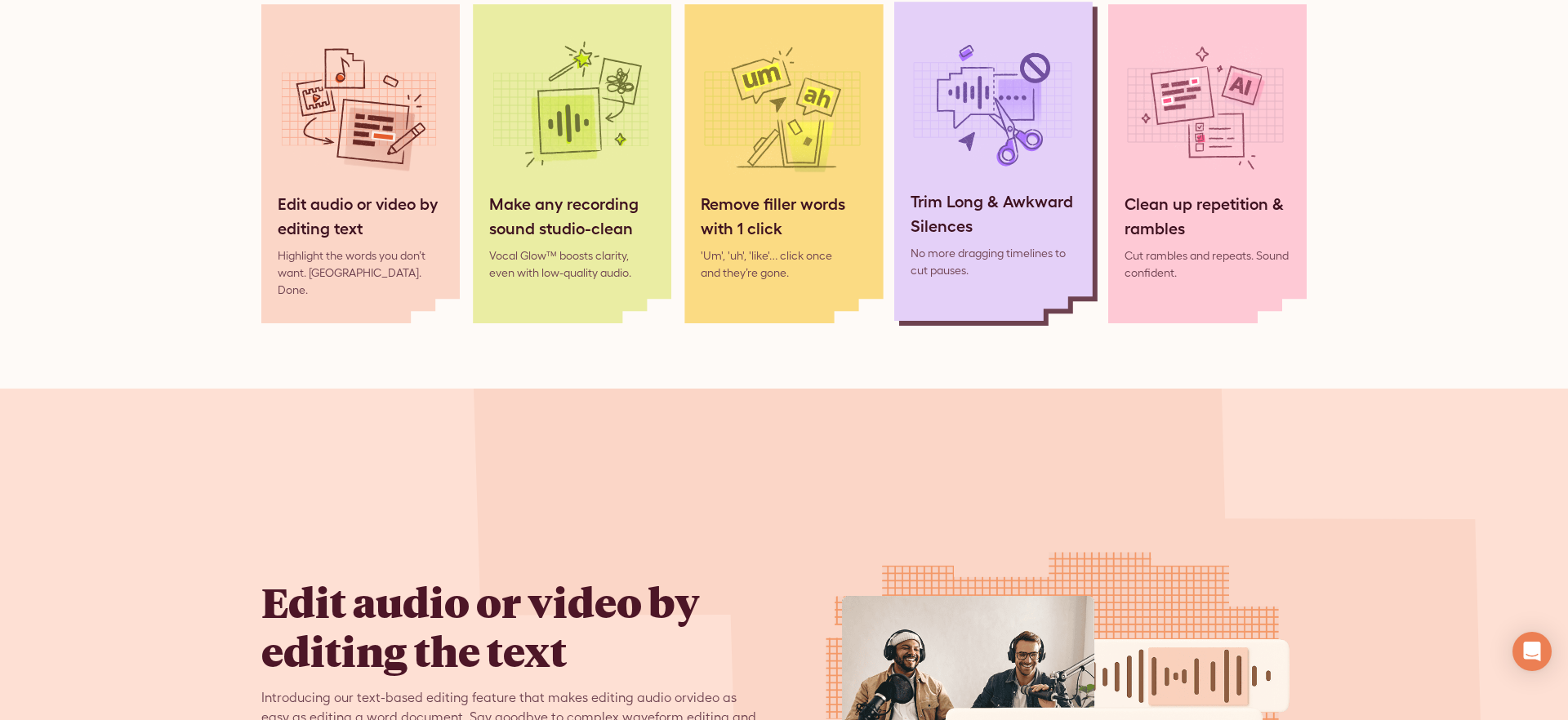
scroll to position [1689, 0]
